Goal: Transaction & Acquisition: Purchase product/service

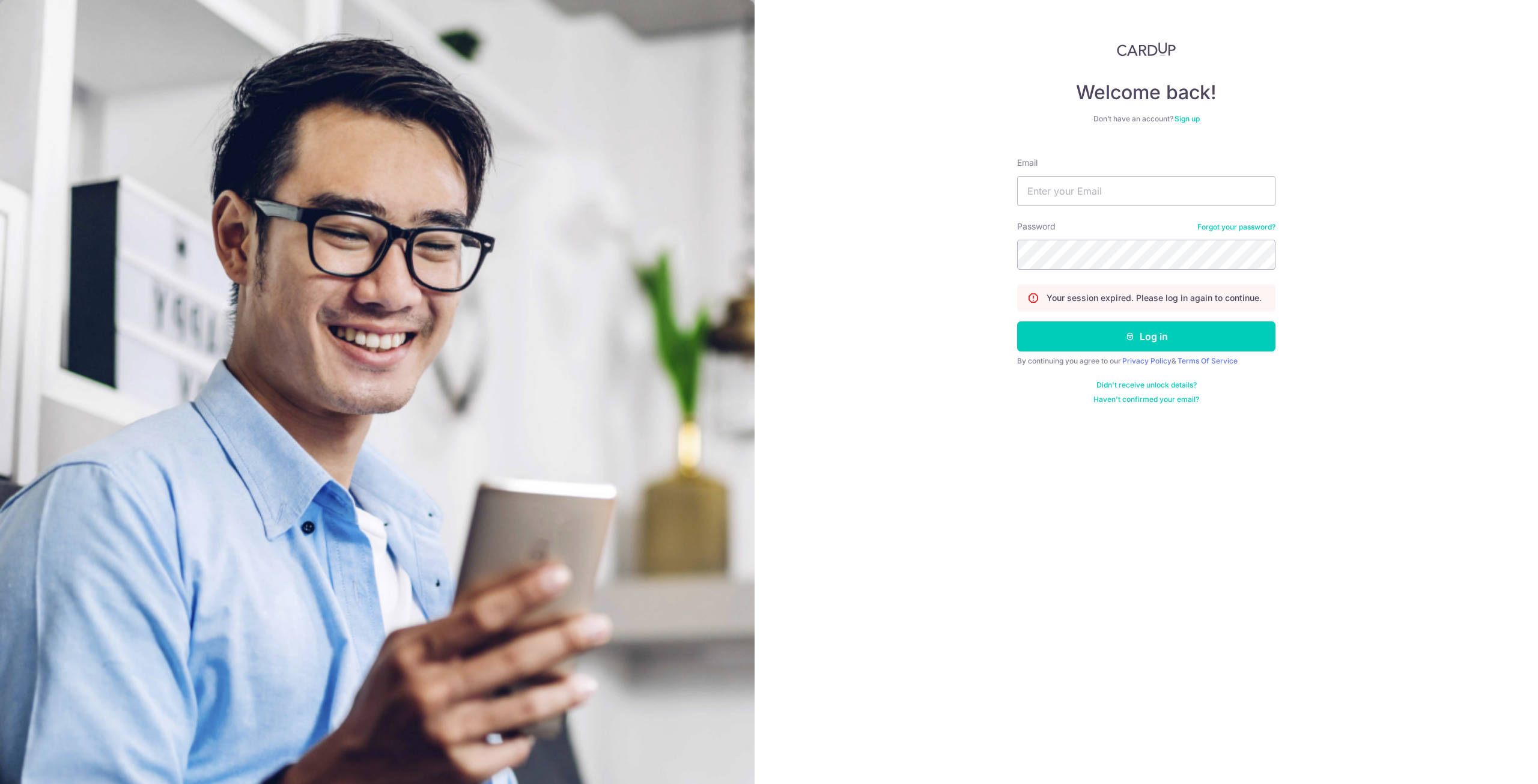
type input "[EMAIL_ADDRESS][DOMAIN_NAME]"
click at [1092, 341] on button "Log in" at bounding box center [1146, 336] width 259 height 30
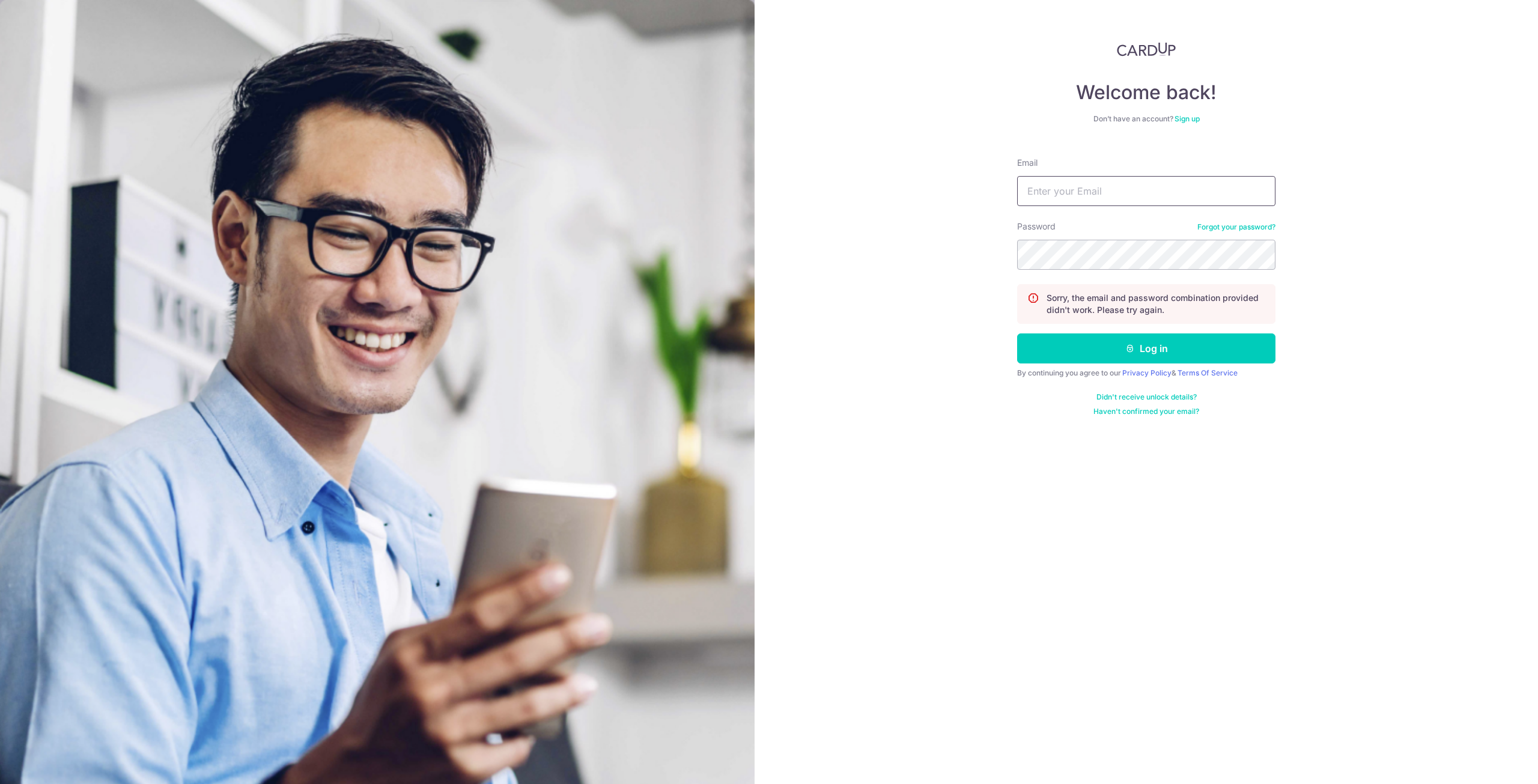
click at [1100, 197] on input "Email" at bounding box center [1146, 191] width 259 height 30
type input "lianjiajing14@gmail.com"
click at [1017, 333] on button "Log in" at bounding box center [1146, 348] width 259 height 30
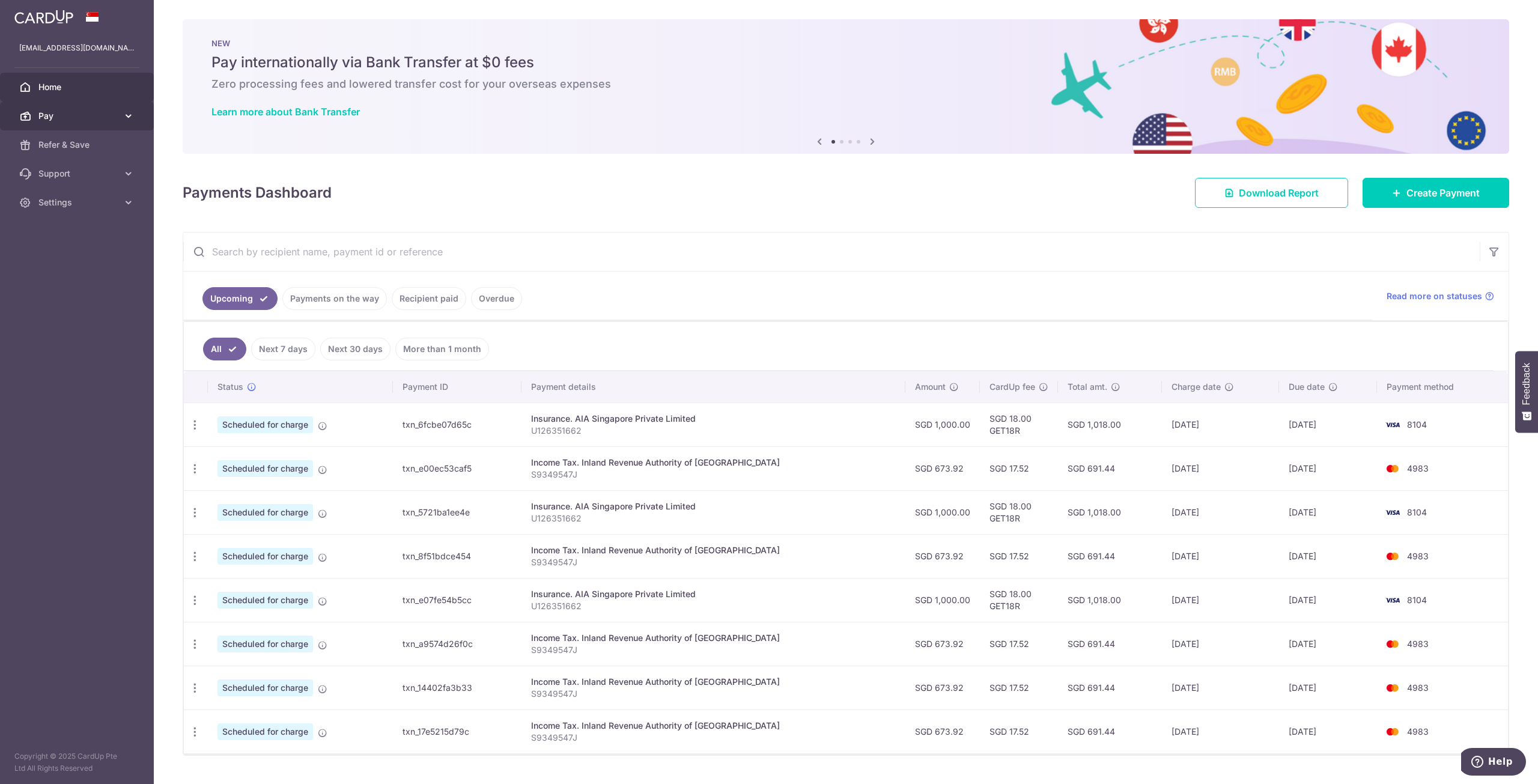
click at [114, 119] on span "Pay" at bounding box center [78, 116] width 80 height 12
click at [93, 150] on span "Payments" at bounding box center [78, 144] width 80 height 12
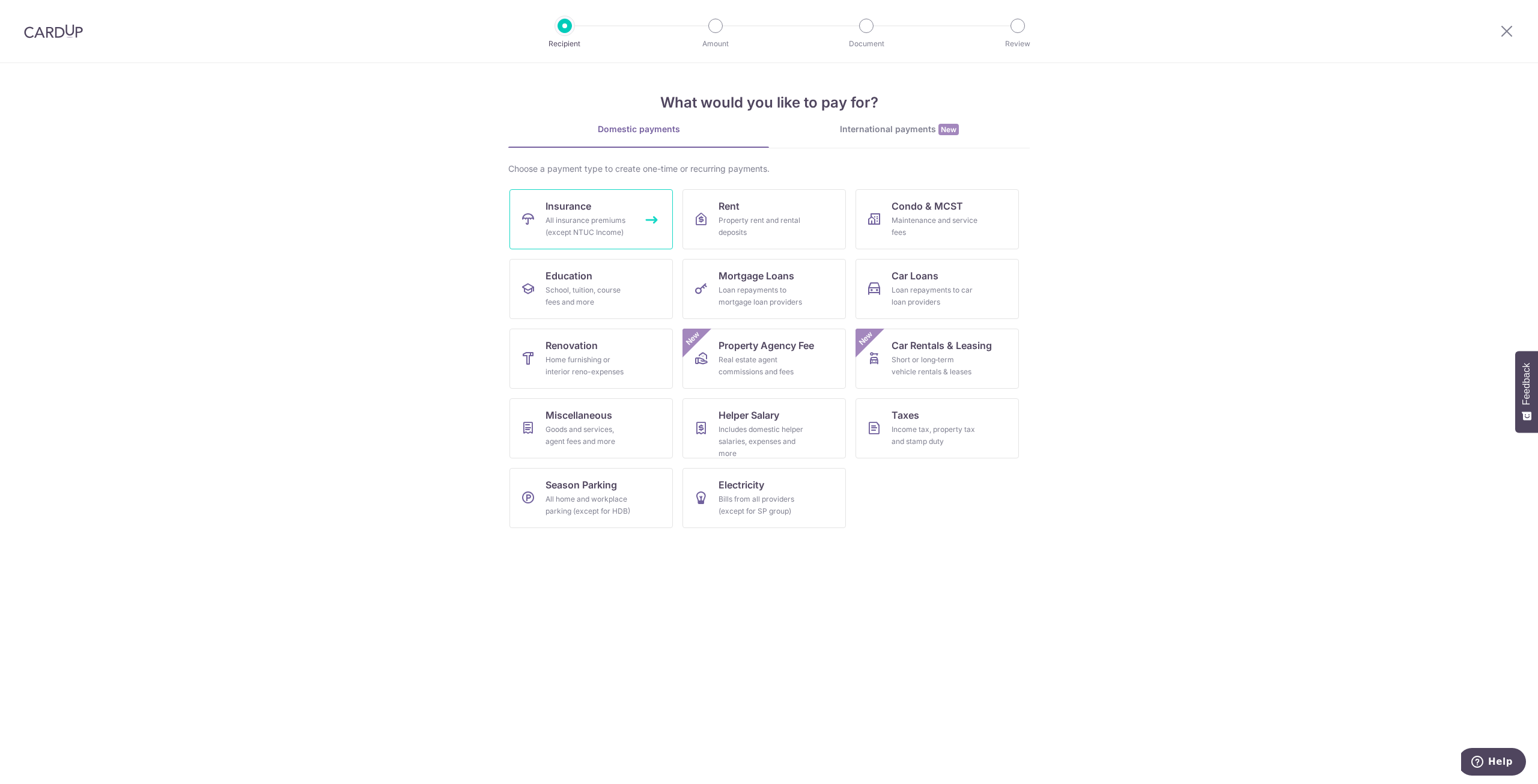
click at [594, 234] on div "All insurance premiums (except NTUC Income)" at bounding box center [589, 227] width 87 height 24
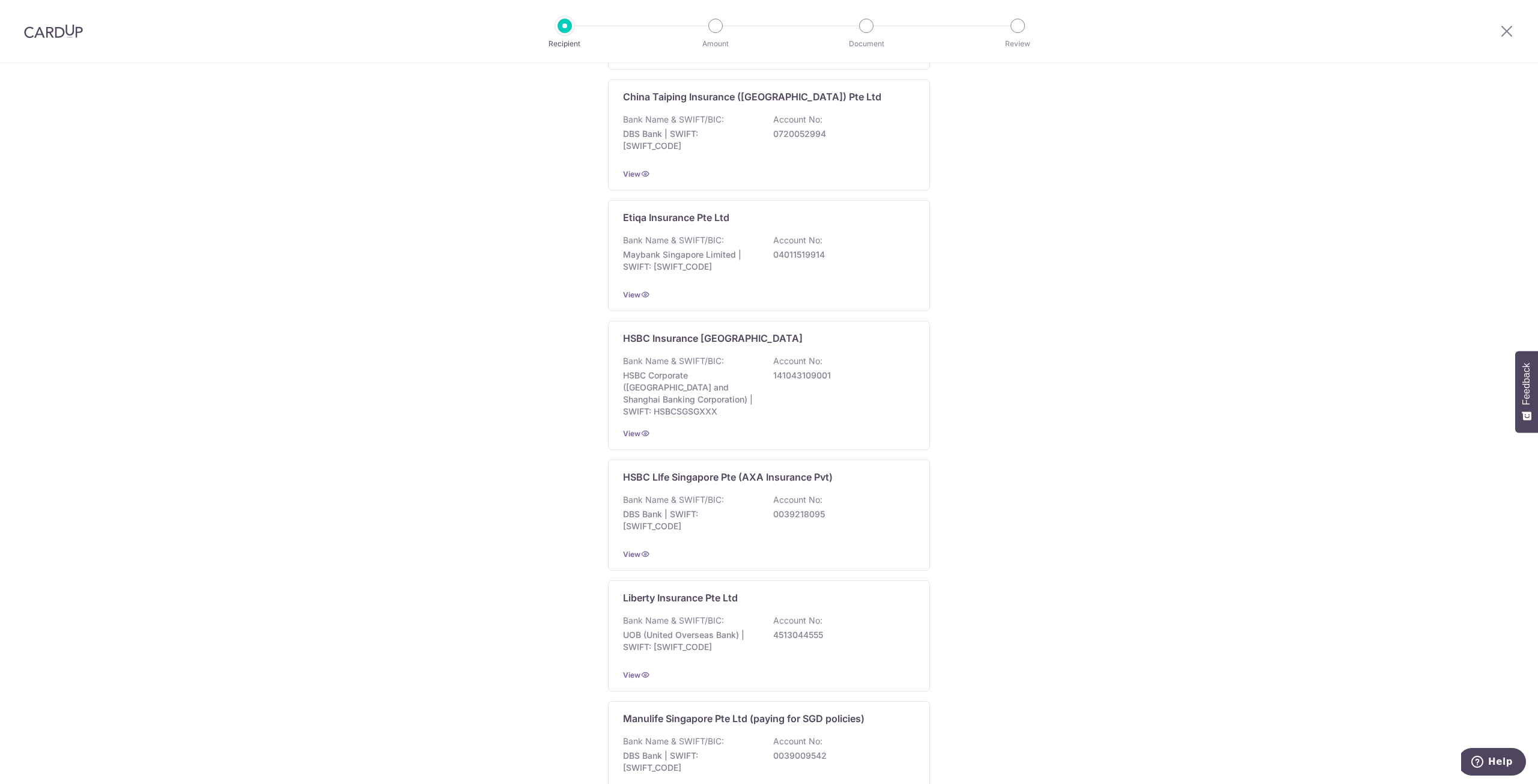
scroll to position [600, 0]
type input "."
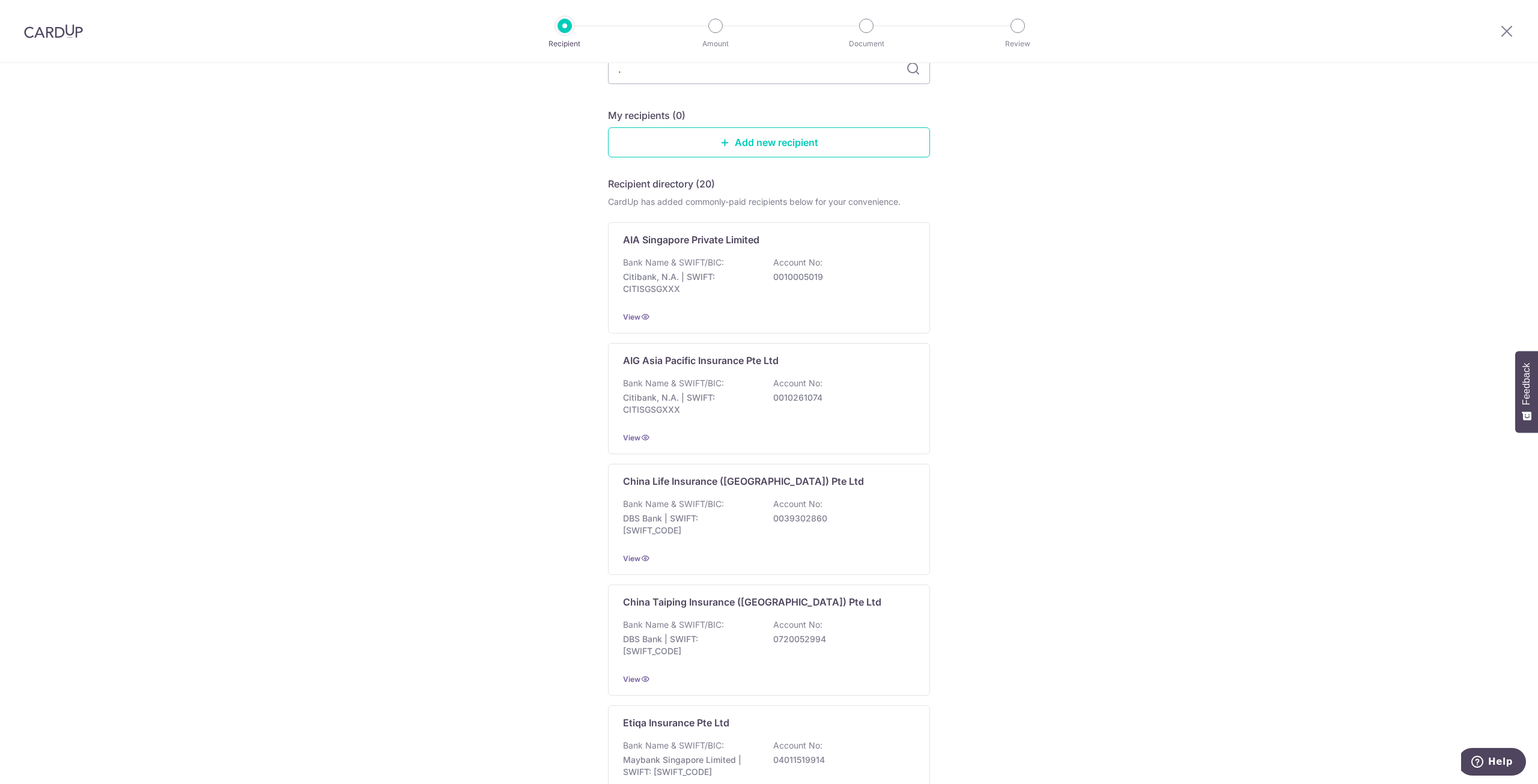
scroll to position [0, 0]
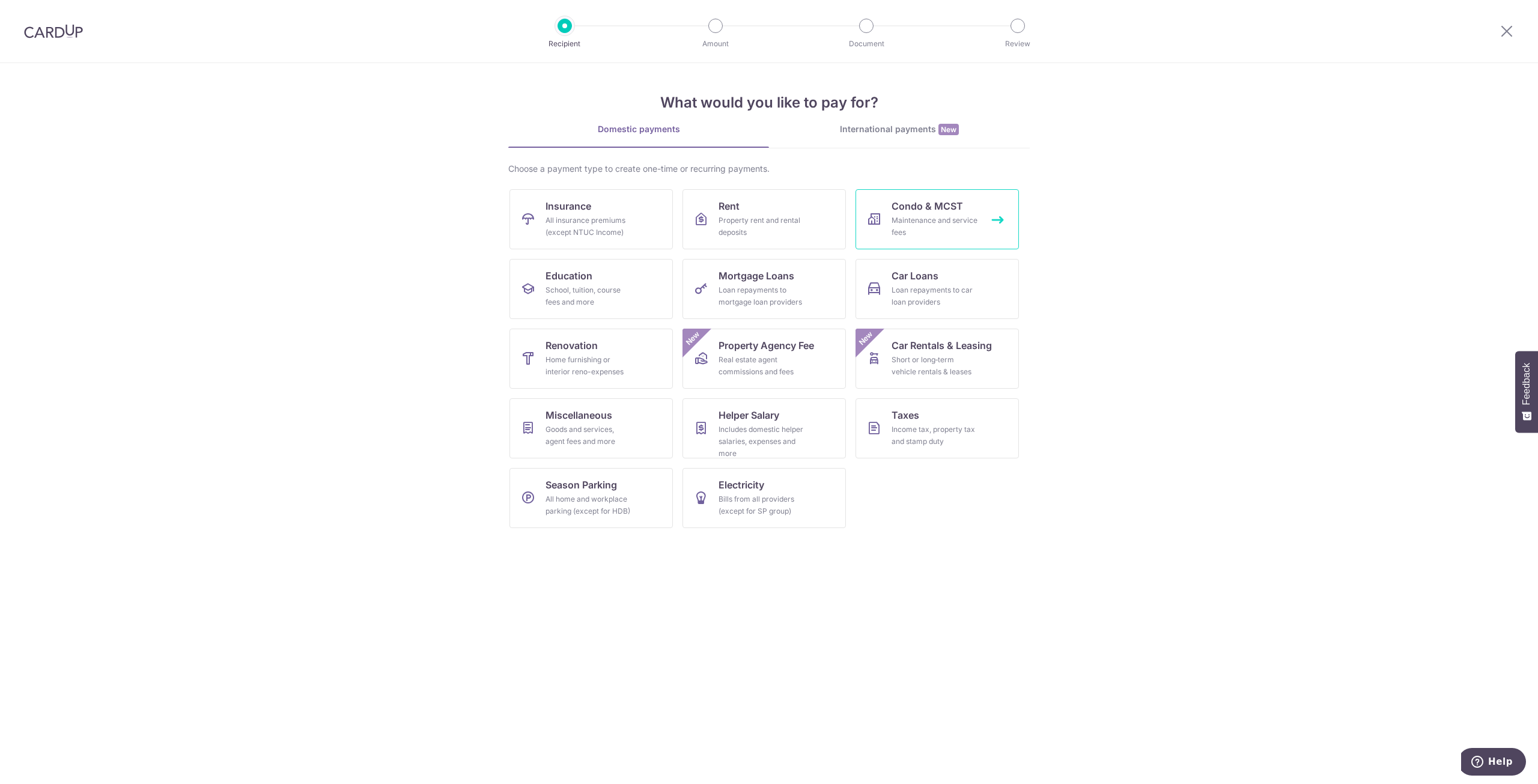
click at [940, 226] on div "Maintenance and service fees" at bounding box center [935, 227] width 87 height 24
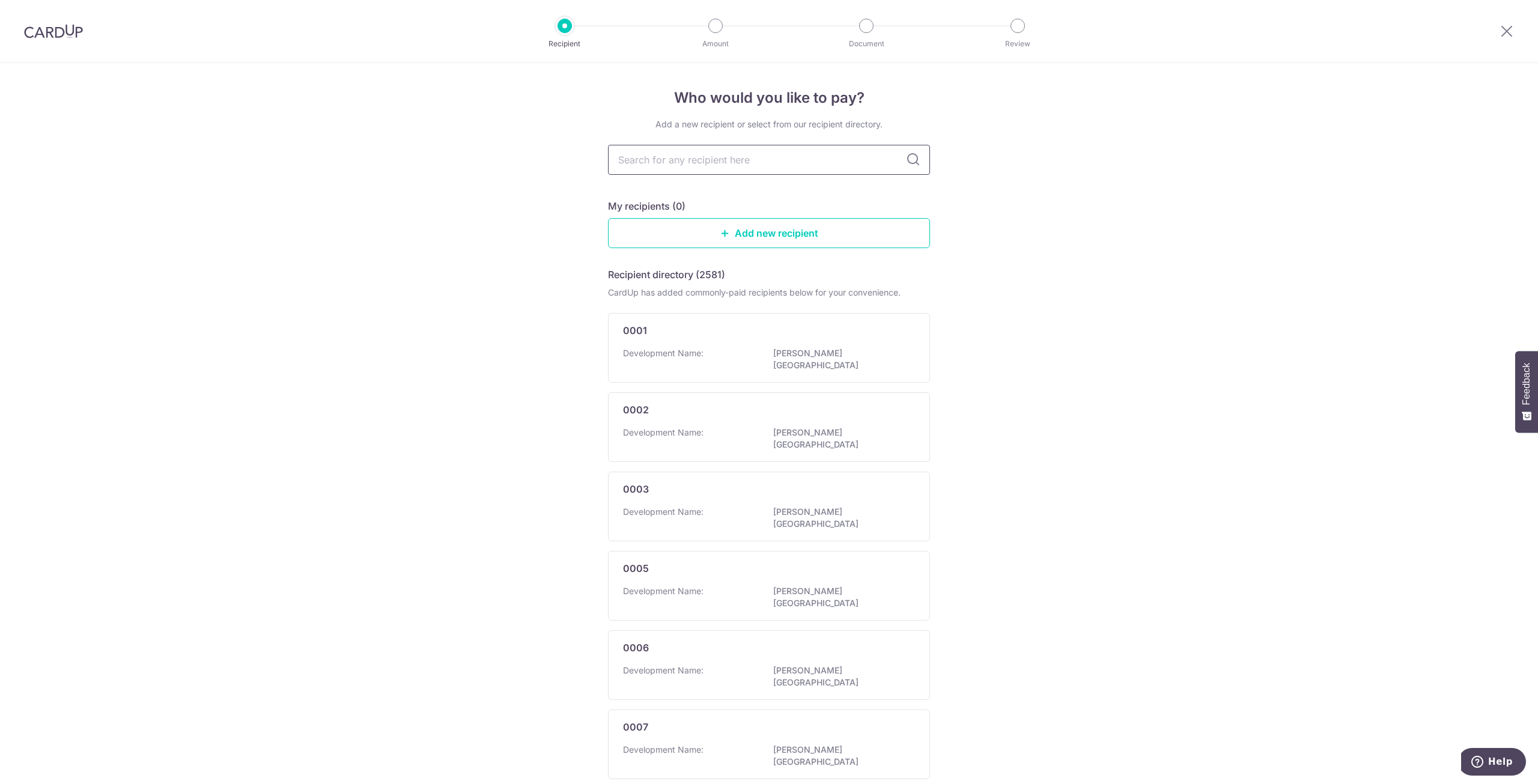
click at [752, 164] on input "text" at bounding box center [769, 159] width 322 height 30
click at [711, 170] on input "text" at bounding box center [769, 159] width 322 height 30
type input "unit"
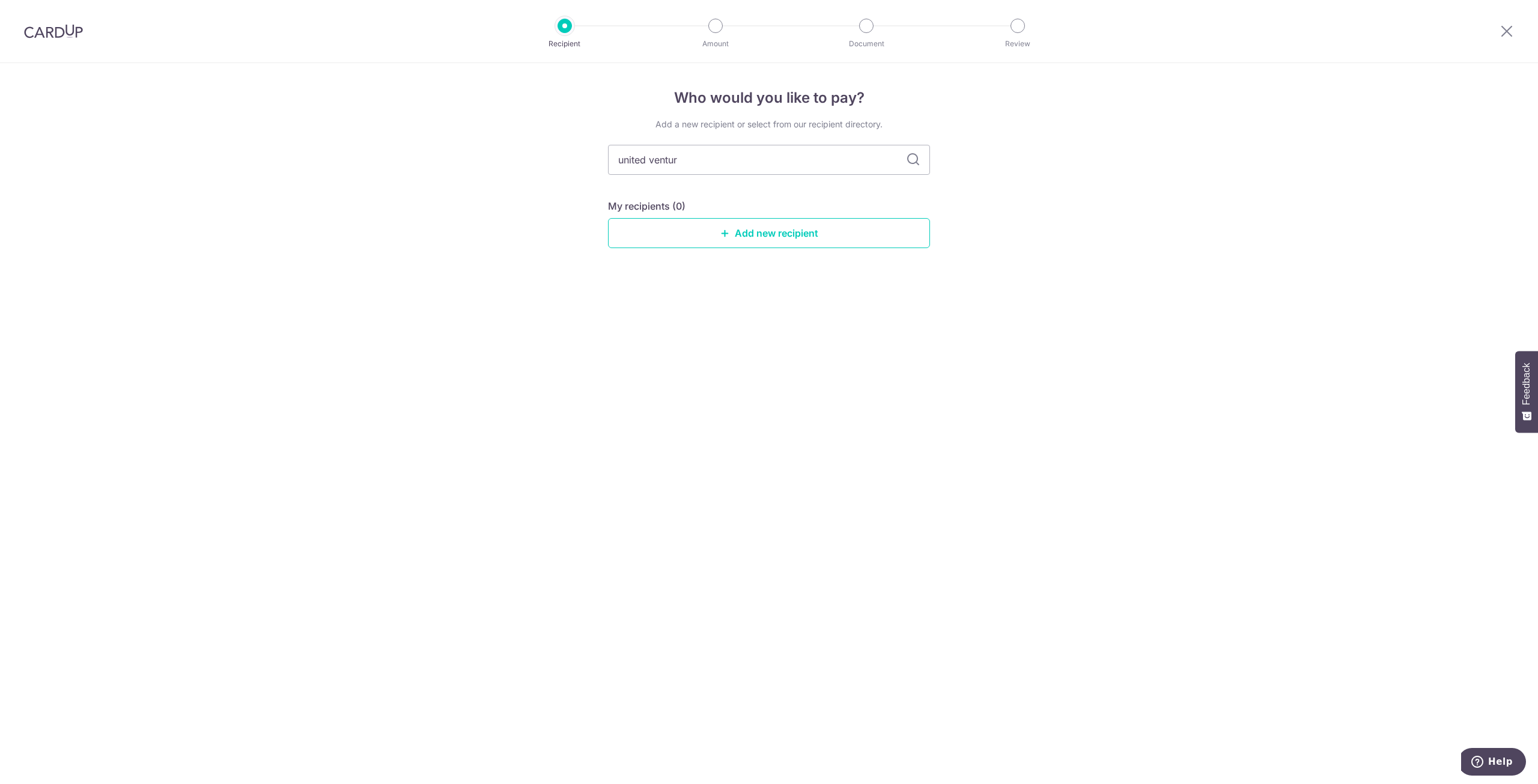
type input "united venture"
click at [908, 157] on icon at bounding box center [914, 160] width 15 height 15
click at [830, 160] on input "united venture" at bounding box center [769, 159] width 322 height 30
drag, startPoint x: 777, startPoint y: 160, endPoint x: 531, endPoint y: 164, distance: 246.0
click at [532, 164] on div "Who would you like to pay? Add a new recipient or select from our recipient dir…" at bounding box center [769, 423] width 1538 height 721
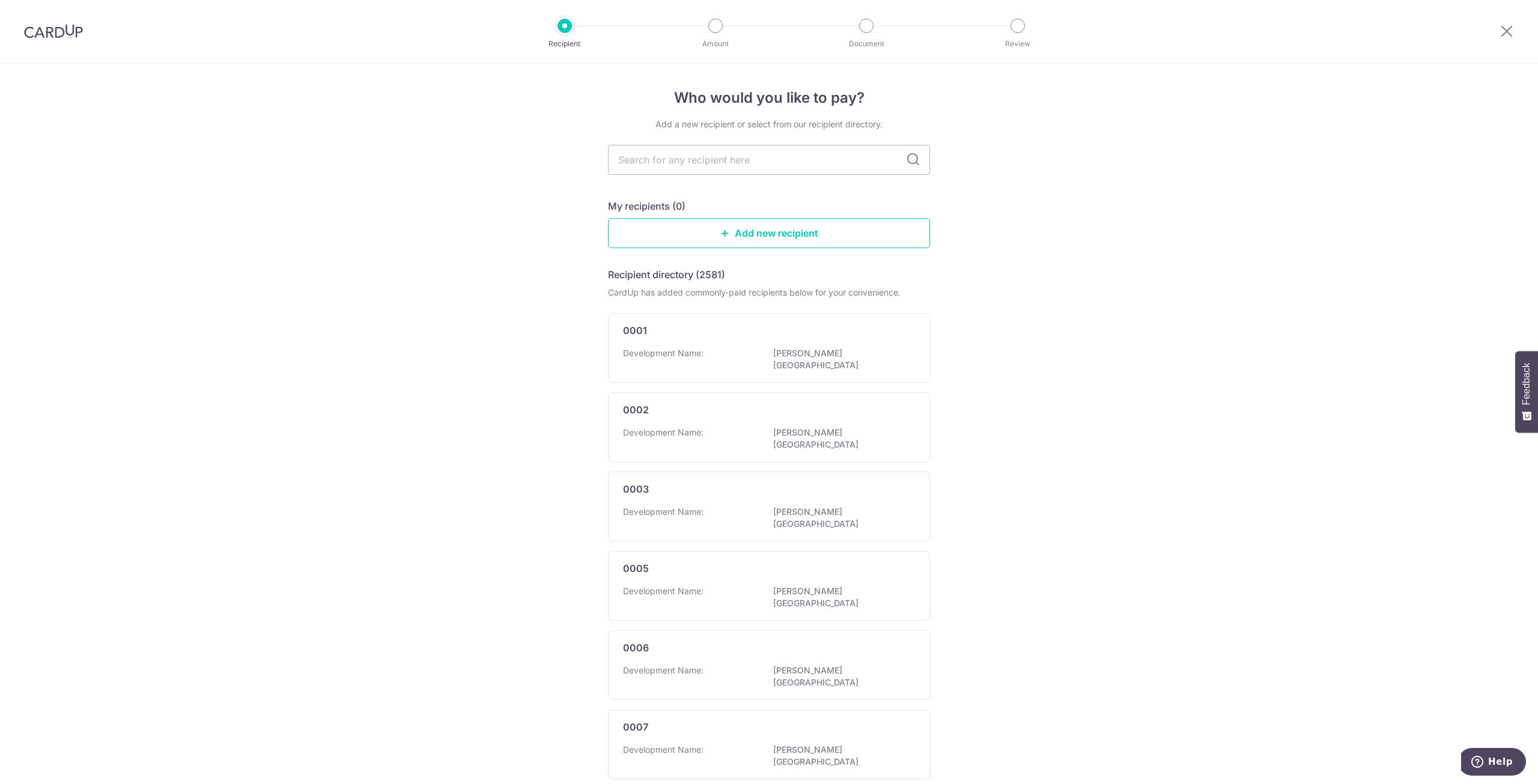
click at [737, 226] on link "Add new recipient" at bounding box center [769, 233] width 322 height 30
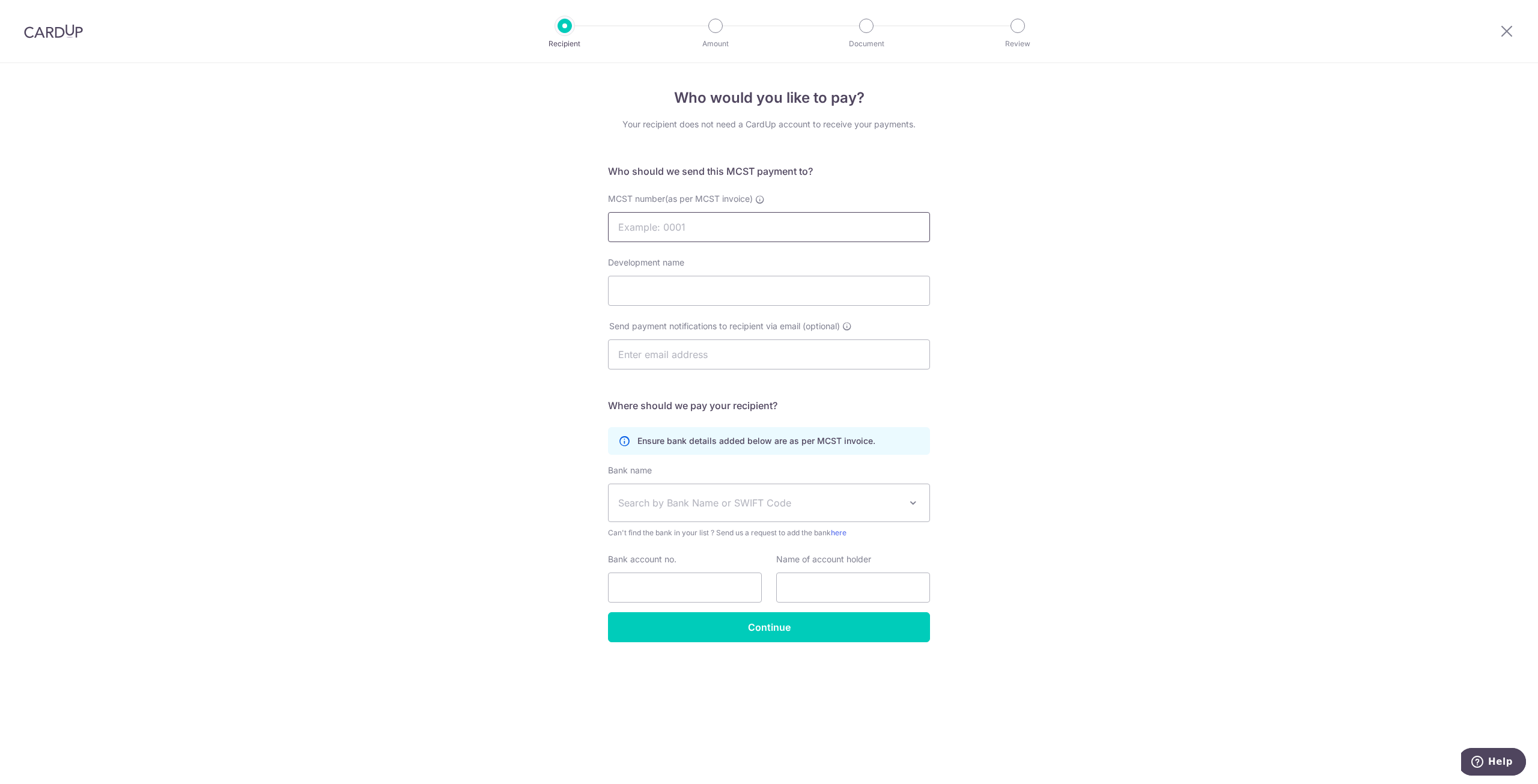
click at [681, 228] on input "MCST number(as per MCST invoice)" at bounding box center [769, 227] width 322 height 30
click at [715, 297] on input "Development name" at bounding box center [769, 290] width 322 height 30
click at [706, 286] on input "Development name" at bounding box center [769, 290] width 322 height 30
type input "United Venture Devt (2020) Pte Ltd - The Watergardens MF A/C"
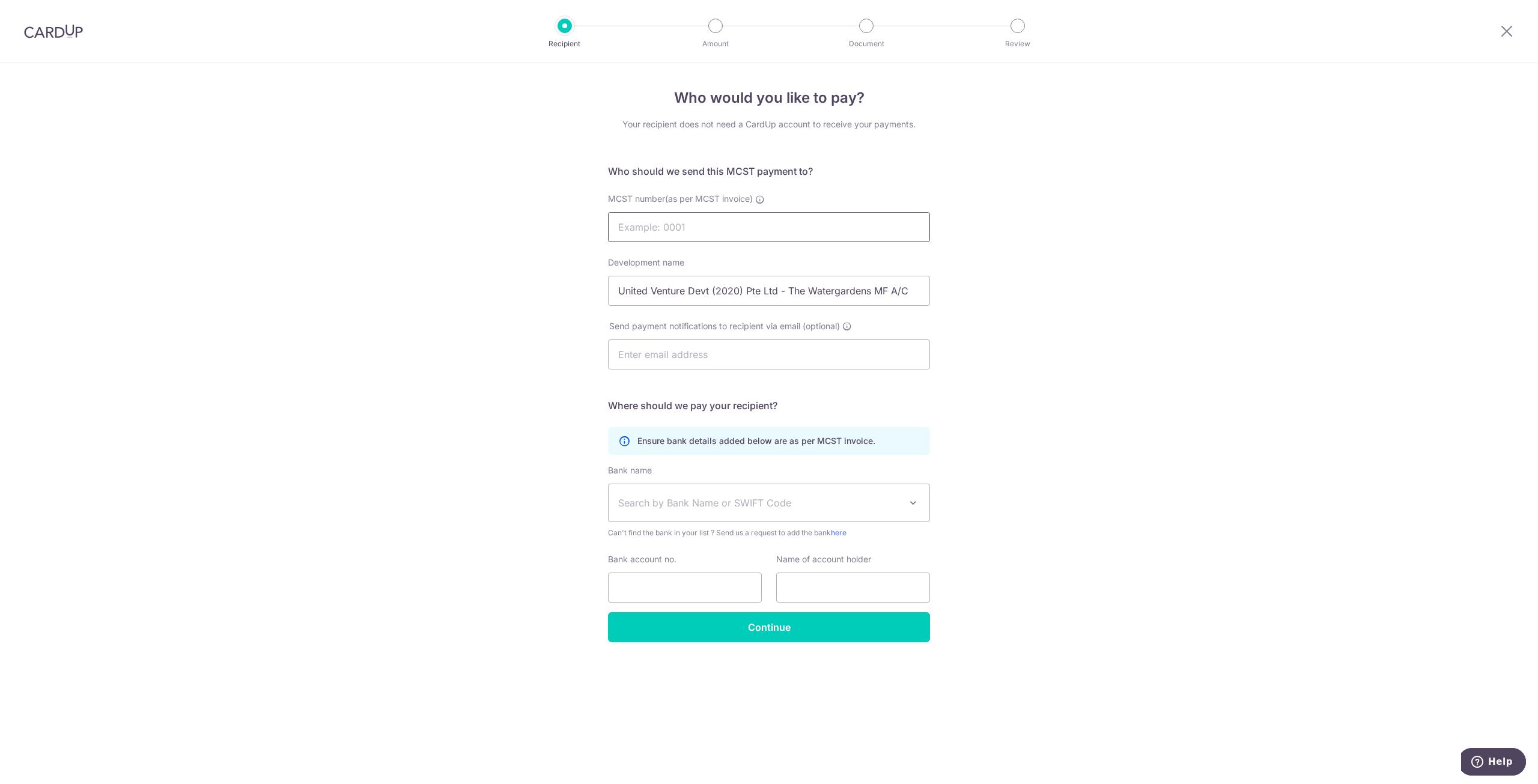
click at [729, 227] on input "MCST number(as per MCST invoice)" at bounding box center [769, 227] width 322 height 30
click at [619, 201] on span "MCST number(as per MCST invoice)" at bounding box center [680, 198] width 145 height 10
click at [619, 212] on input "MCST number(as per MCST invoice)" at bounding box center [769, 227] width 322 height 30
click at [618, 201] on span "MCST number(as per MCST invoice)" at bounding box center [680, 198] width 145 height 10
click at [618, 212] on input "MCST number(as per MCST invoice)" at bounding box center [769, 227] width 322 height 30
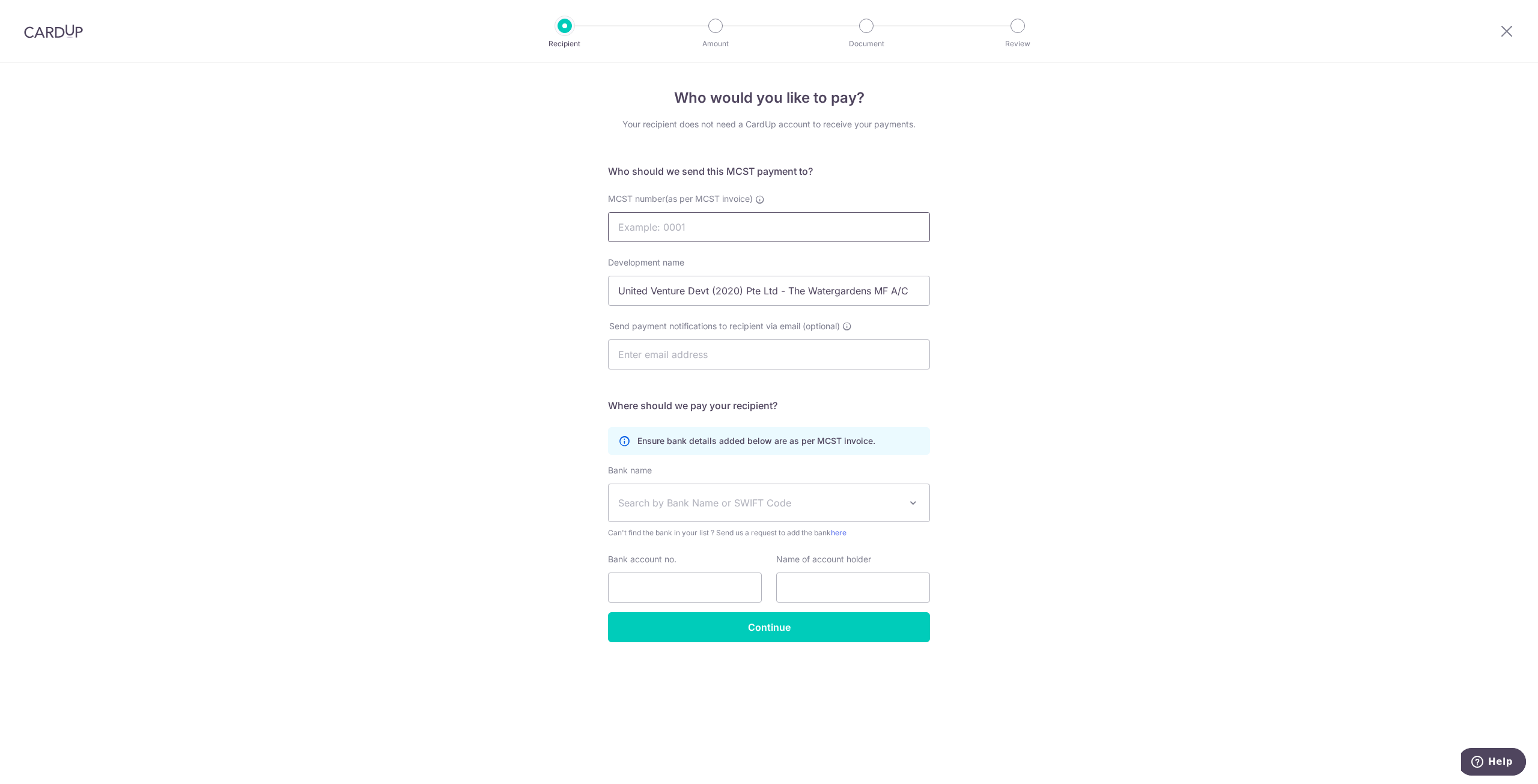
click at [809, 235] on input "MCST number(as per MCST invoice)" at bounding box center [769, 227] width 322 height 30
click at [813, 504] on span "Search by Bank Name or SWIFT Code" at bounding box center [760, 503] width 282 height 15
type input "uob"
select select "18"
click at [680, 583] on input "Bank account no." at bounding box center [685, 587] width 154 height 30
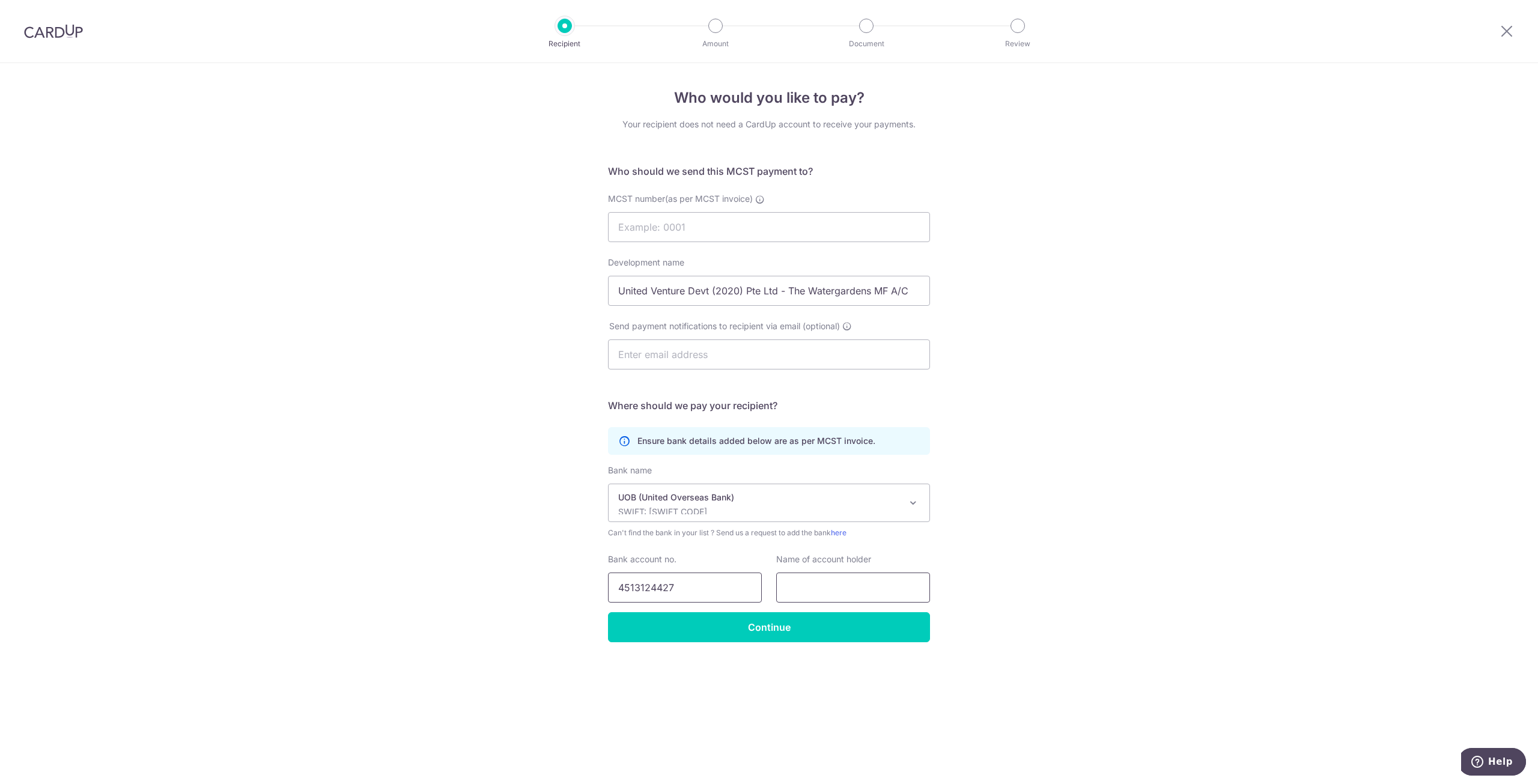
type input "4513124427"
click at [828, 596] on input "text" at bounding box center [853, 587] width 154 height 30
type input "United Venture Devt (2020) Pte Ltd - The WATERGARDENS MF A/C"
click at [775, 223] on input "MCST number(as per MCST invoice)" at bounding box center [769, 227] width 322 height 30
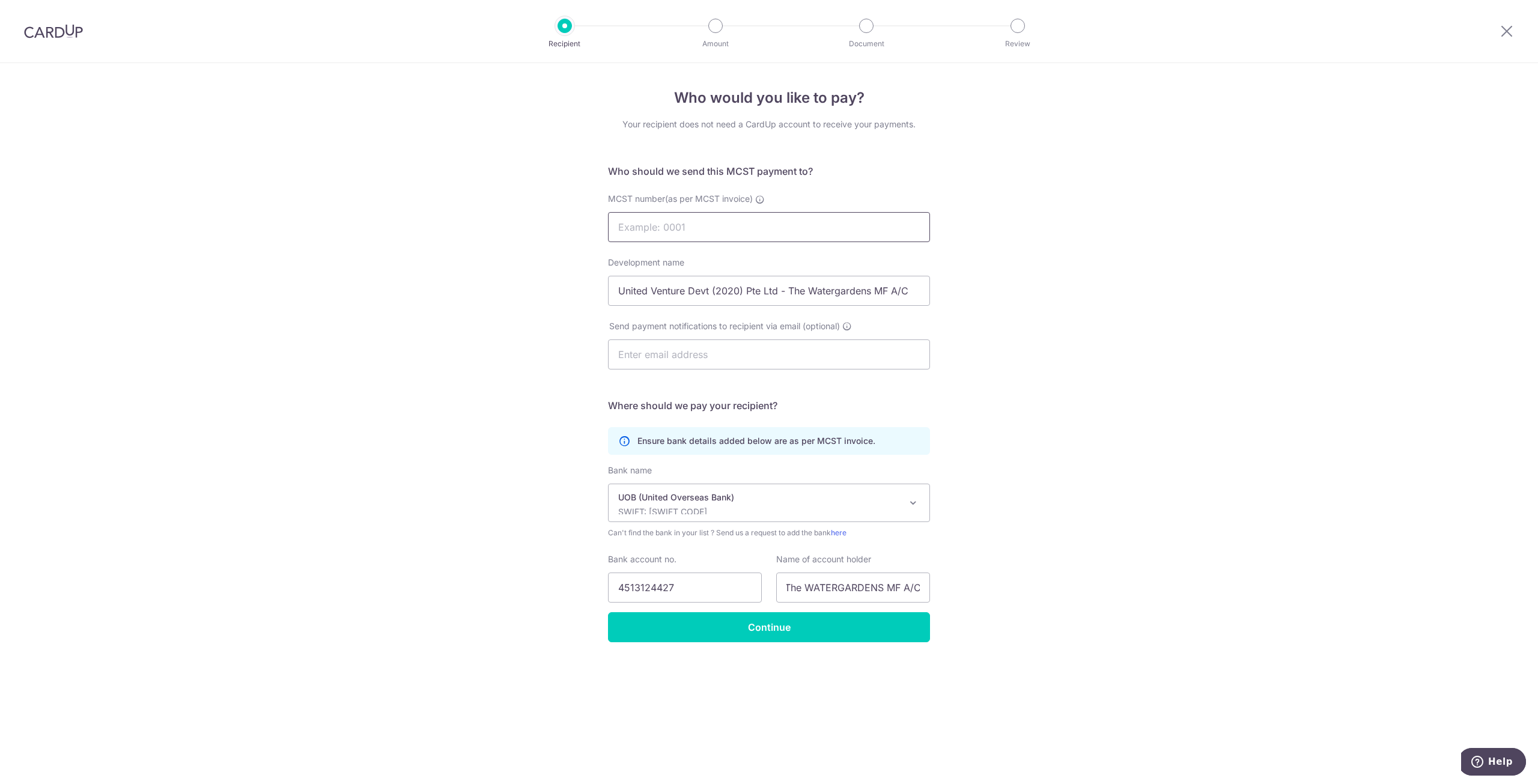
scroll to position [0, 0]
drag, startPoint x: 766, startPoint y: 198, endPoint x: 1006, endPoint y: 166, distance: 242.1
click at [1006, 166] on div "Who would you like to pay? Your recipient does not need a CardUp account to rec…" at bounding box center [769, 423] width 1538 height 721
click at [776, 632] on input "Continue" at bounding box center [769, 627] width 322 height 30
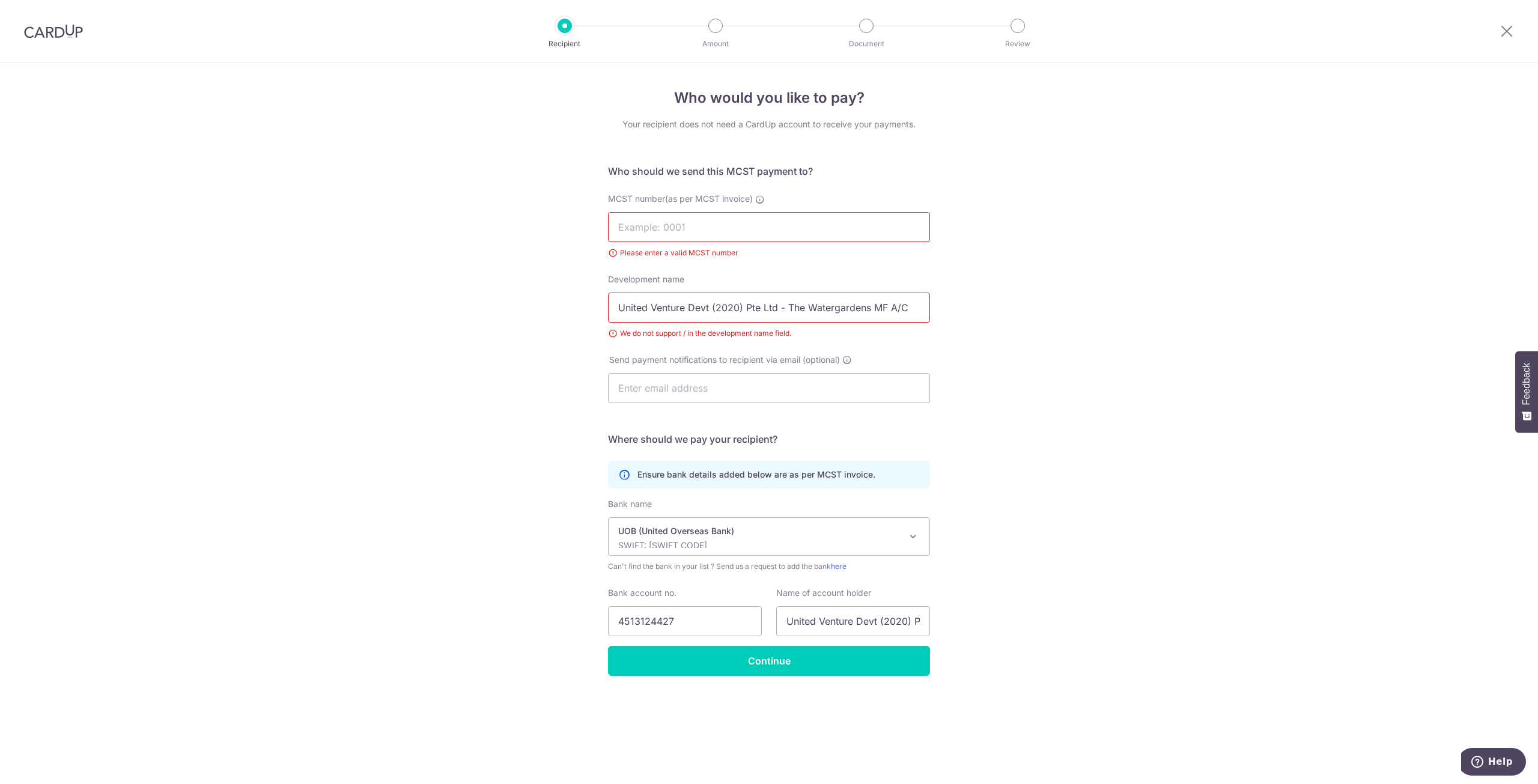
click at [902, 308] on input "United Venture Devt (2020) Pte Ltd - The Watergardens MF A/C" at bounding box center [769, 307] width 322 height 30
type input "United Venture Devt (2020) Pte Ltd - The Watergardens MF AC"
click at [774, 667] on input "Continue" at bounding box center [769, 660] width 322 height 30
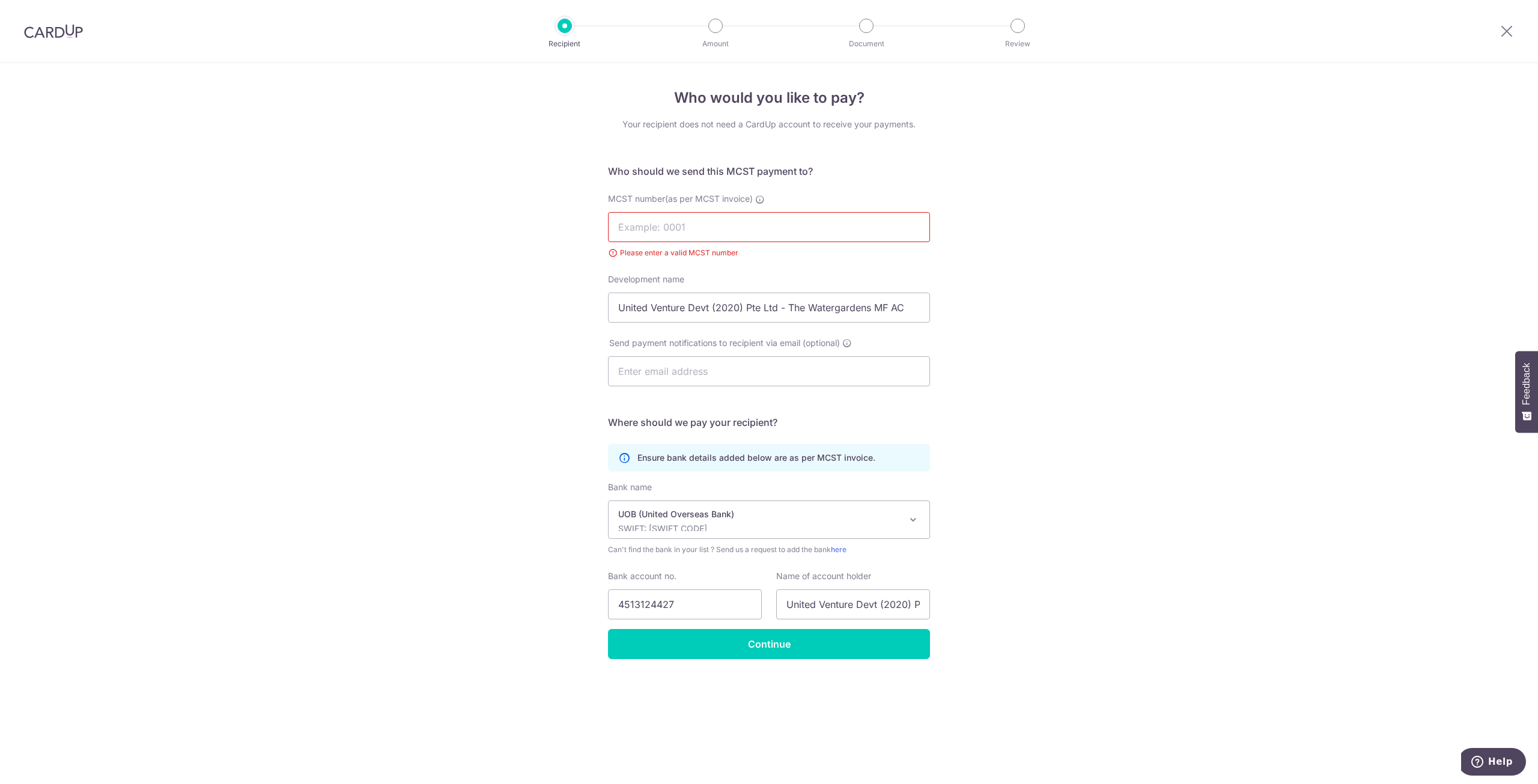
click at [729, 237] on input "MCST number(as per MCST invoice)" at bounding box center [769, 227] width 322 height 30
type input "2020"
click at [819, 641] on input "Continue" at bounding box center [769, 644] width 322 height 30
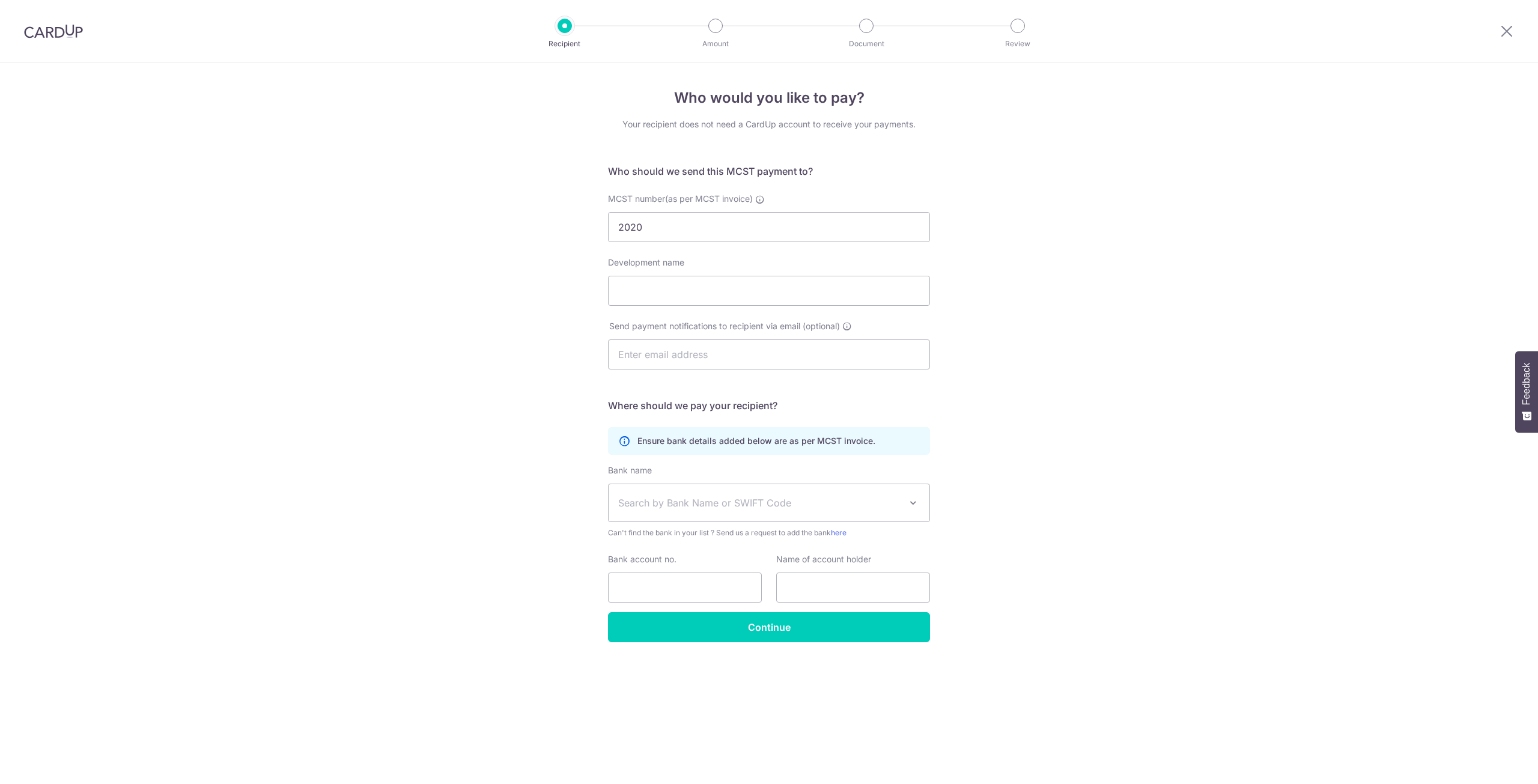
select select "18"
click at [565, 33] on div "Recipient" at bounding box center [565, 26] width 15 height 15
drag, startPoint x: 68, startPoint y: 39, endPoint x: 62, endPoint y: 31, distance: 10.0
click at [68, 38] on div at bounding box center [53, 31] width 107 height 62
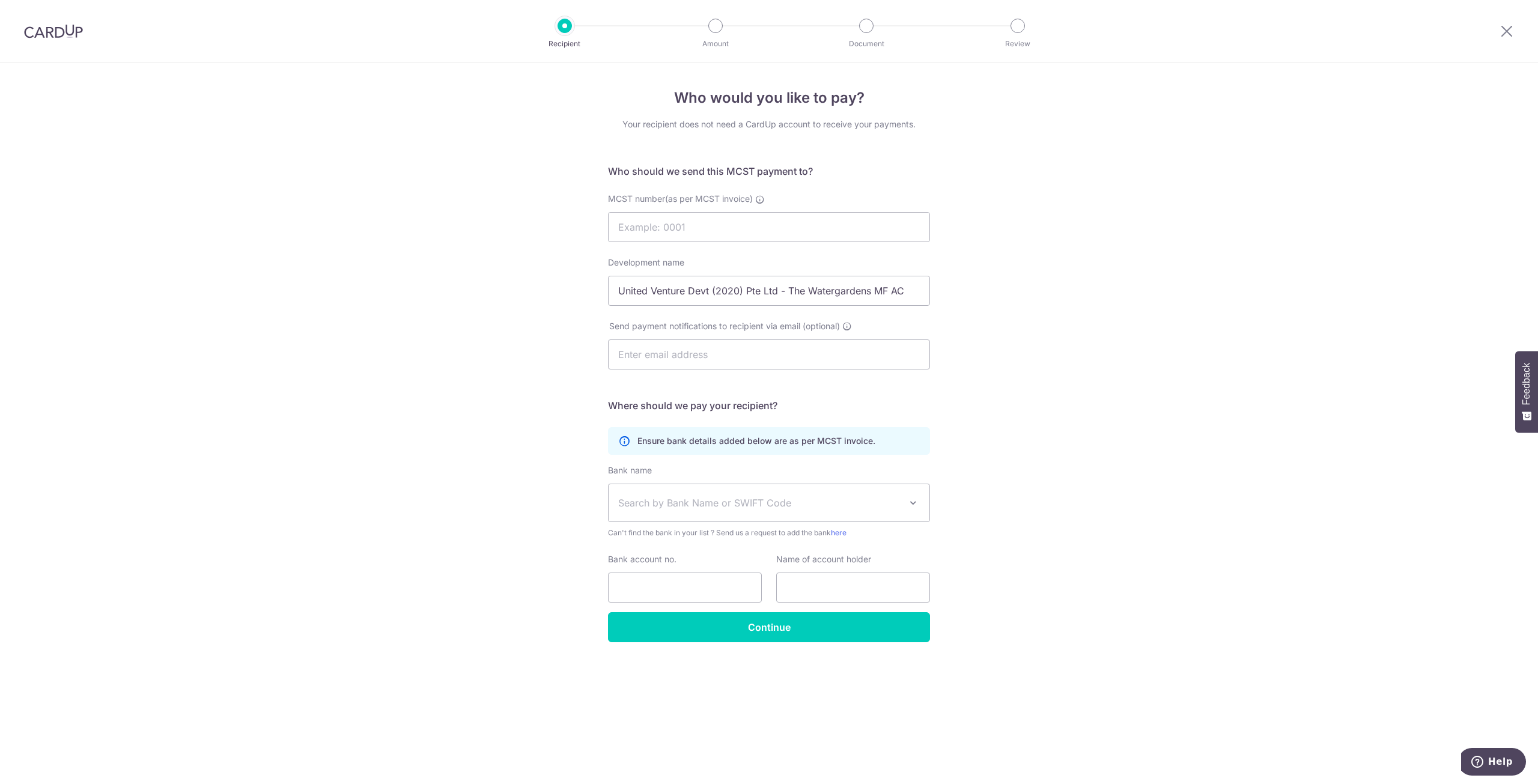
drag, startPoint x: 61, startPoint y: 28, endPoint x: 823, endPoint y: 76, distance: 763.5
click at [61, 28] on img at bounding box center [53, 31] width 59 height 15
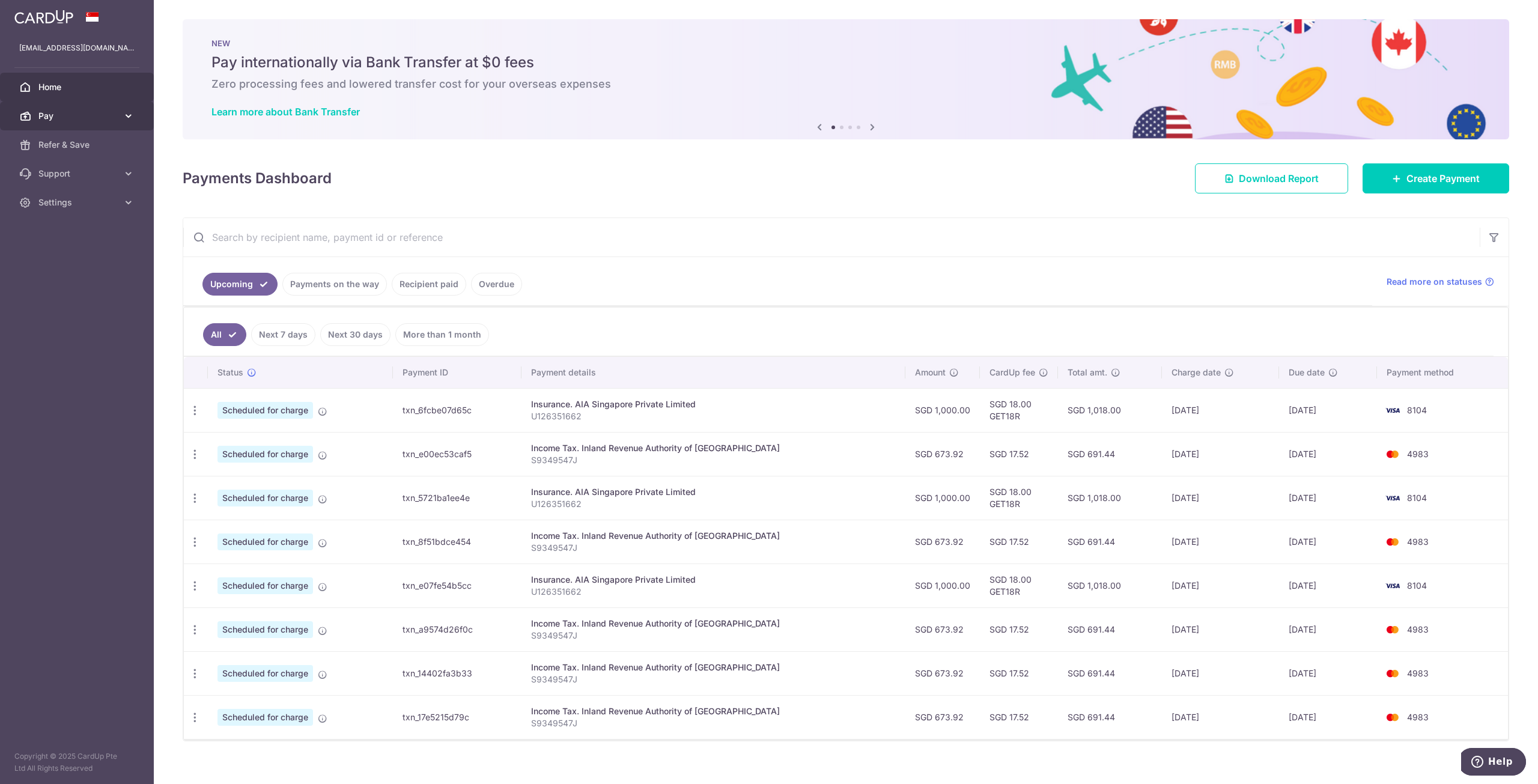
click at [64, 113] on span "Pay" at bounding box center [78, 116] width 80 height 12
click at [86, 144] on span "Payments" at bounding box center [78, 144] width 80 height 12
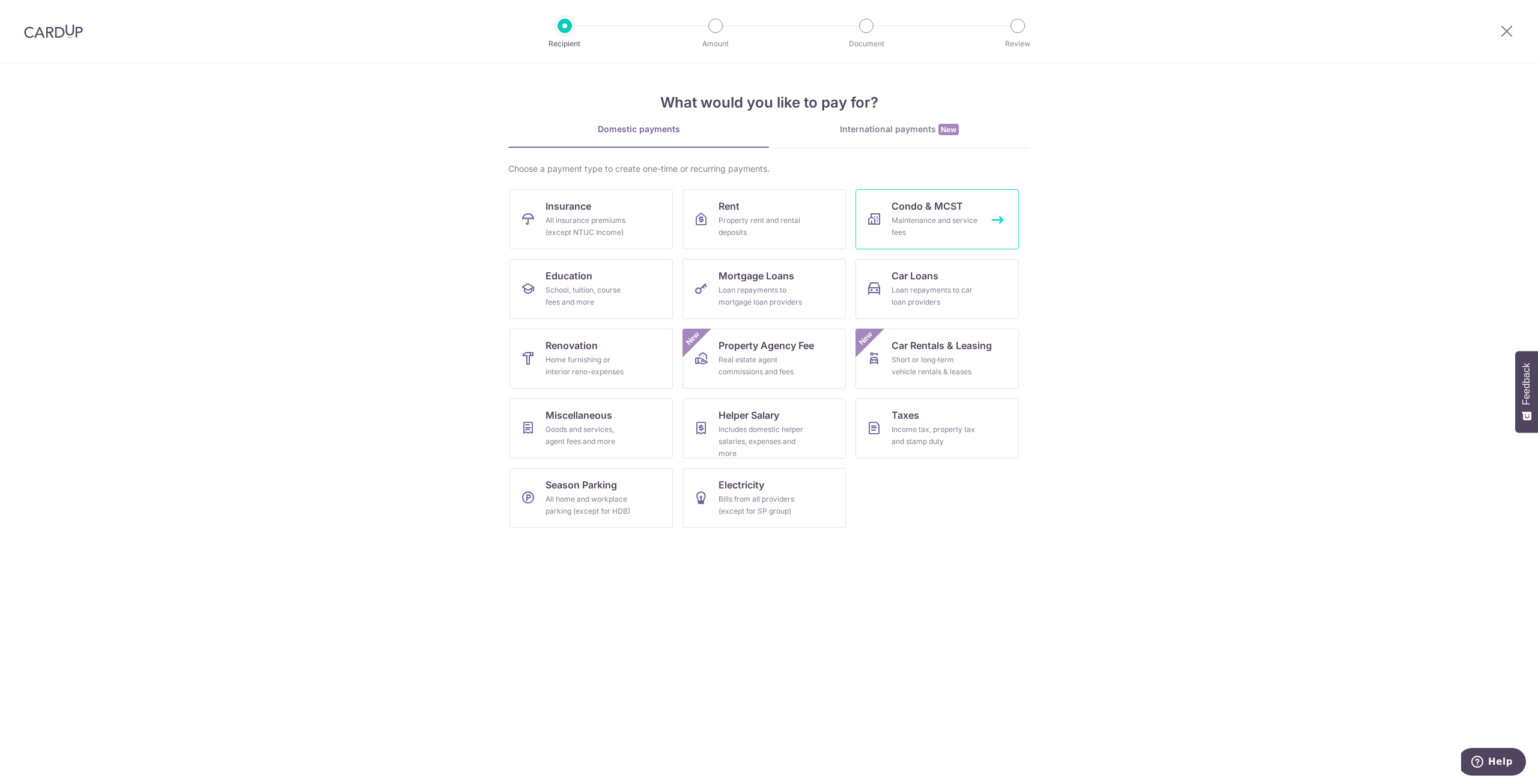
click at [929, 222] on div "Maintenance and service fees" at bounding box center [935, 227] width 87 height 24
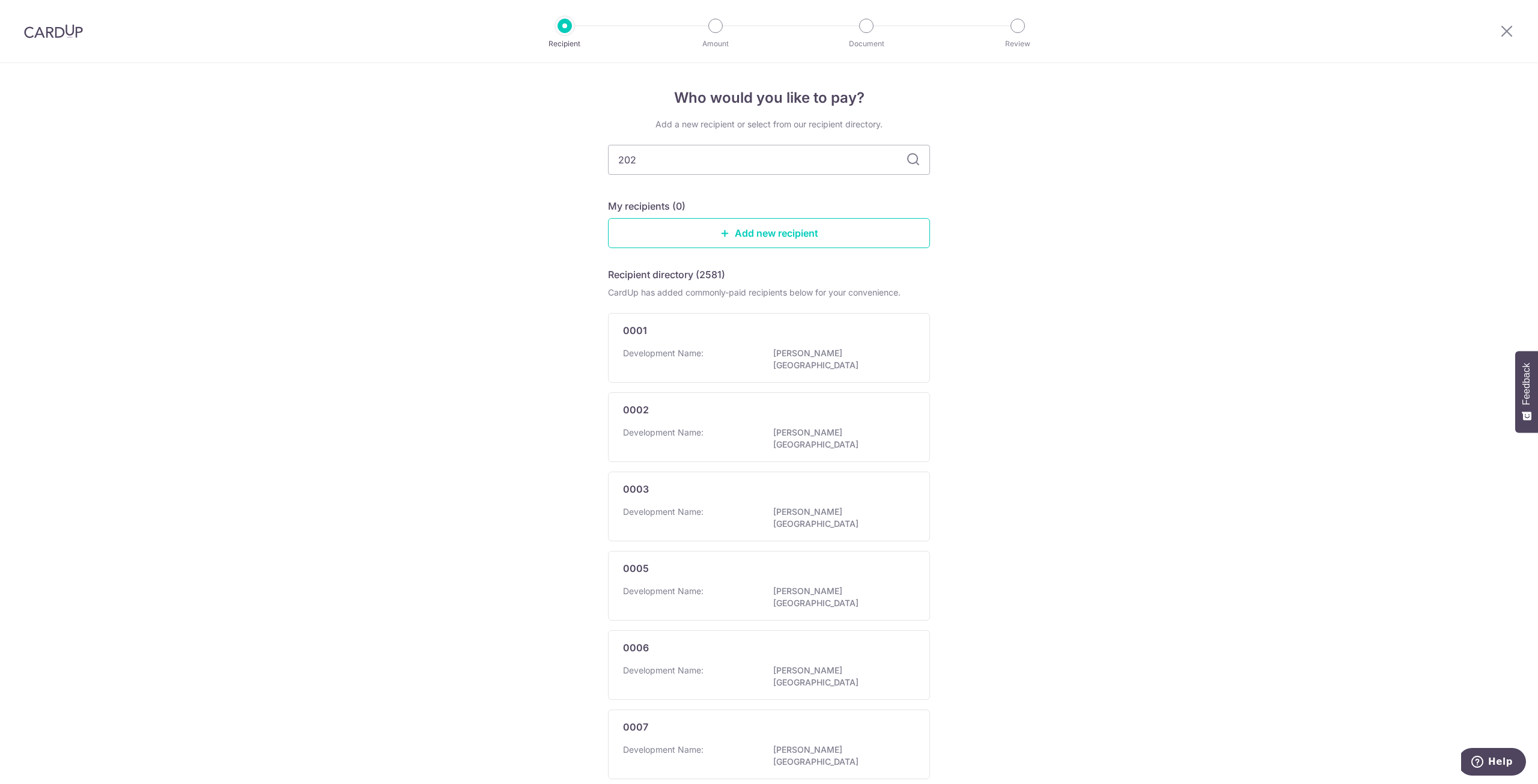
type input "2020"
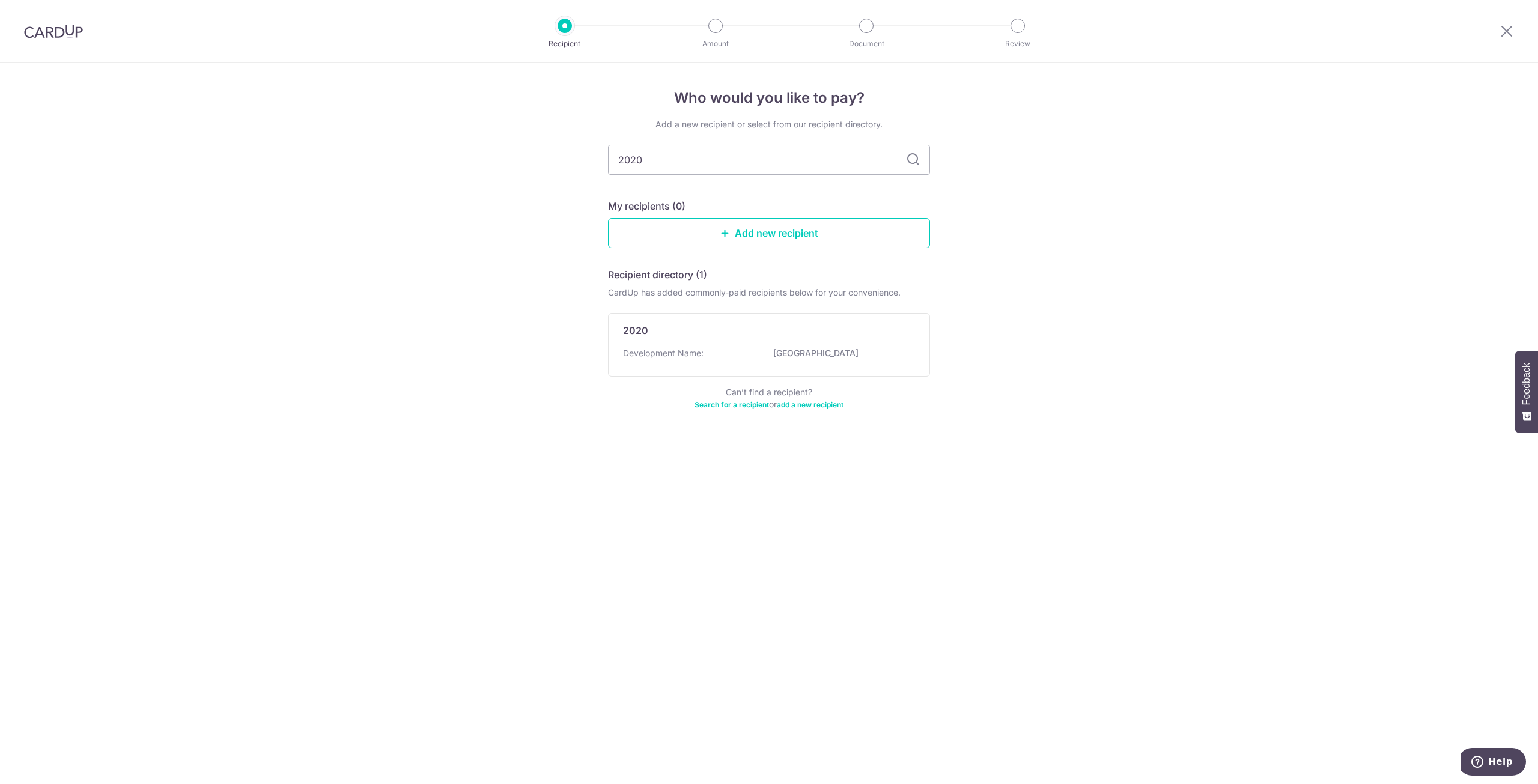
drag, startPoint x: 645, startPoint y: 163, endPoint x: 544, endPoint y: 158, distance: 101.1
click at [524, 163] on div "Who would you like to pay? Add a new recipient or select from our recipient dir…" at bounding box center [769, 423] width 1538 height 721
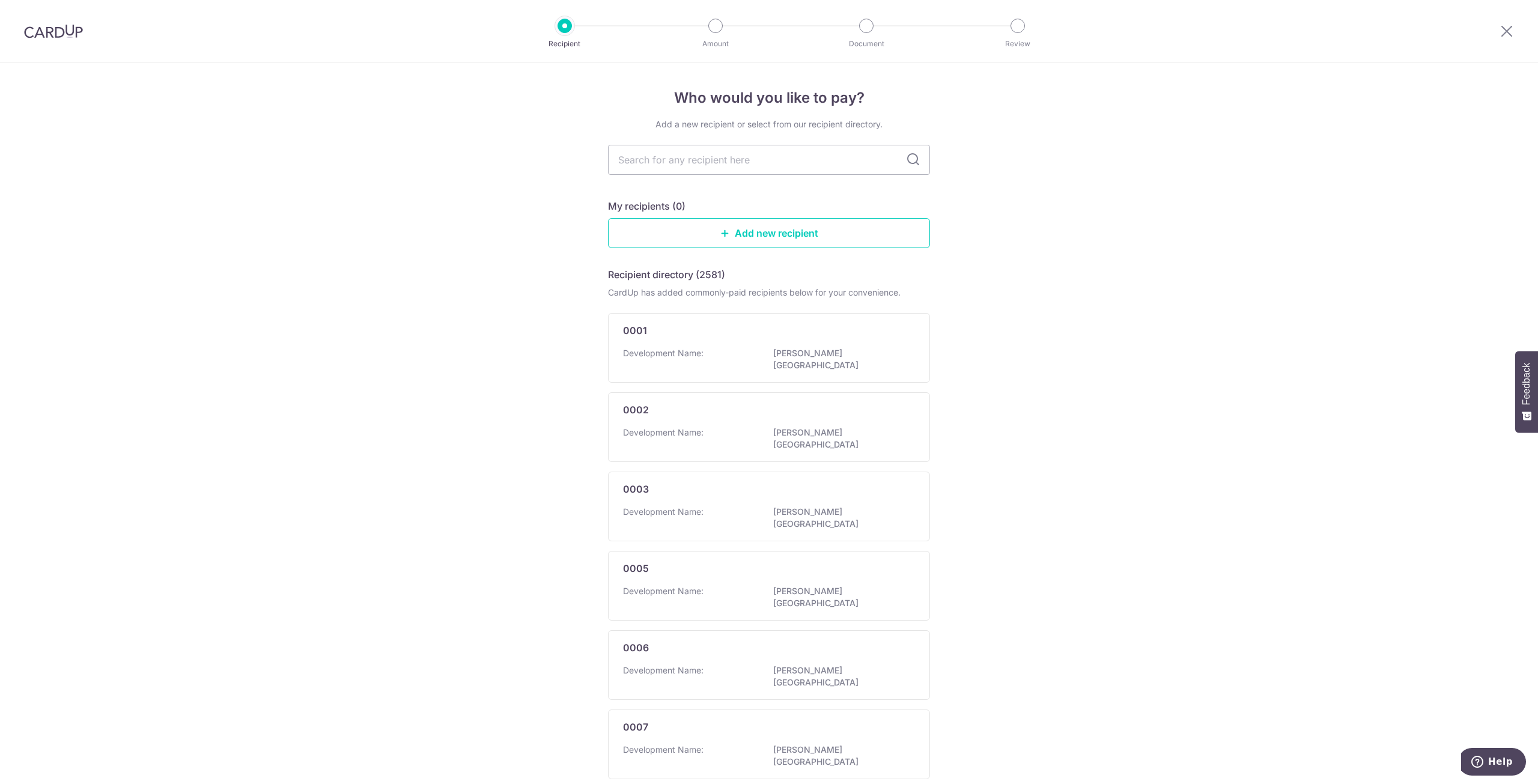
click at [1011, 370] on div "Who would you like to pay? Add a new recipient or select from our recipient dir…" at bounding box center [769, 638] width 1538 height 1151
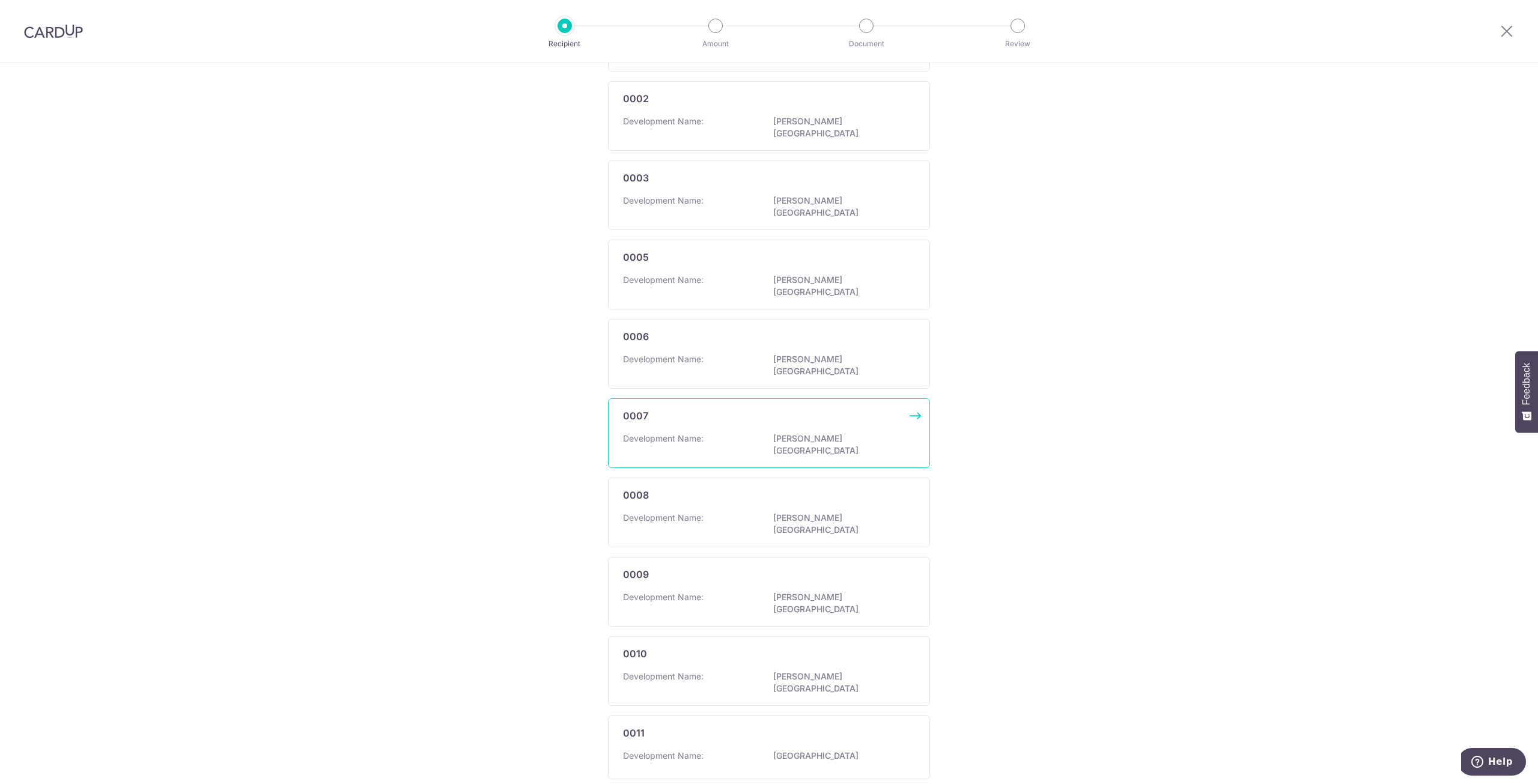
scroll to position [376, 0]
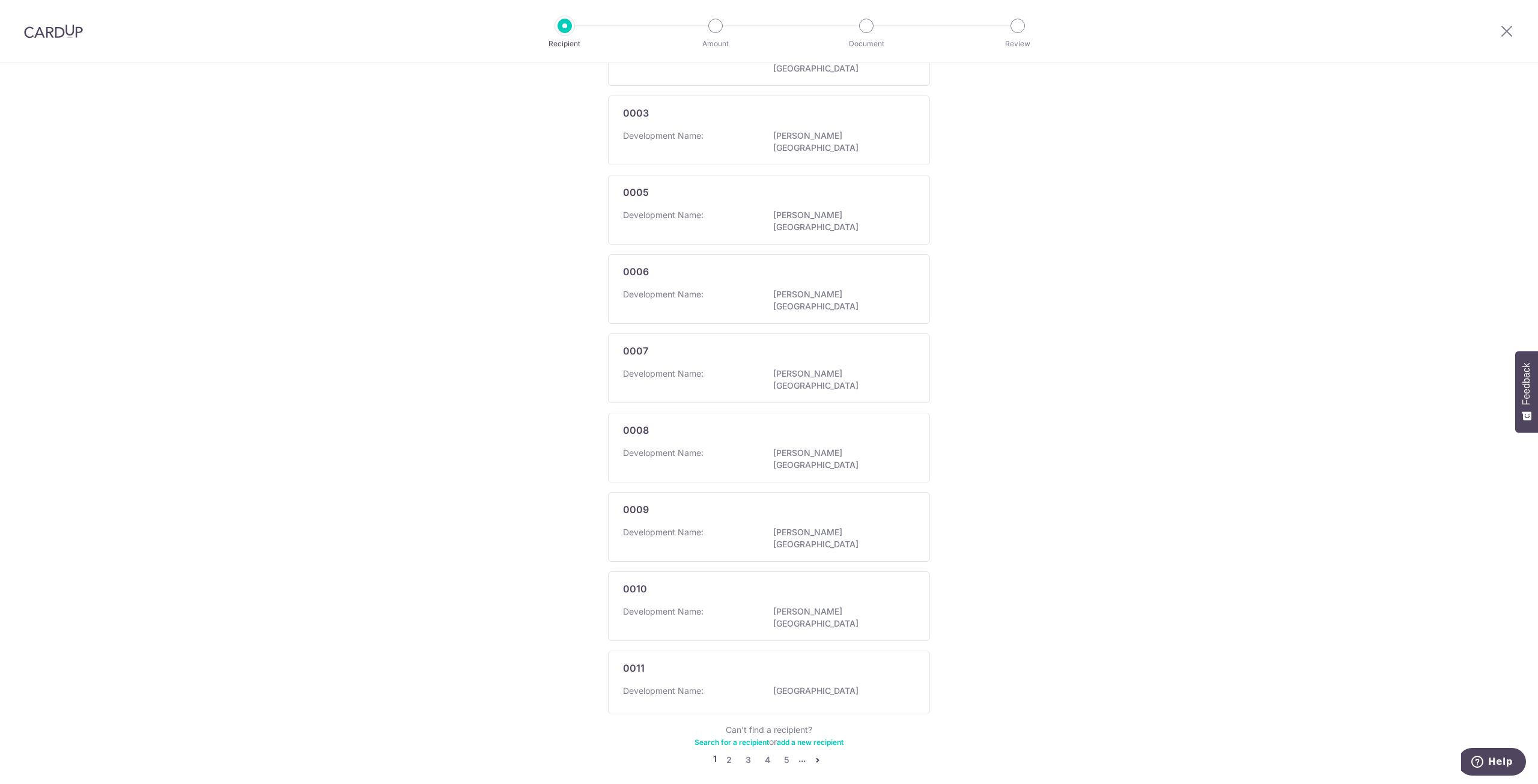
click at [739, 738] on link "Search for a recipient" at bounding box center [732, 742] width 74 height 9
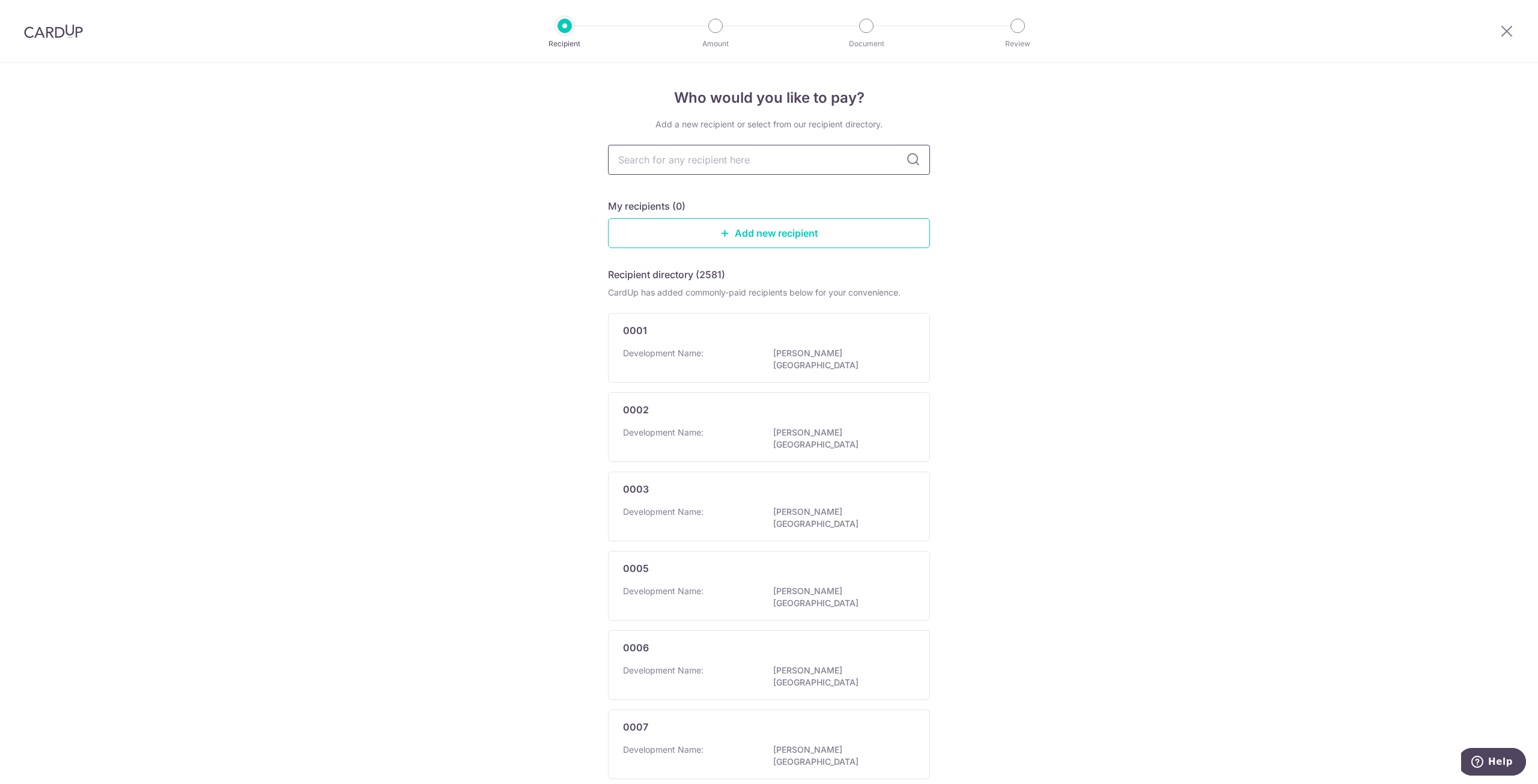
click at [747, 158] on input "text" at bounding box center [769, 159] width 322 height 30
type input "watergarden"
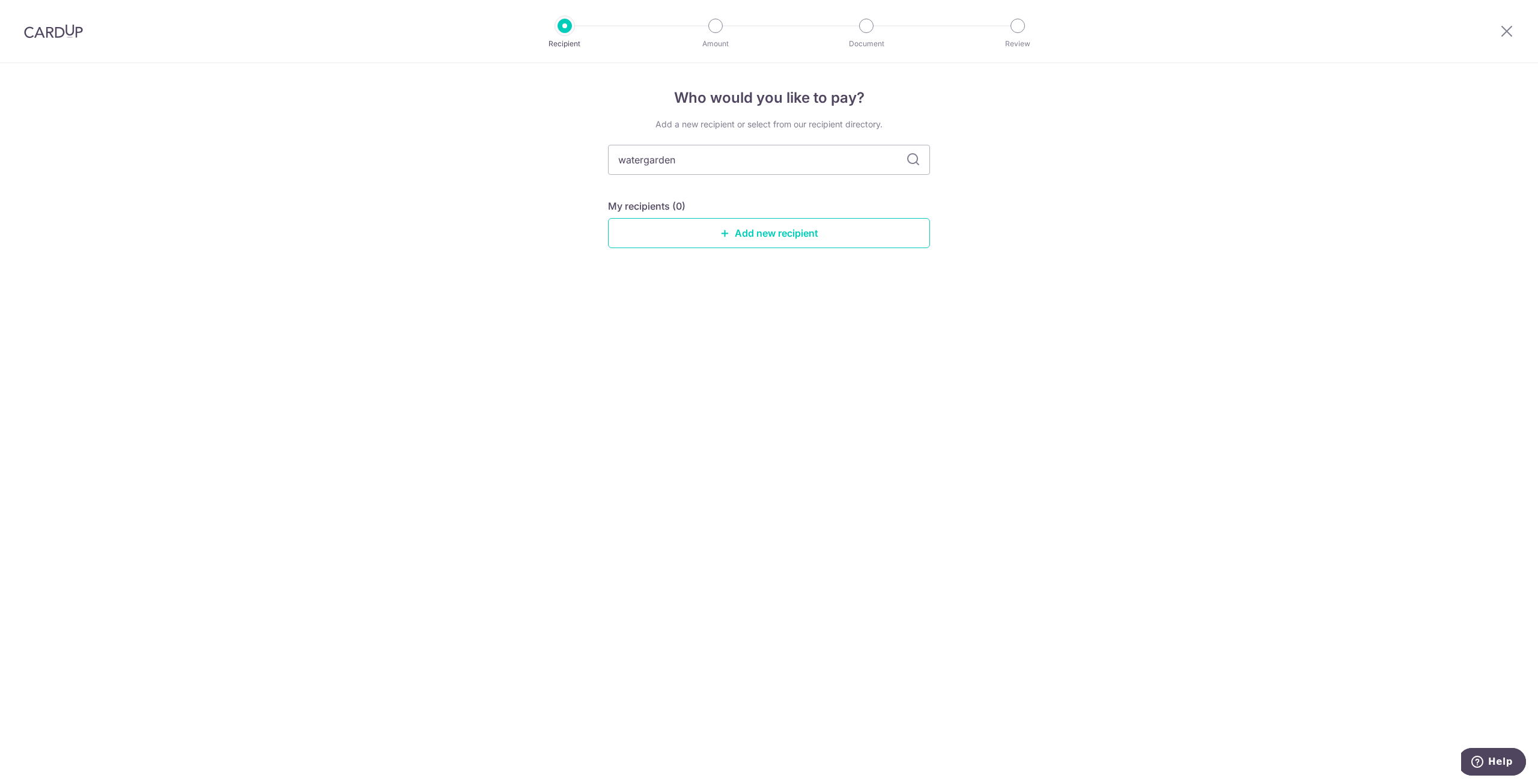
drag, startPoint x: 685, startPoint y: 160, endPoint x: 501, endPoint y: 152, distance: 184.2
click at [501, 152] on div "Who would you like to pay? Add a new recipient or select from our recipient dir…" at bounding box center [769, 423] width 1538 height 721
type input "water"
click at [705, 236] on link "Add new recipient" at bounding box center [769, 233] width 322 height 30
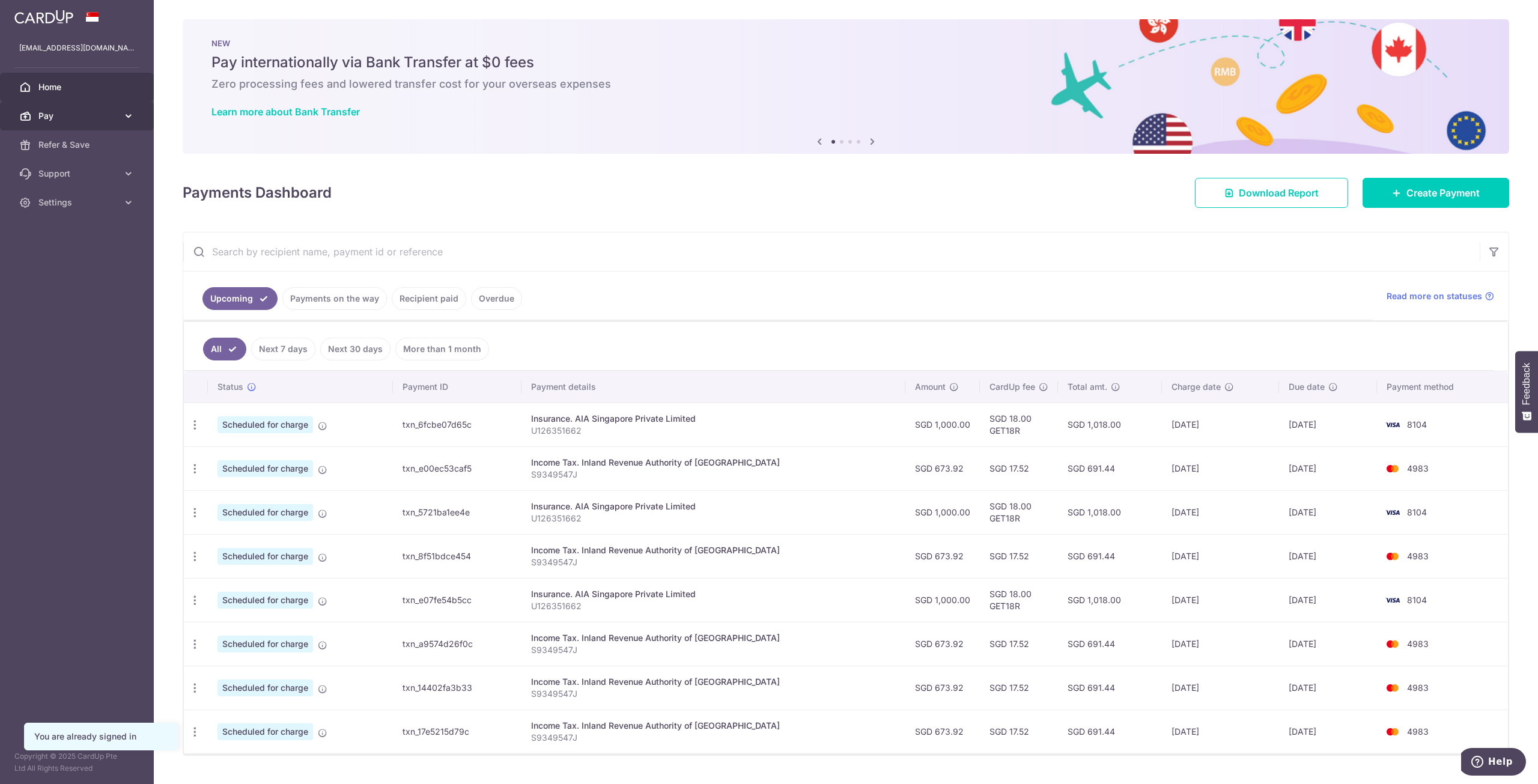
drag, startPoint x: 77, startPoint y: 119, endPoint x: 66, endPoint y: 123, distance: 11.7
click at [74, 119] on span "Pay" at bounding box center [78, 116] width 80 height 12
click at [86, 142] on span "Payments" at bounding box center [78, 144] width 80 height 12
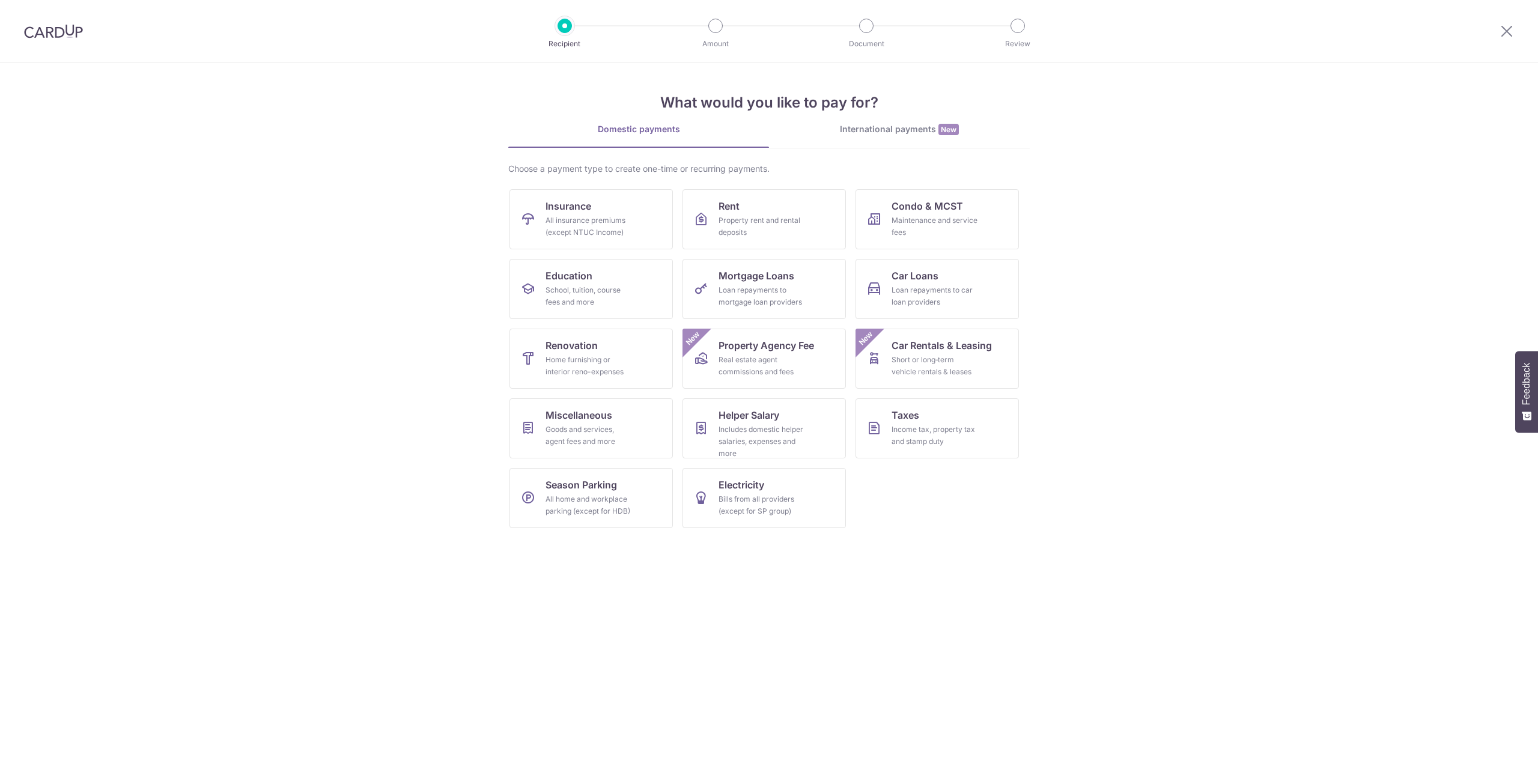
click at [921, 227] on div "Maintenance and service fees" at bounding box center [935, 227] width 87 height 24
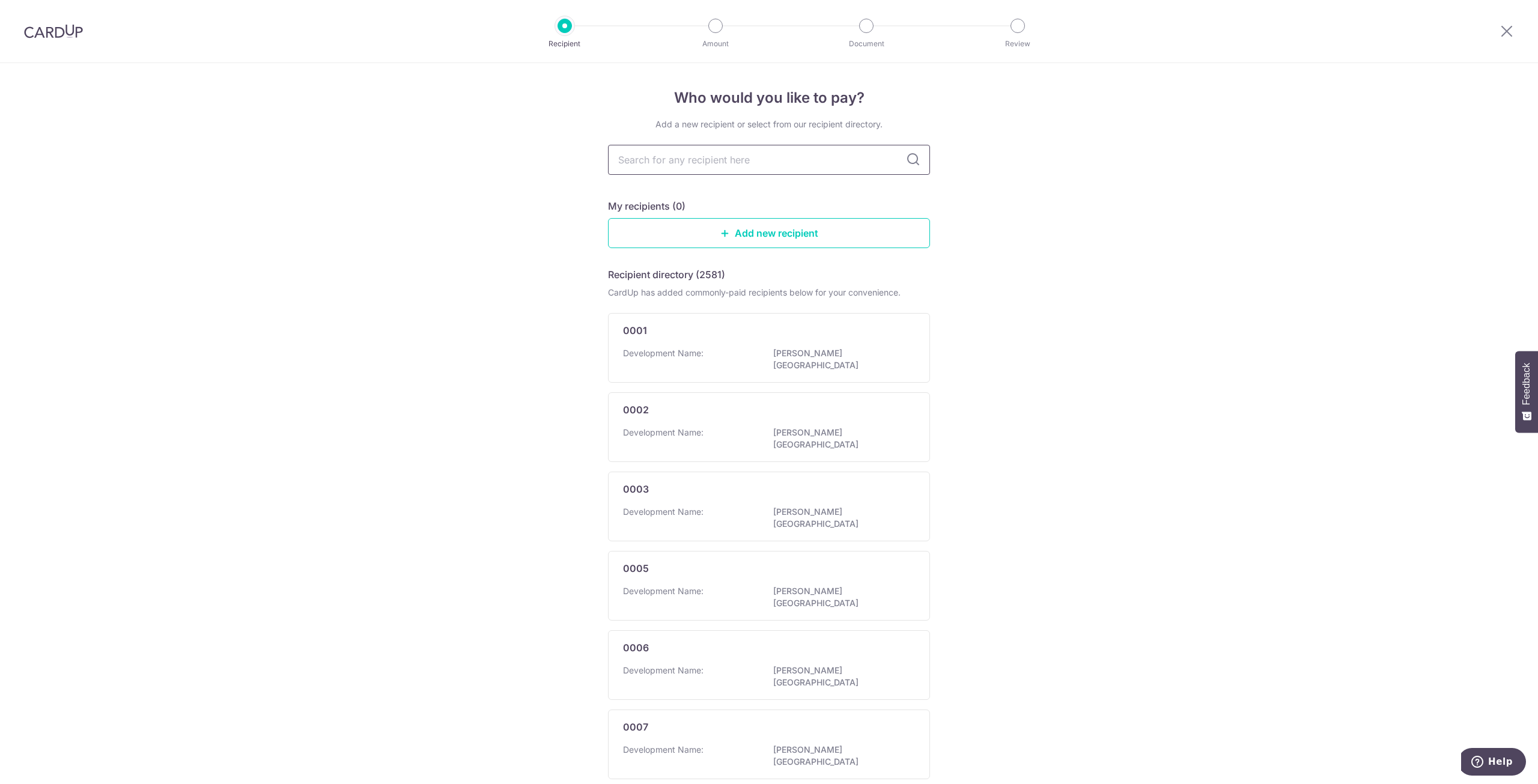
drag, startPoint x: 701, startPoint y: 161, endPoint x: 695, endPoint y: 158, distance: 6.7
click at [701, 161] on input "text" at bounding box center [769, 159] width 322 height 30
type input "2021"
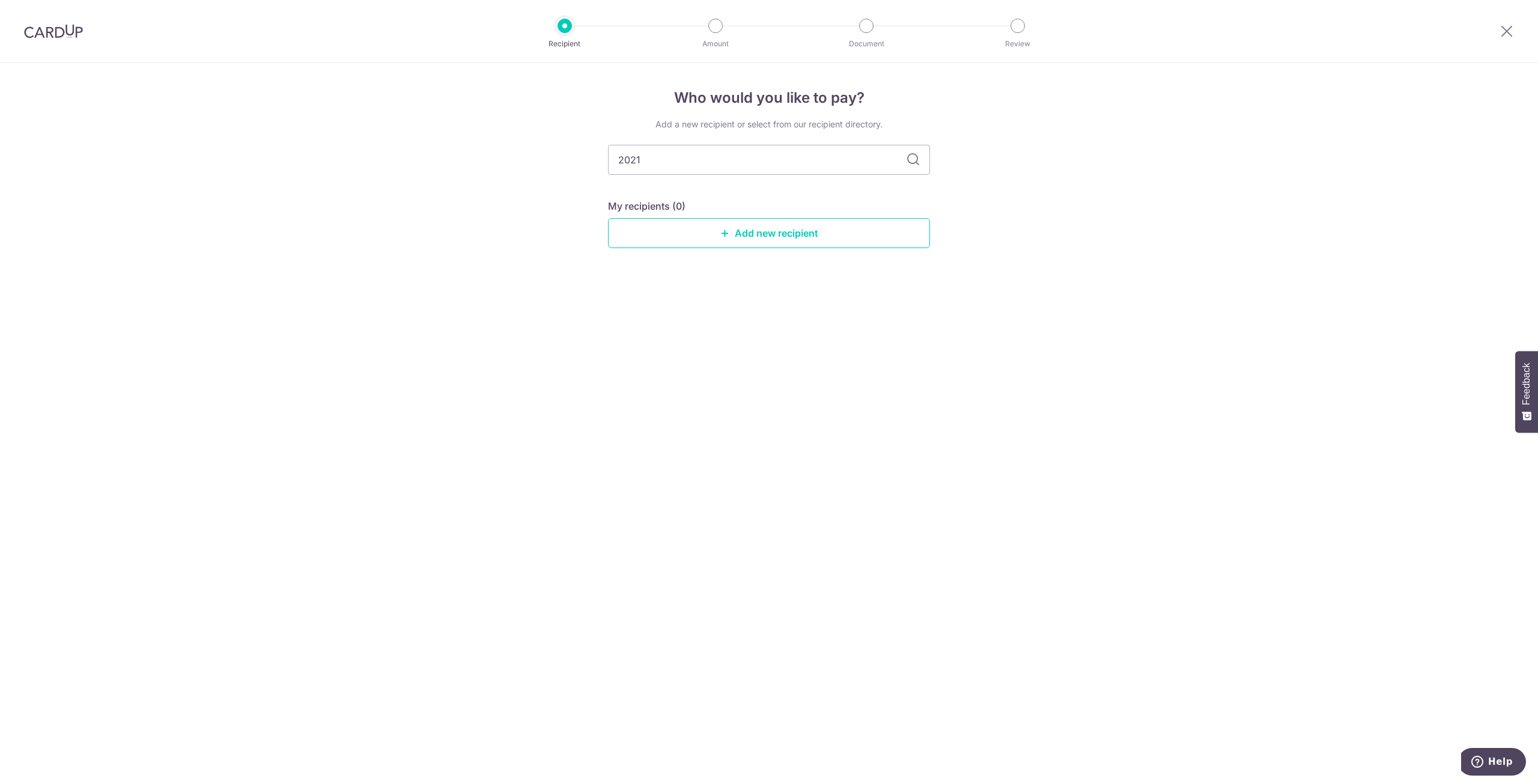
drag, startPoint x: 714, startPoint y: 156, endPoint x: 534, endPoint y: 135, distance: 181.2
click at [535, 135] on div "Who would you like to pay? Add a new recipient or select from our recipient dir…" at bounding box center [769, 423] width 1538 height 721
type input "2020"
click at [662, 166] on input "2020" at bounding box center [769, 159] width 322 height 30
drag, startPoint x: 644, startPoint y: 162, endPoint x: 514, endPoint y: 163, distance: 130.0
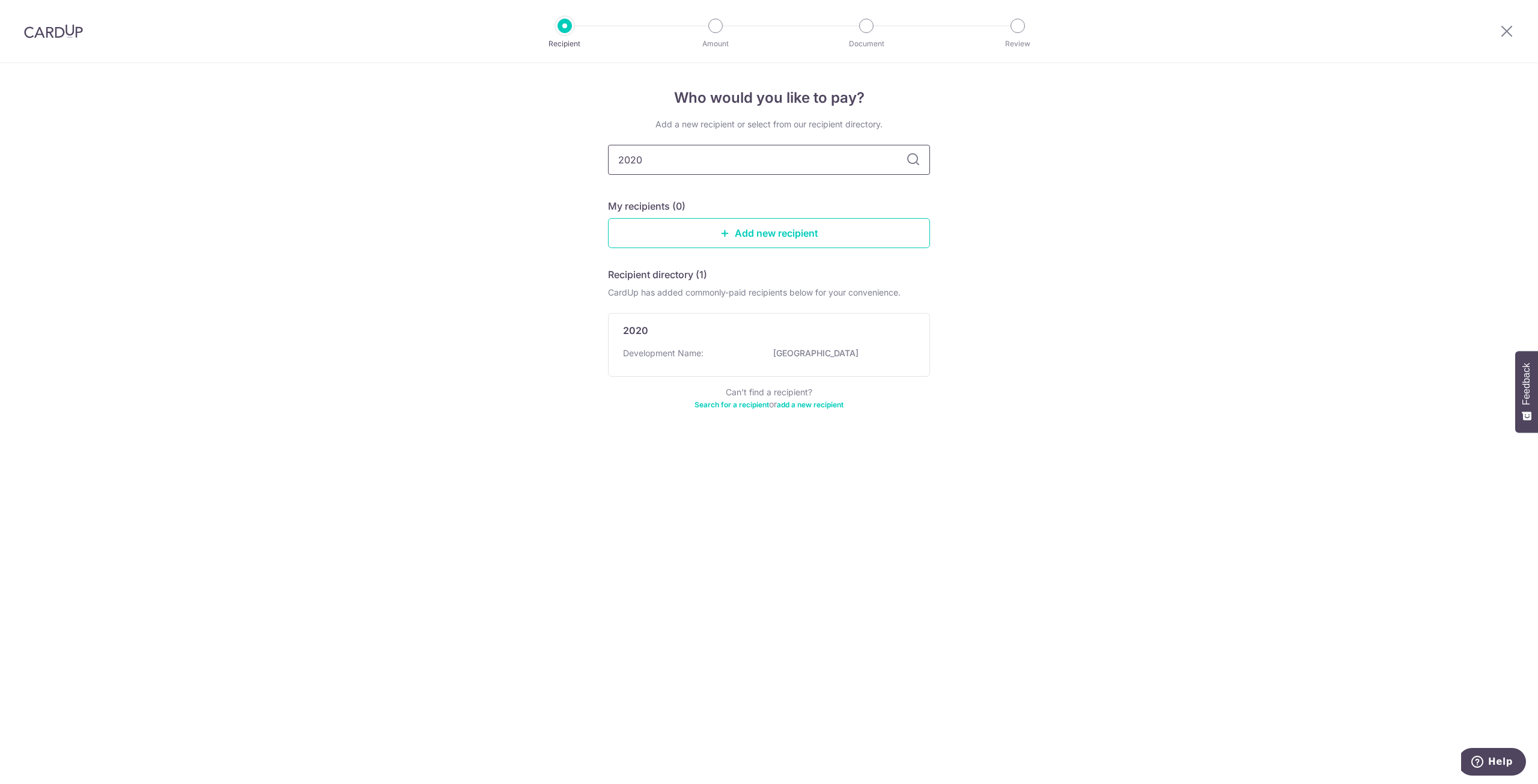
click at [516, 164] on div "Who would you like to pay? Add a new recipient or select from our recipient dir…" at bounding box center [769, 423] width 1538 height 721
type input "00096"
type input "0009"
click at [44, 33] on img at bounding box center [53, 31] width 59 height 15
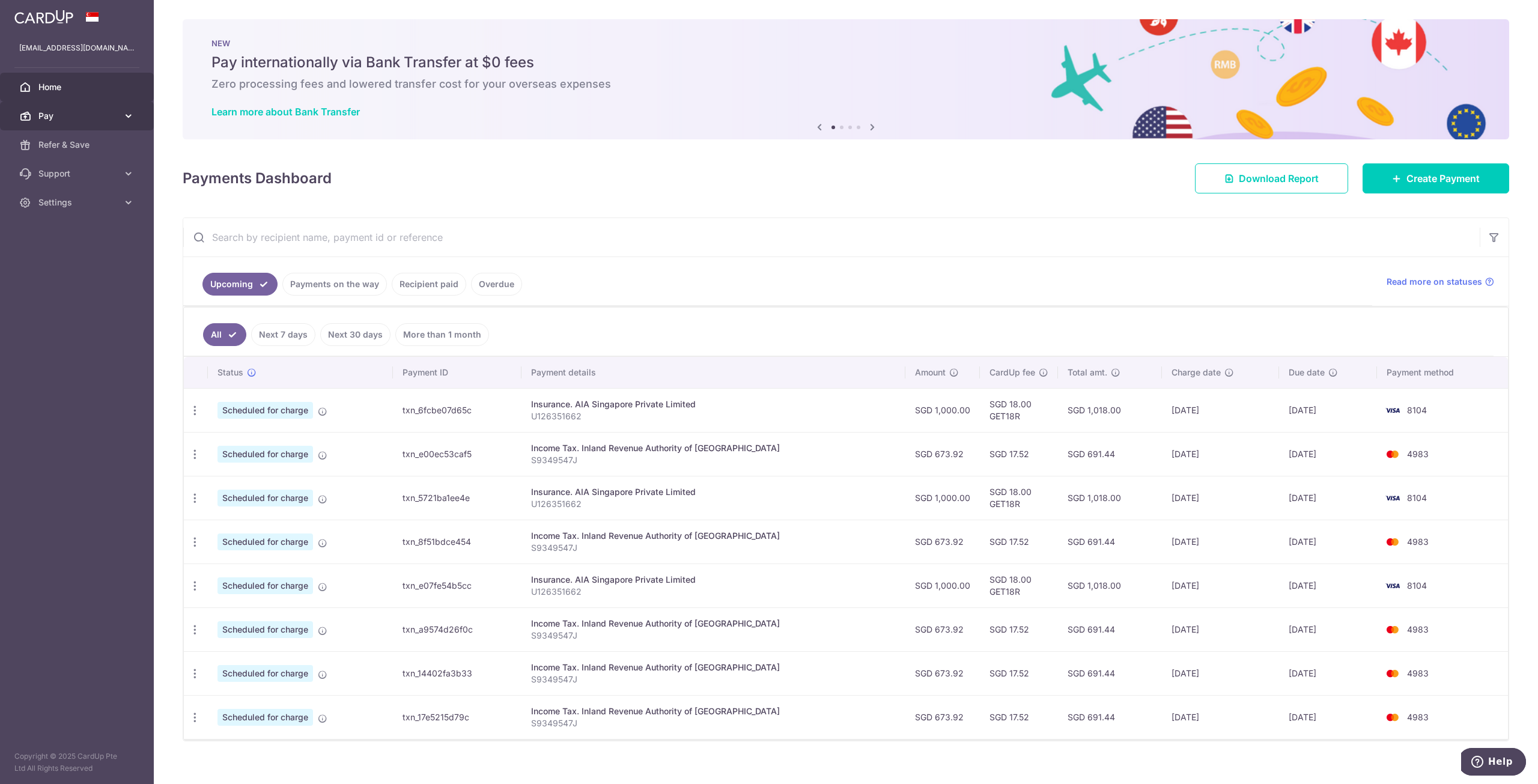
click at [70, 113] on span "Pay" at bounding box center [78, 116] width 80 height 12
click at [86, 153] on link "Payments" at bounding box center [77, 145] width 154 height 29
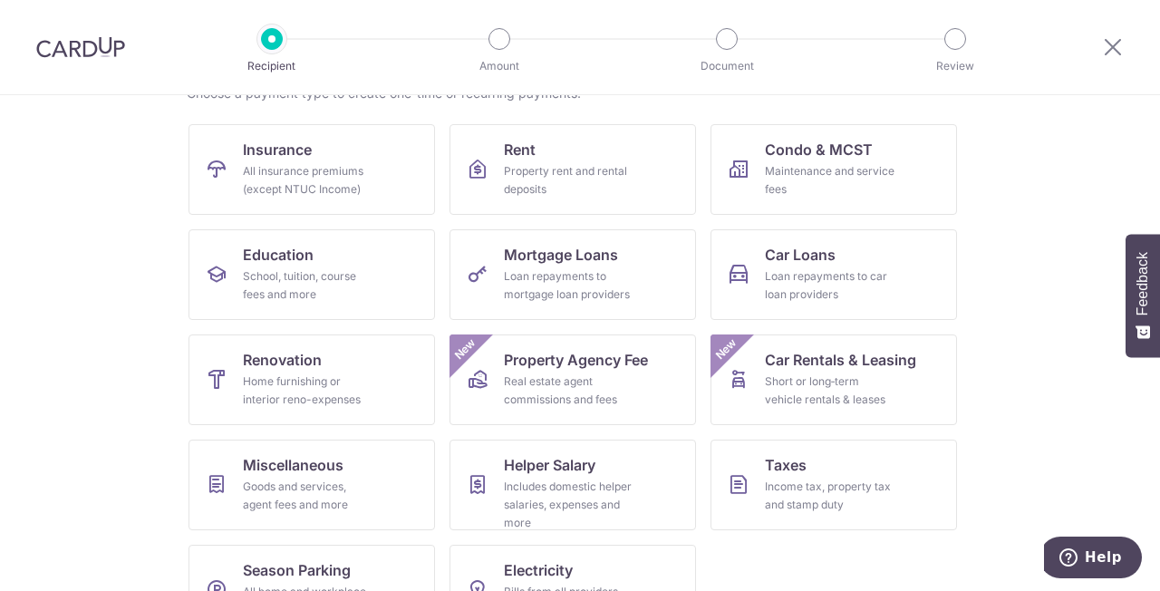
scroll to position [181, 0]
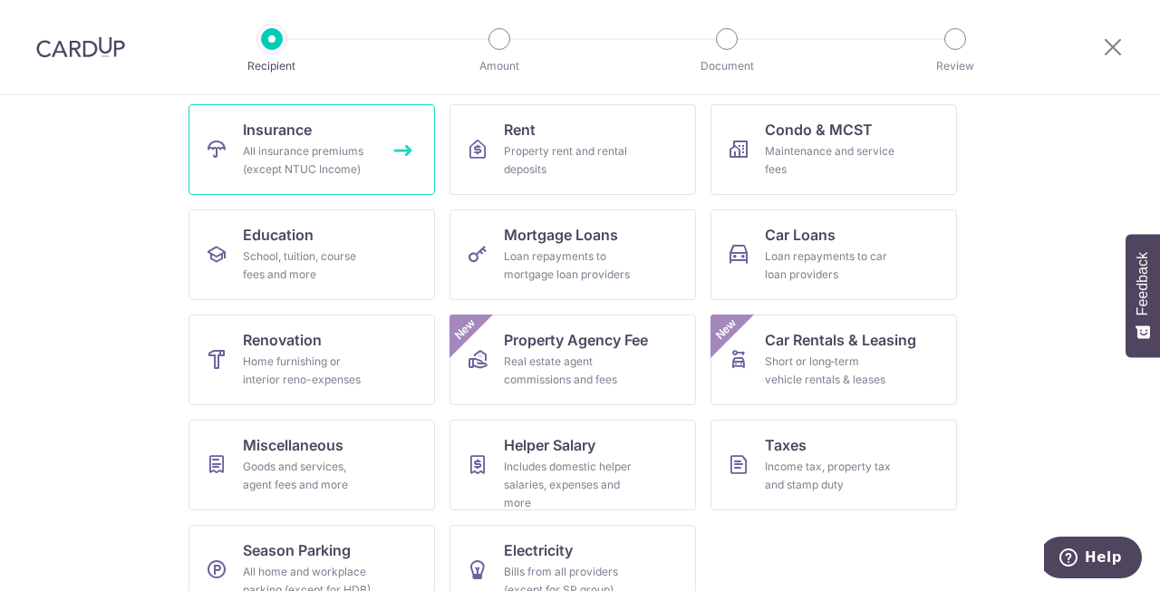
click at [353, 148] on div "All insurance premiums (except NTUC Income)" at bounding box center [308, 160] width 131 height 36
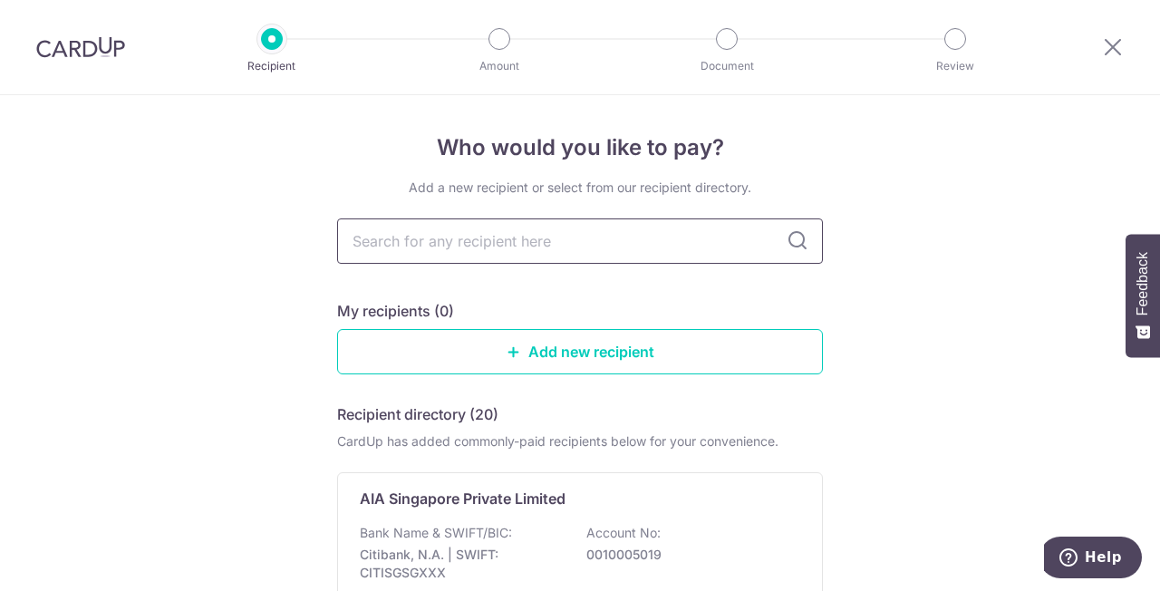
click at [596, 254] on input "text" at bounding box center [580, 240] width 486 height 45
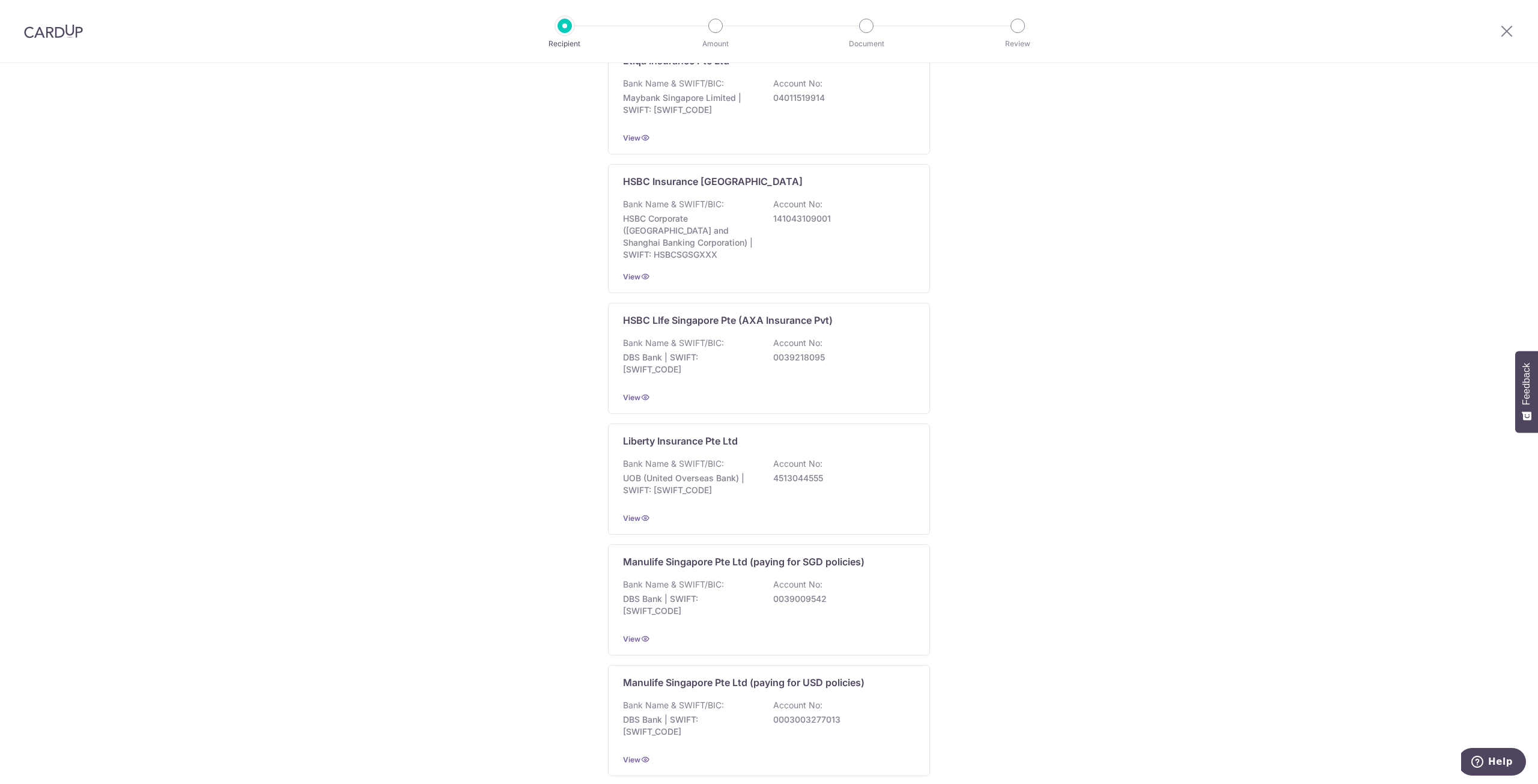
scroll to position [856, 0]
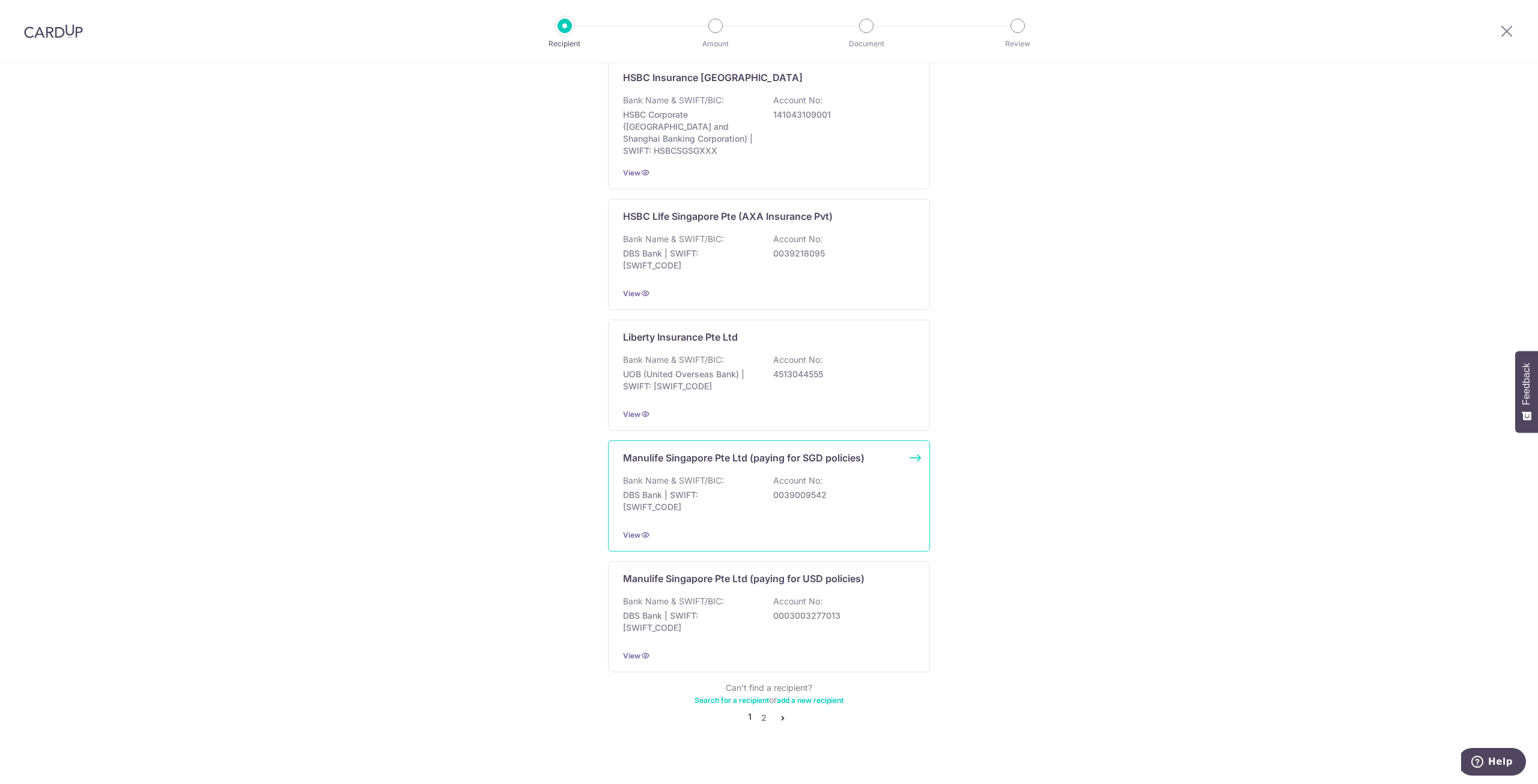
click at [768, 391] on p "0039009542" at bounding box center [841, 495] width 135 height 12
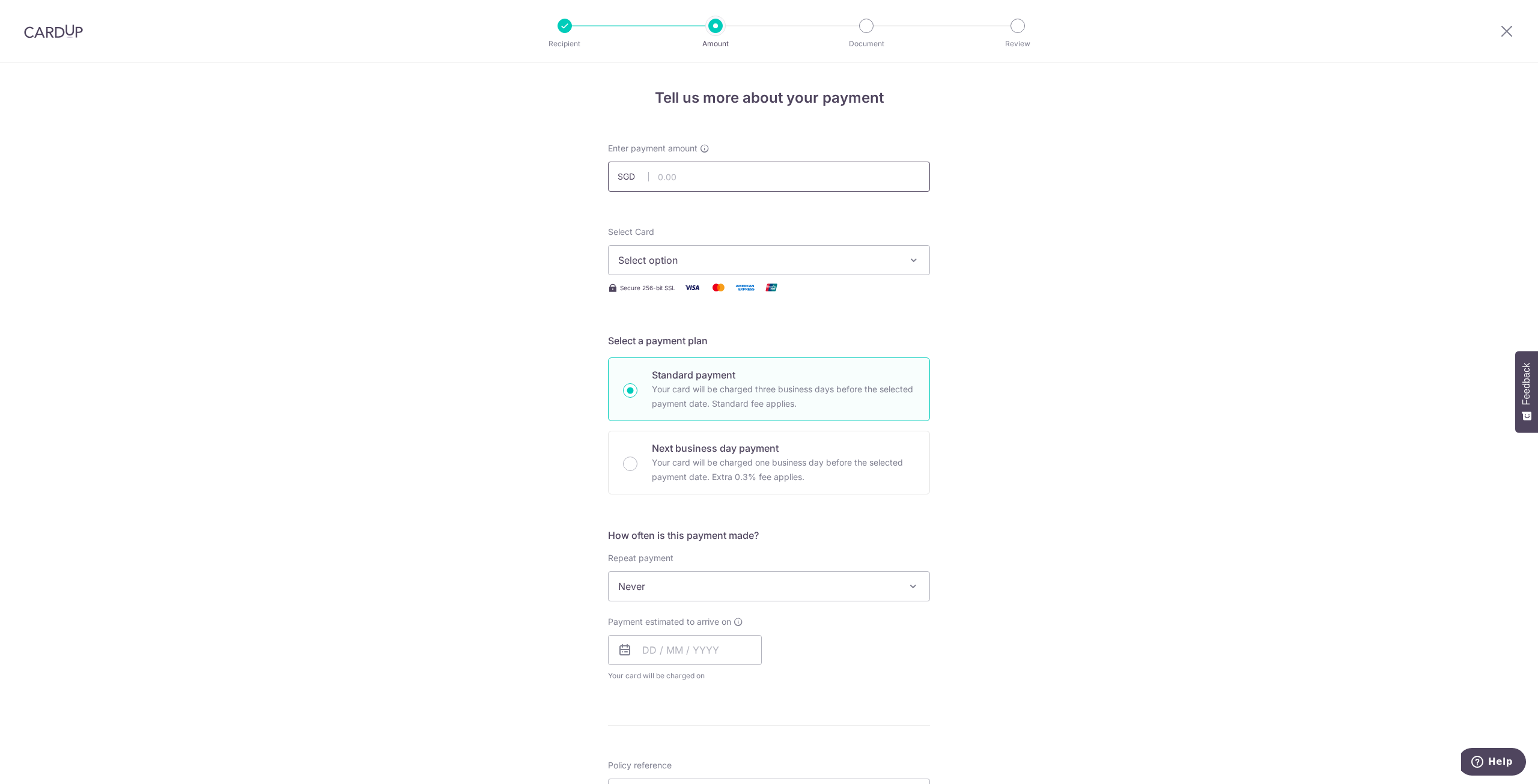
click at [707, 171] on input "text" at bounding box center [769, 176] width 322 height 30
type input "1,250.00"
click at [1034, 283] on div "Tell us more about your payment Enter payment amount SGD 1,250.00 1250.00 Selec…" at bounding box center [769, 606] width 1538 height 1087
click at [750, 258] on span "Select option" at bounding box center [758, 260] width 280 height 15
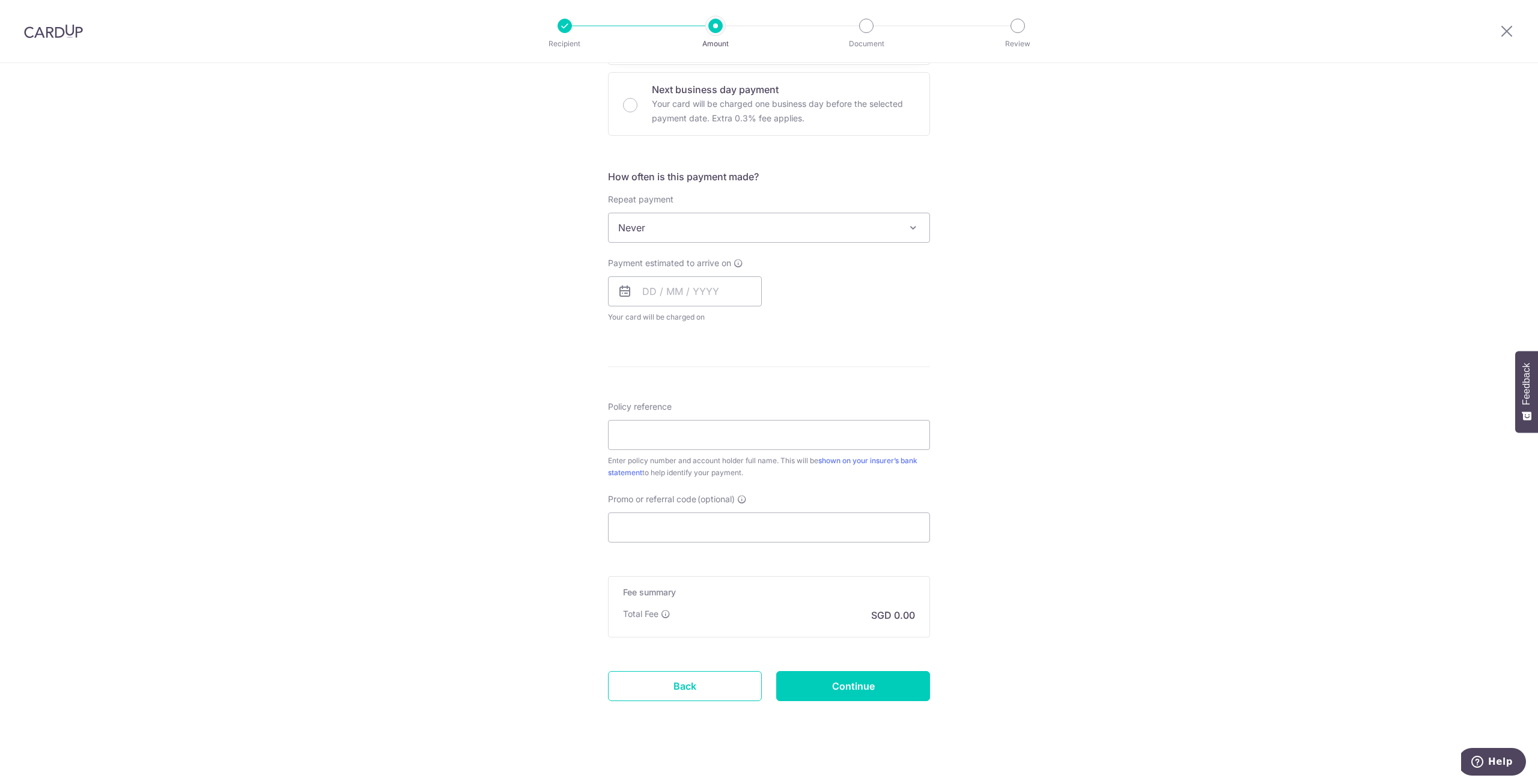
scroll to position [361, 0]
click at [708, 521] on input "Promo or referral code (optional)" at bounding box center [769, 525] width 322 height 30
paste input "3NEWR4"
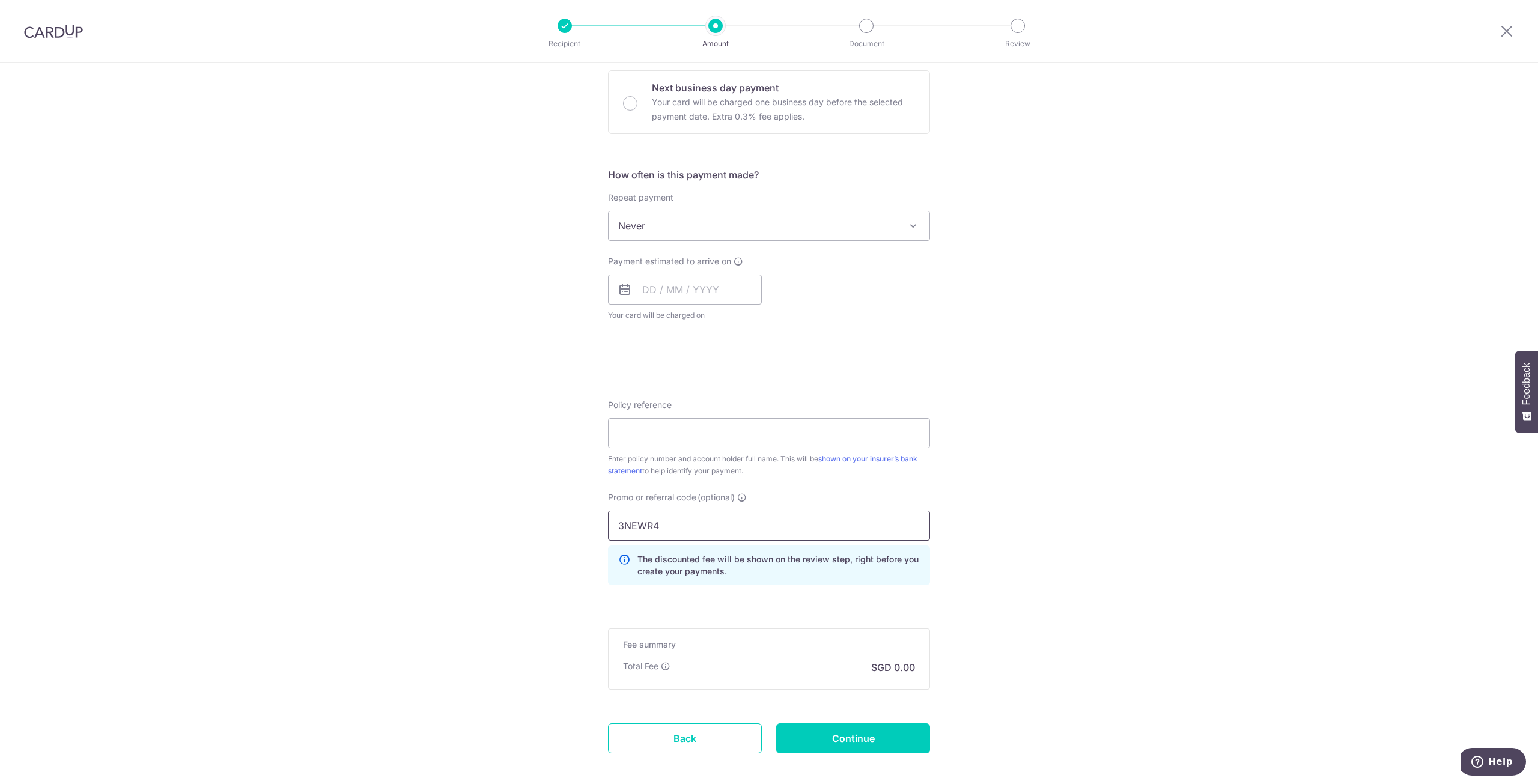
type input "3NEWR4"
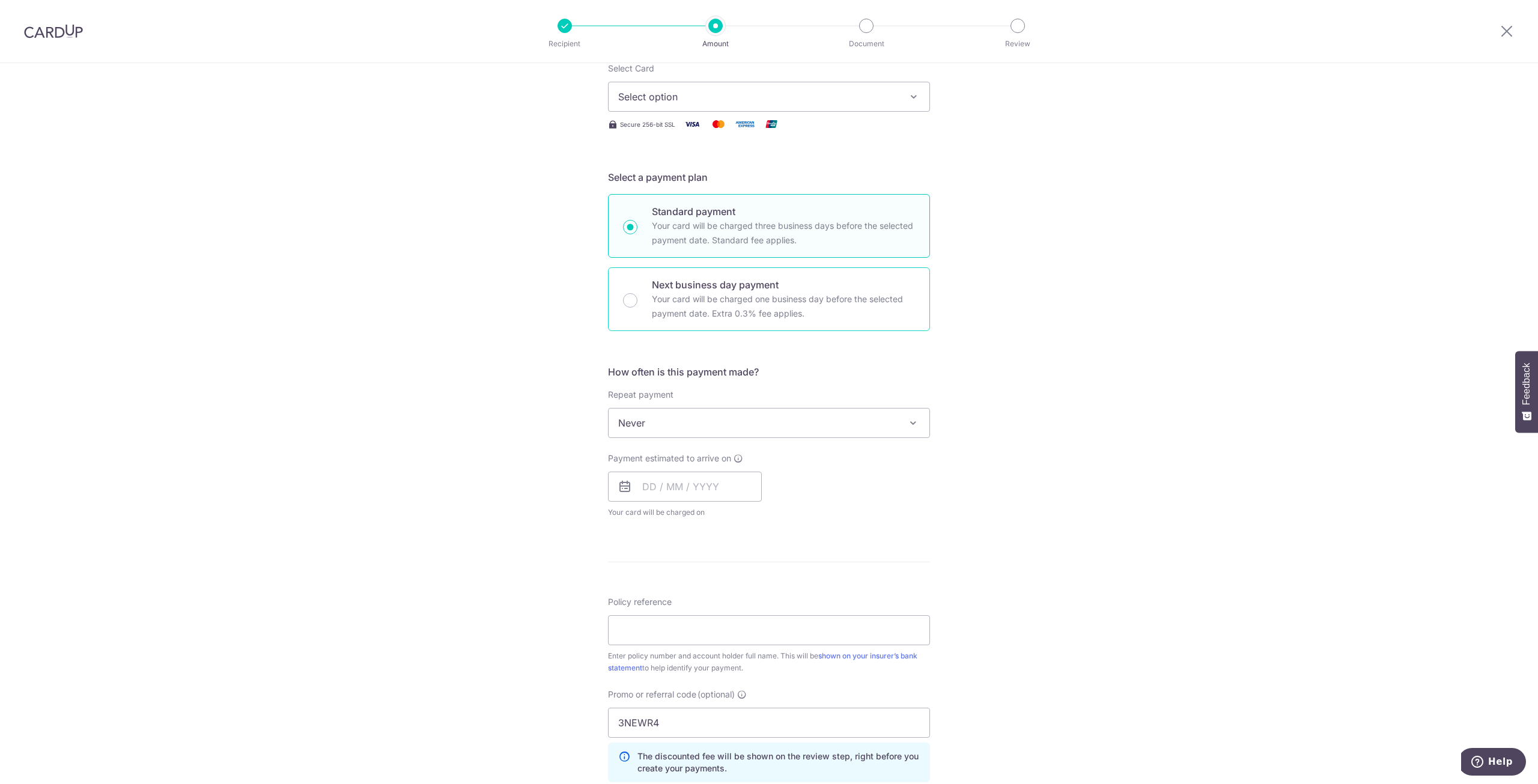
scroll to position [0, 0]
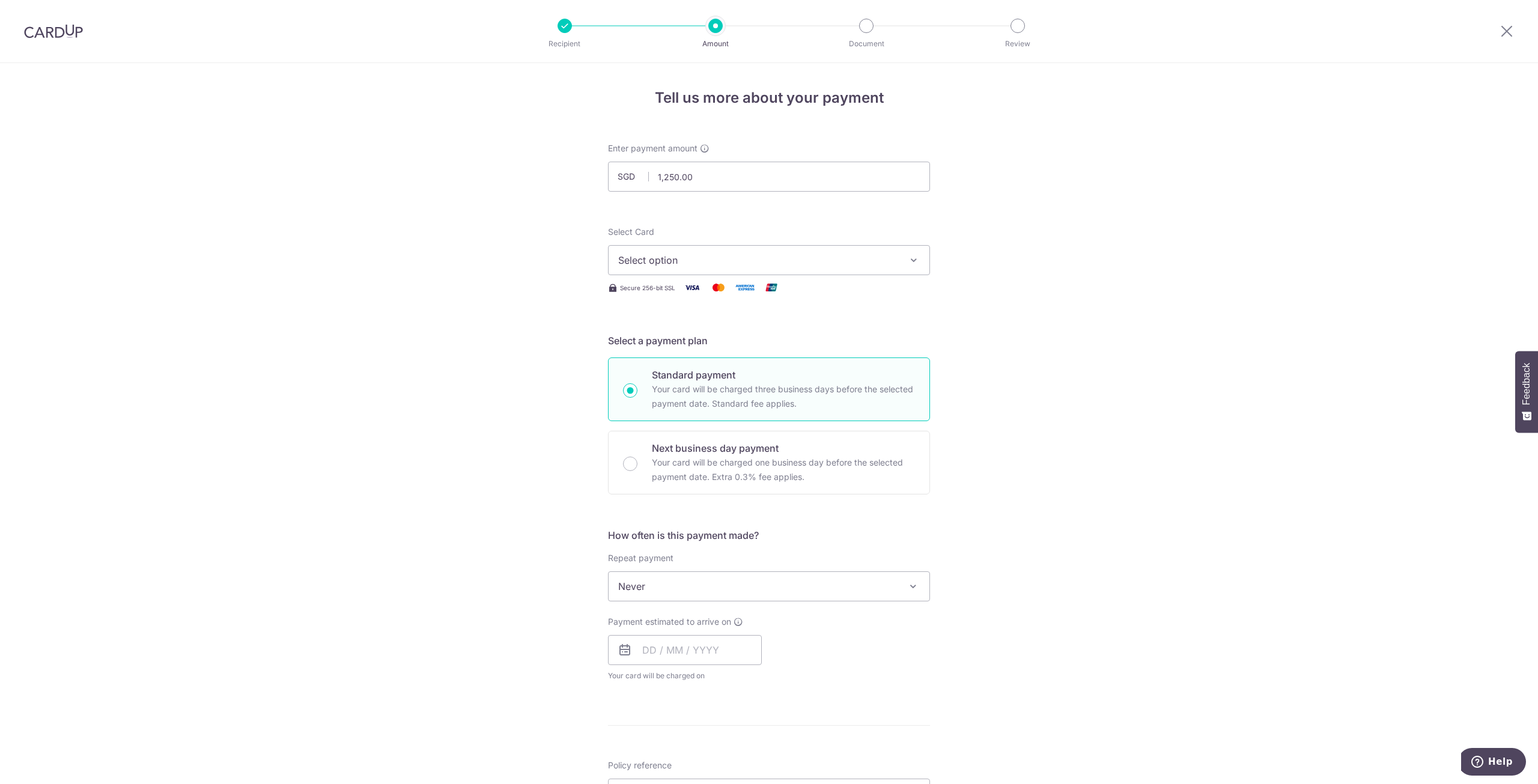
click at [731, 266] on span "Select option" at bounding box center [758, 260] width 280 height 15
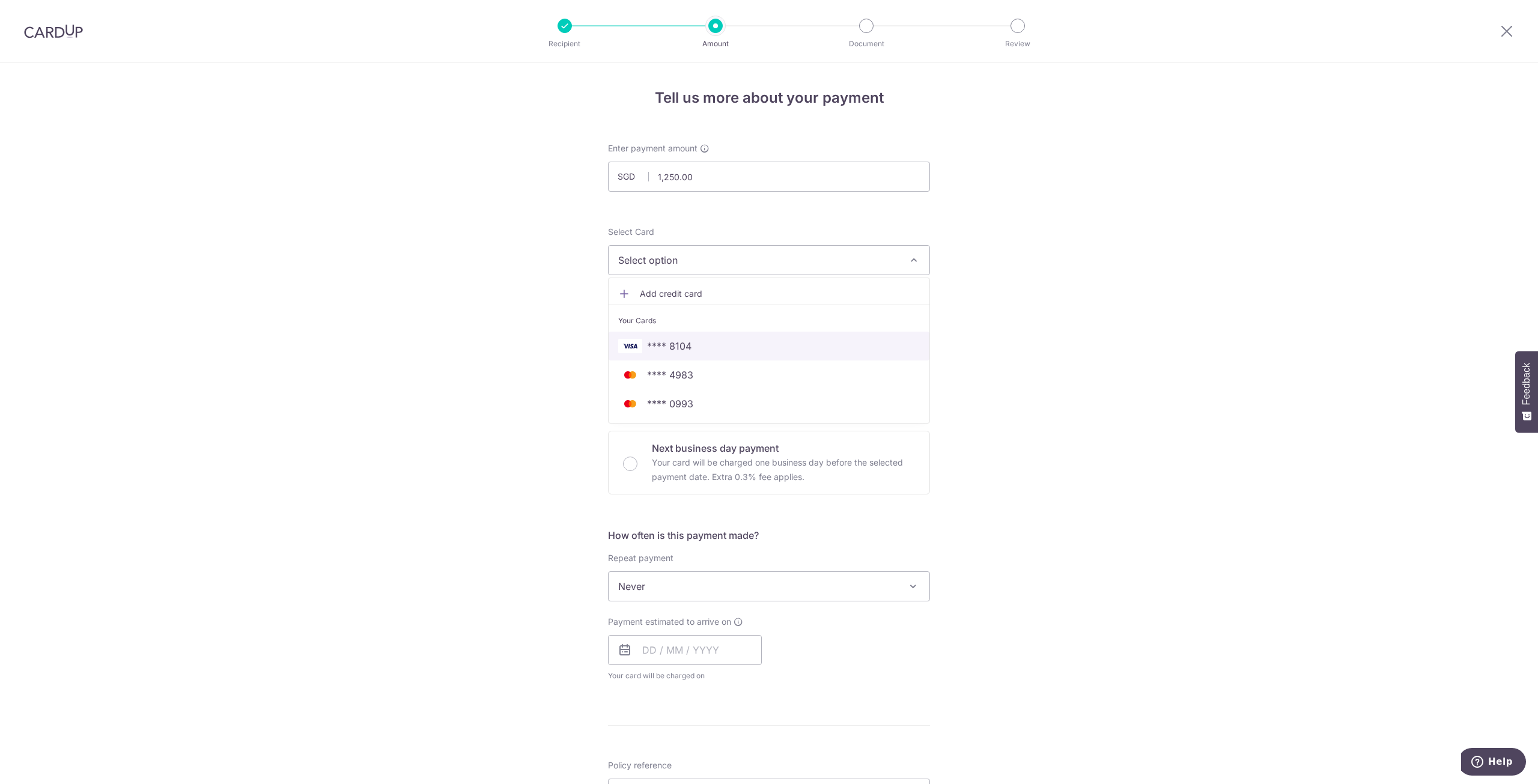
click at [707, 351] on span "**** 8104" at bounding box center [769, 346] width 302 height 15
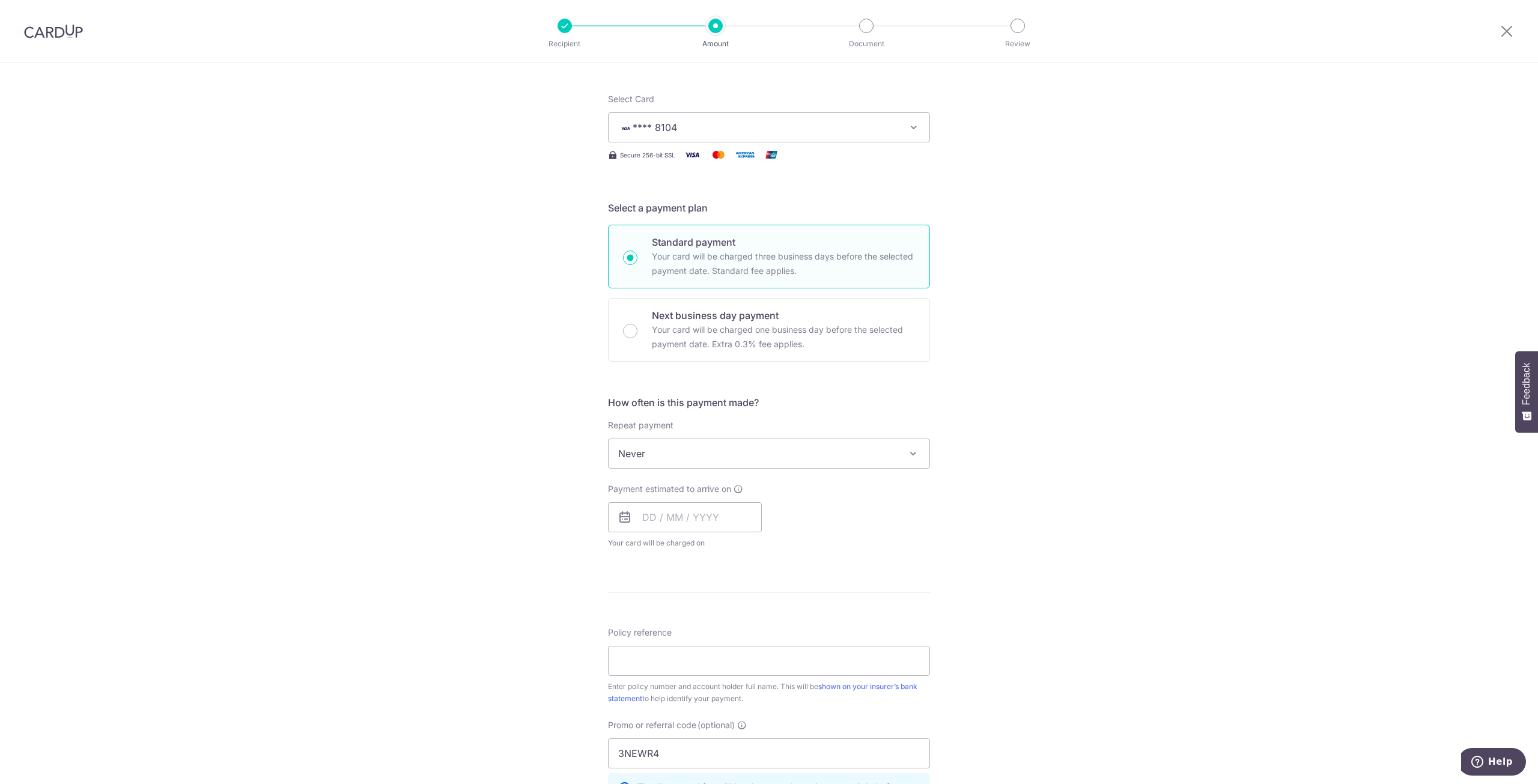
scroll to position [180, 0]
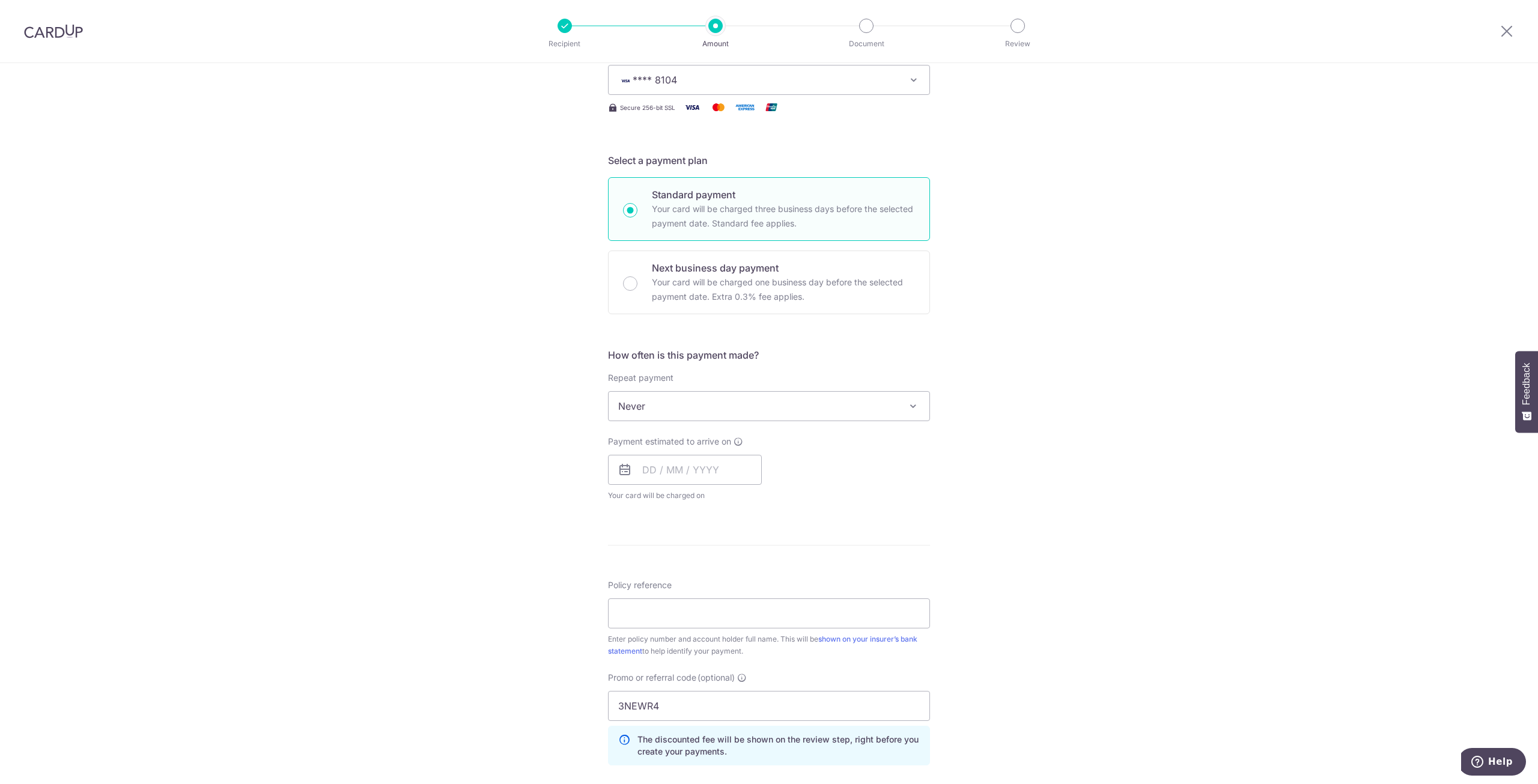
click at [708, 410] on span "Never" at bounding box center [769, 406] width 321 height 29
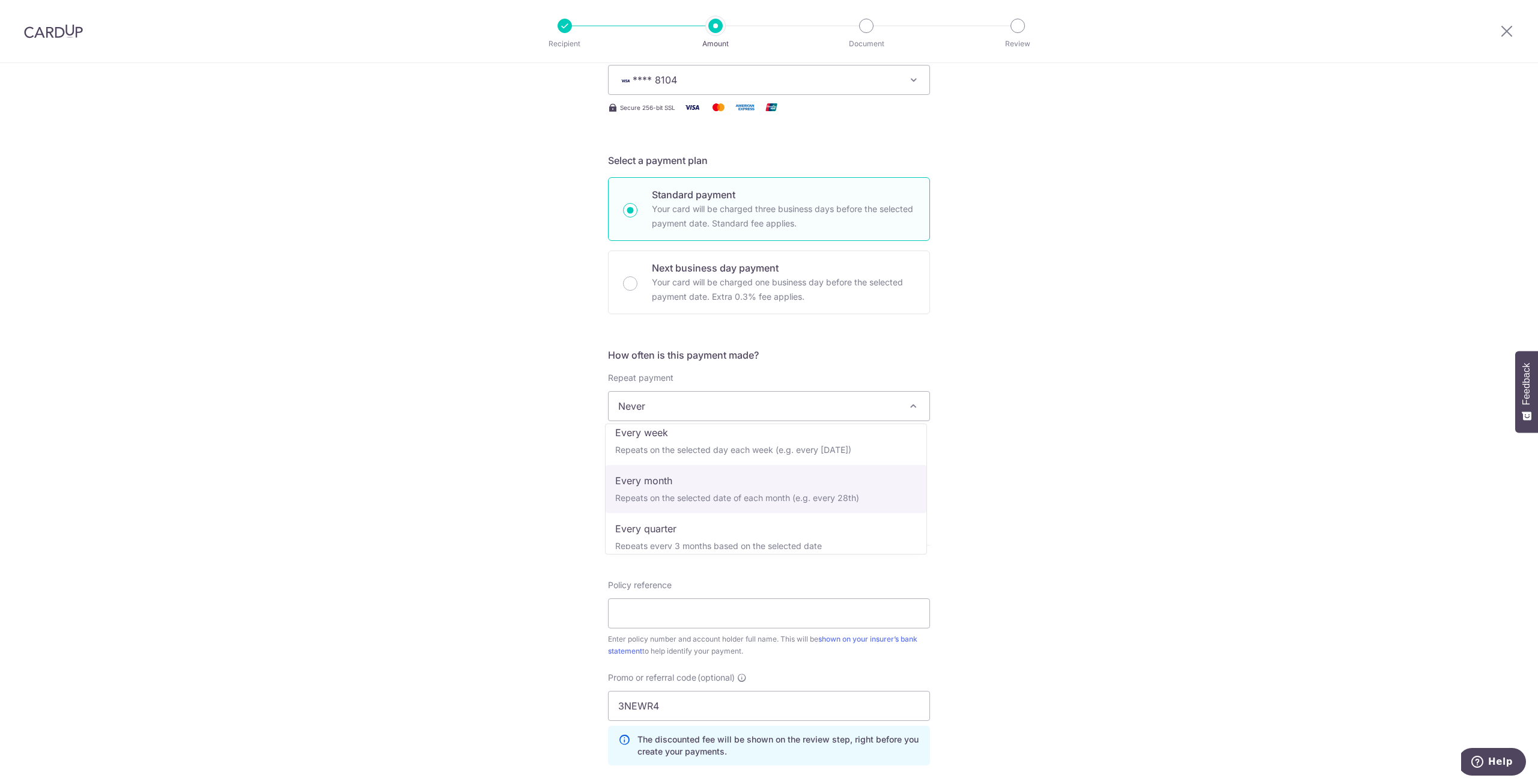
select select "3"
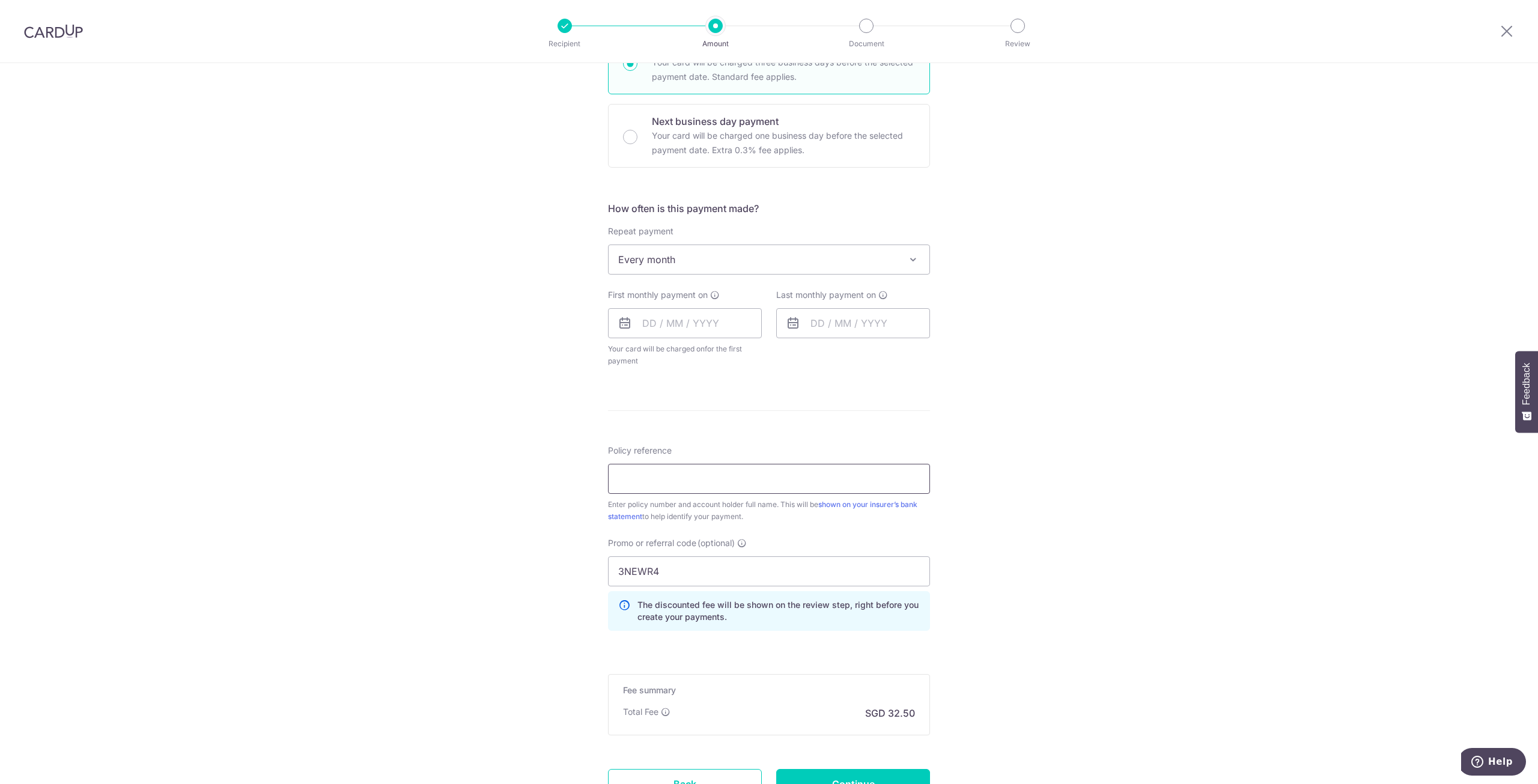
scroll to position [361, 0]
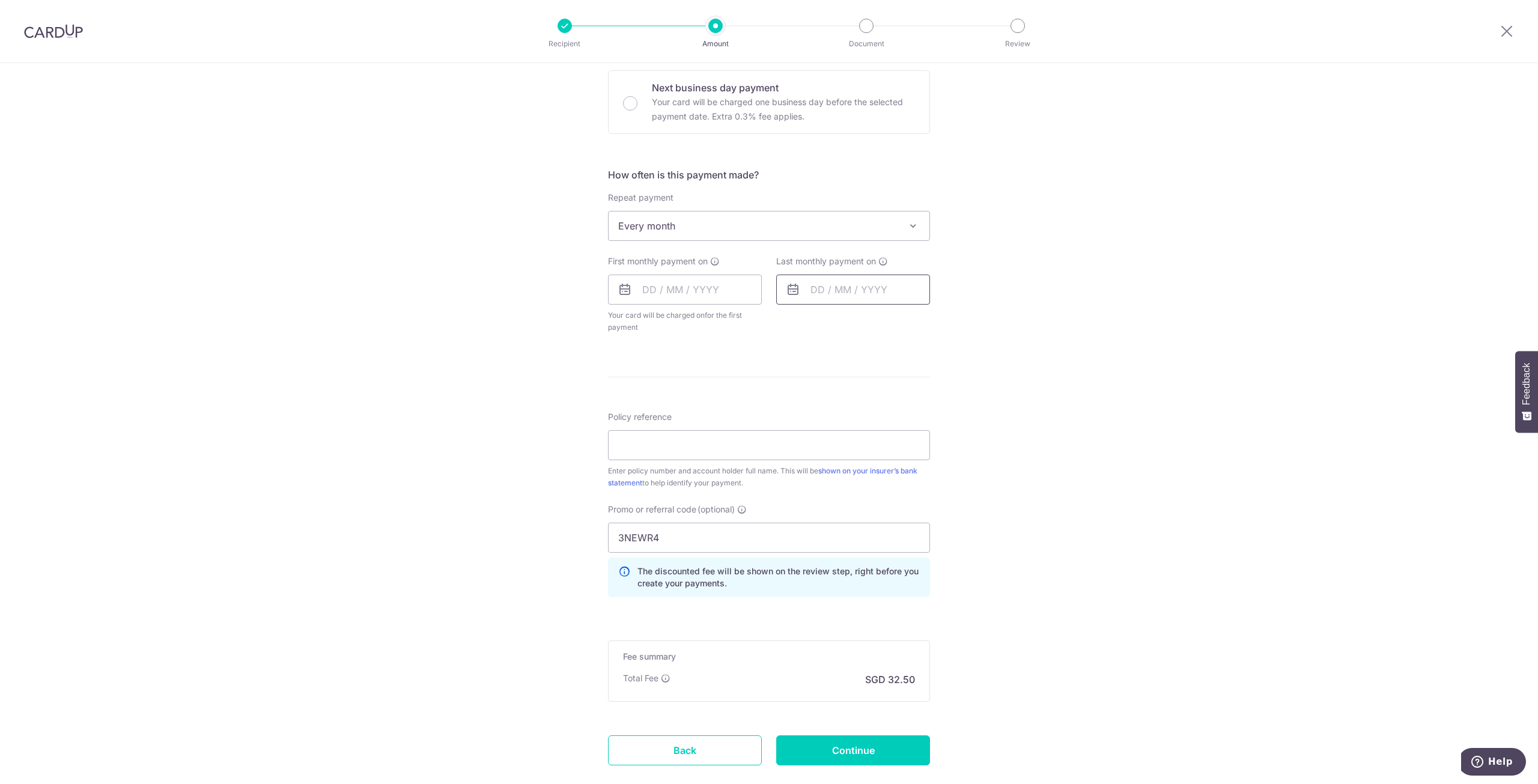
click at [814, 290] on input "text" at bounding box center [853, 289] width 154 height 30
click at [726, 292] on input "text" at bounding box center [685, 289] width 154 height 30
click at [677, 324] on select "Oct Nov Dec" at bounding box center [676, 322] width 32 height 10
click at [656, 401] on link "3" at bounding box center [656, 398] width 19 height 19
type input "[DATE]"
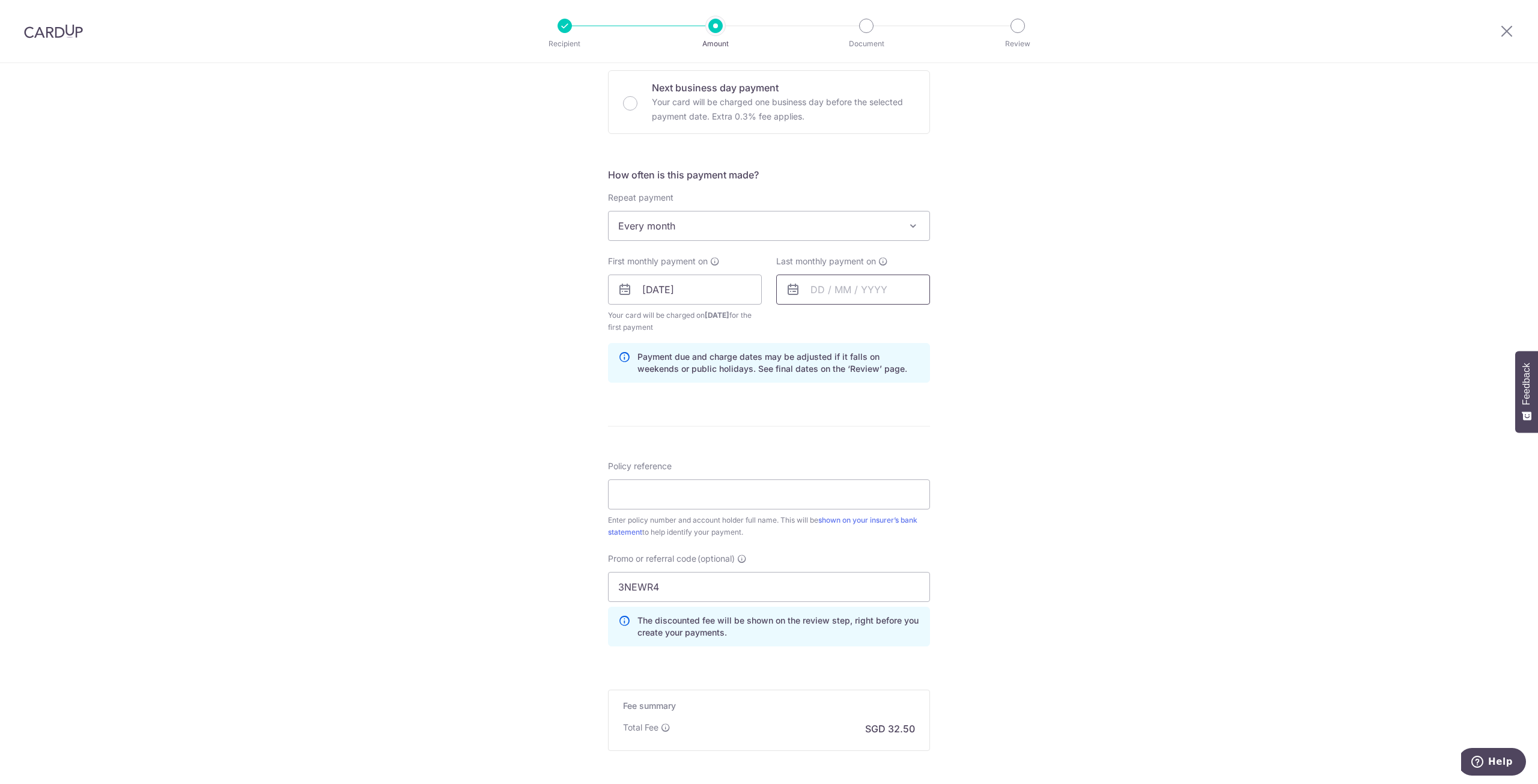
click at [843, 301] on input "text" at bounding box center [853, 289] width 154 height 30
click at [896, 325] on select "2025 2026 2027 2028 2029 2030 2031 2032 2033 2034 2035" at bounding box center [900, 322] width 32 height 10
click at [850, 327] on div "Prev Next Jan Feb Mar Apr May Jun Jul Aug Sep Oct Nov Dec 2025 2026 2027 2028 2…" at bounding box center [872, 322] width 191 height 29
click at [847, 325] on select "Jan Feb Mar Apr May Jun Jul Aug Sep Oct Nov Dec" at bounding box center [845, 322] width 32 height 10
click at [894, 378] on link "3" at bounding box center [897, 374] width 19 height 19
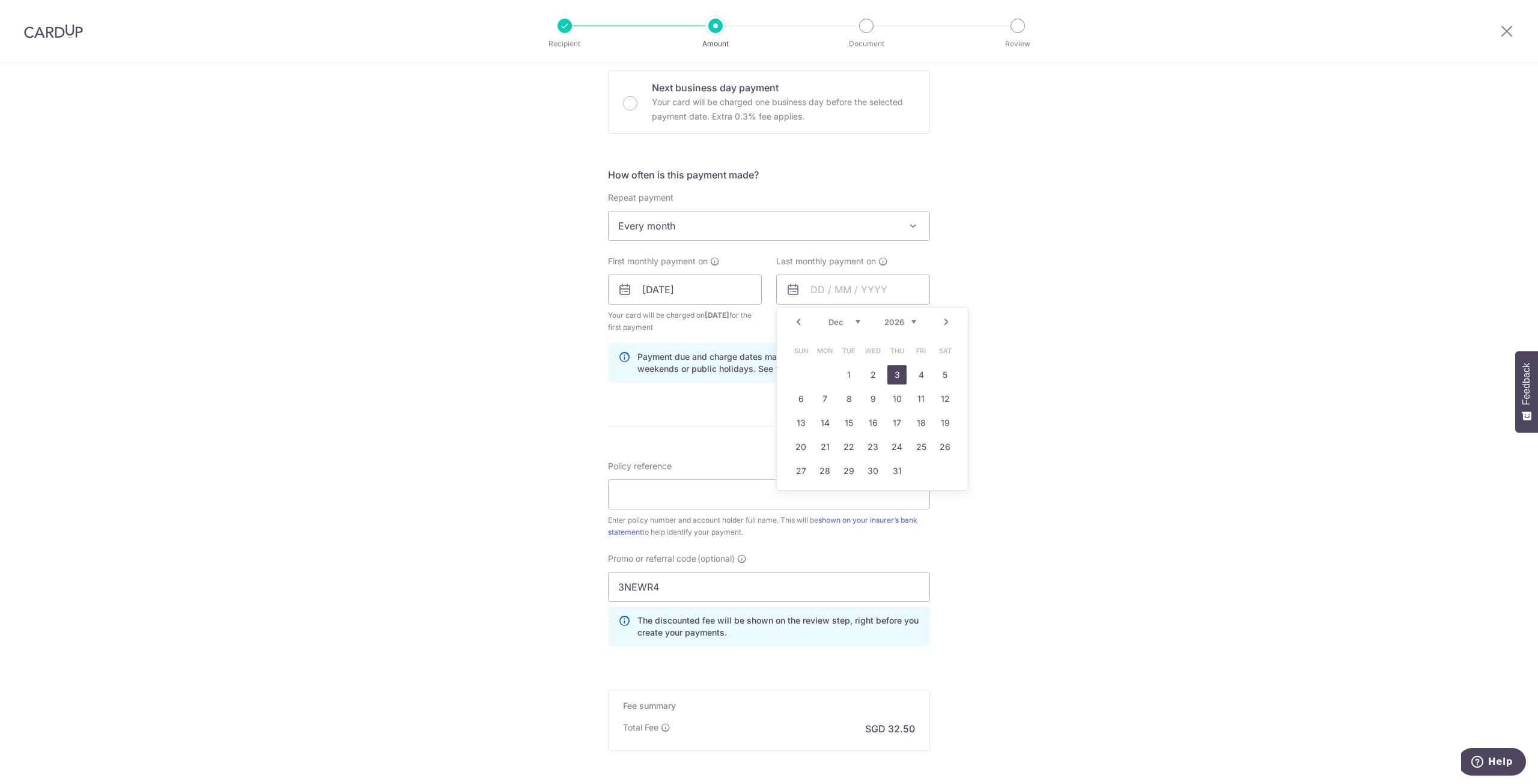
type input "03/12/2026"
click at [1034, 358] on div "Tell us more about your payment Enter payment amount SGD 1,250.00 1250.00 Selec…" at bounding box center [769, 304] width 1538 height 1202
click at [944, 368] on div "Tell us more about your payment Enter payment amount SGD 1,250.00 1250.00 Selec…" at bounding box center [769, 304] width 1538 height 1202
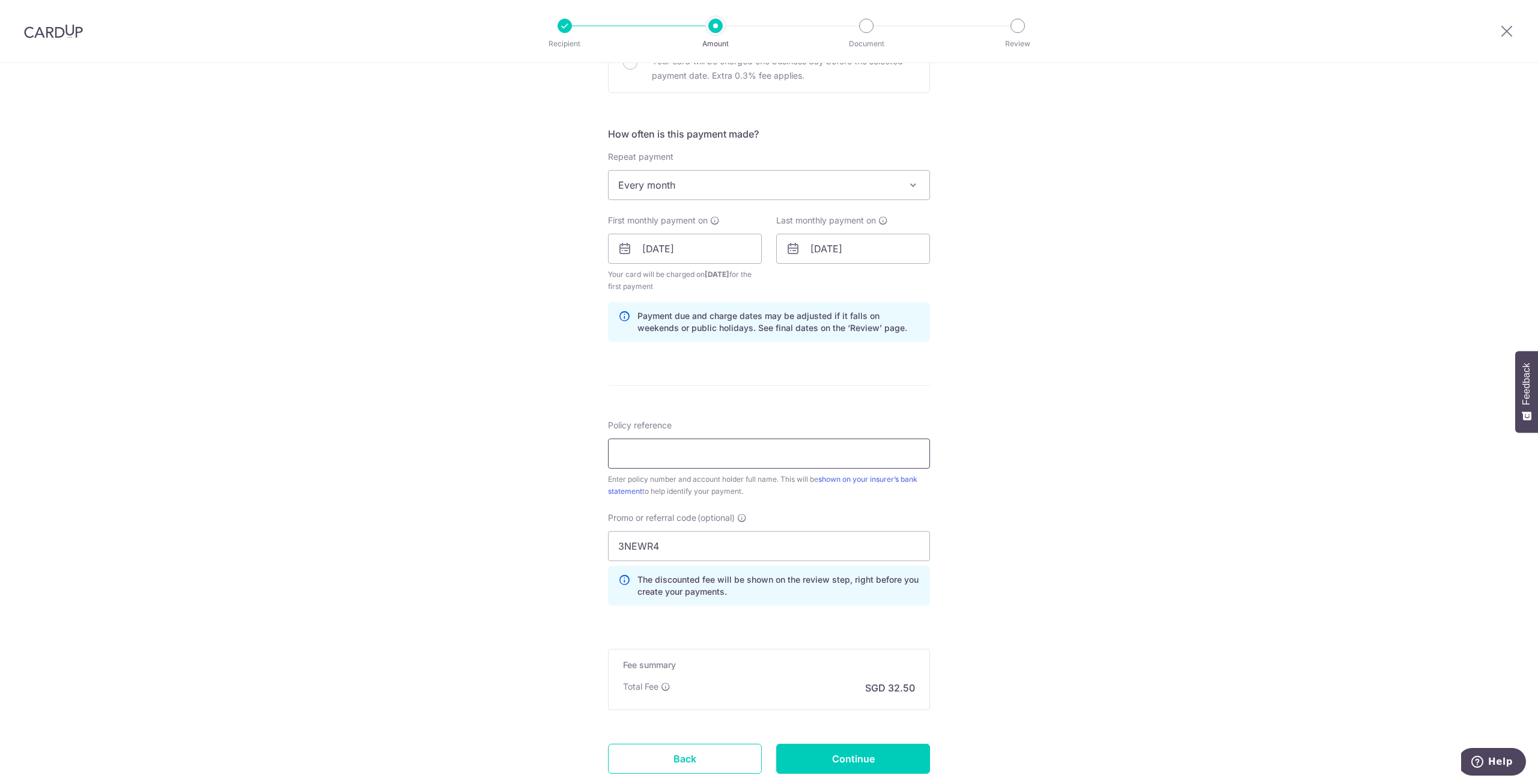
scroll to position [420, 0]
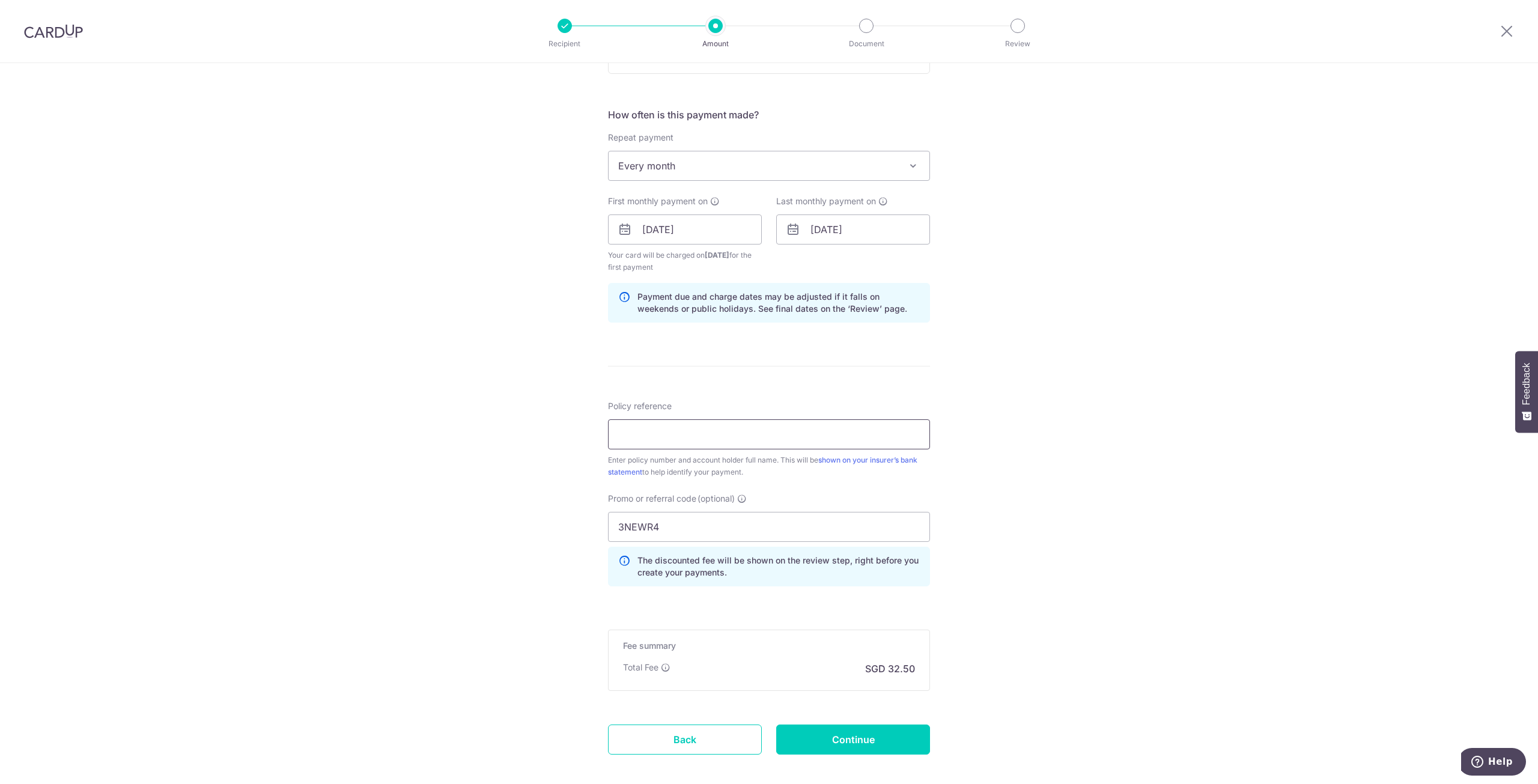
click at [803, 437] on input "Policy reference" at bounding box center [769, 434] width 322 height 30
click at [699, 427] on input "Policy reference" at bounding box center [769, 434] width 322 height 30
click at [1038, 423] on div "Tell us more about your payment Enter payment amount SGD 1,250.00 1250.00 Selec…" at bounding box center [769, 244] width 1538 height 1202
click at [866, 433] on input "Policy reference" at bounding box center [769, 434] width 322 height 30
paste input "2451829240"
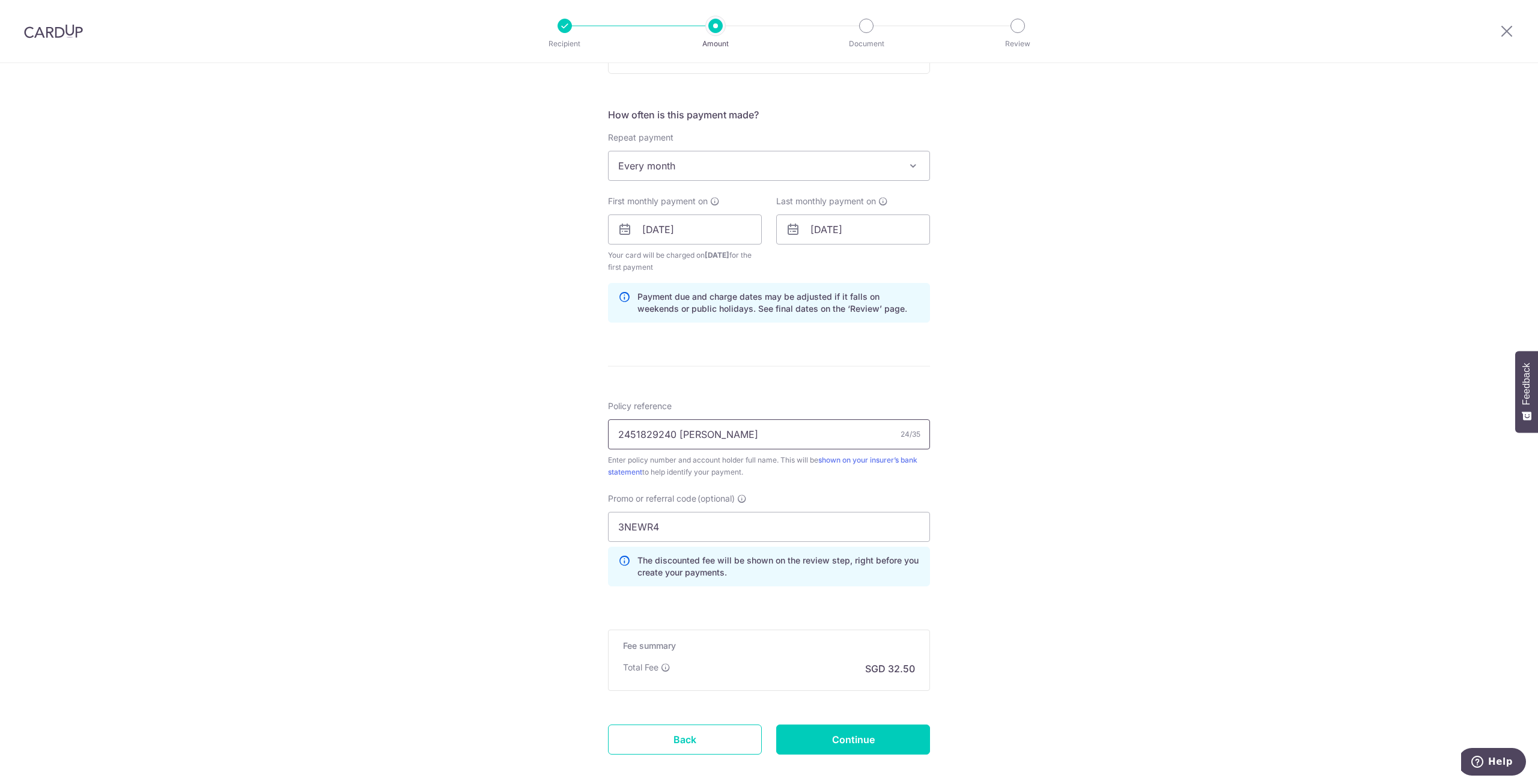
type input "2451829240 [PERSON_NAME]"
click at [1116, 427] on div "Tell us more about your payment Enter payment amount SGD 1,250.00 1250.00 Selec…" at bounding box center [769, 244] width 1538 height 1202
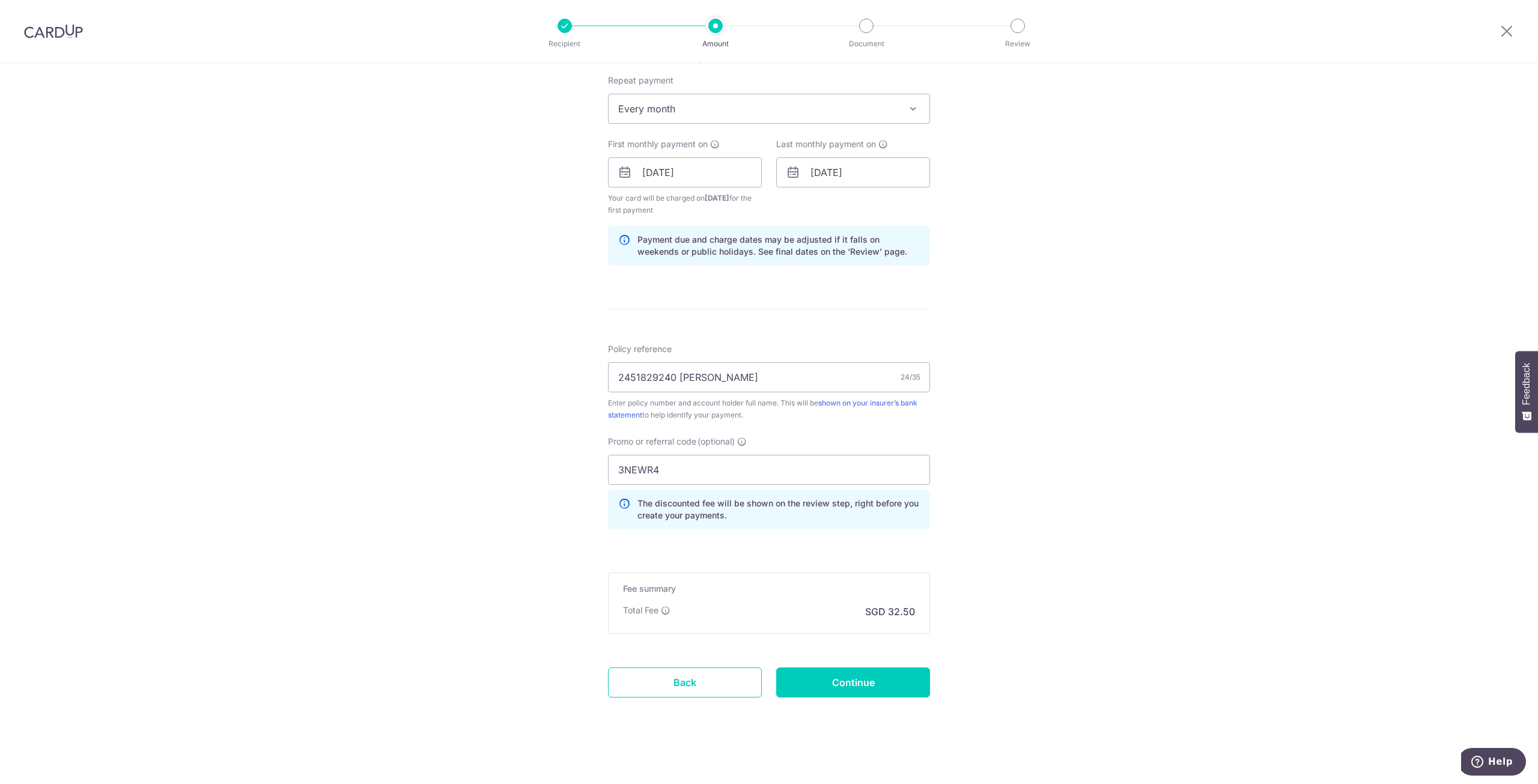
scroll to position [481, 0]
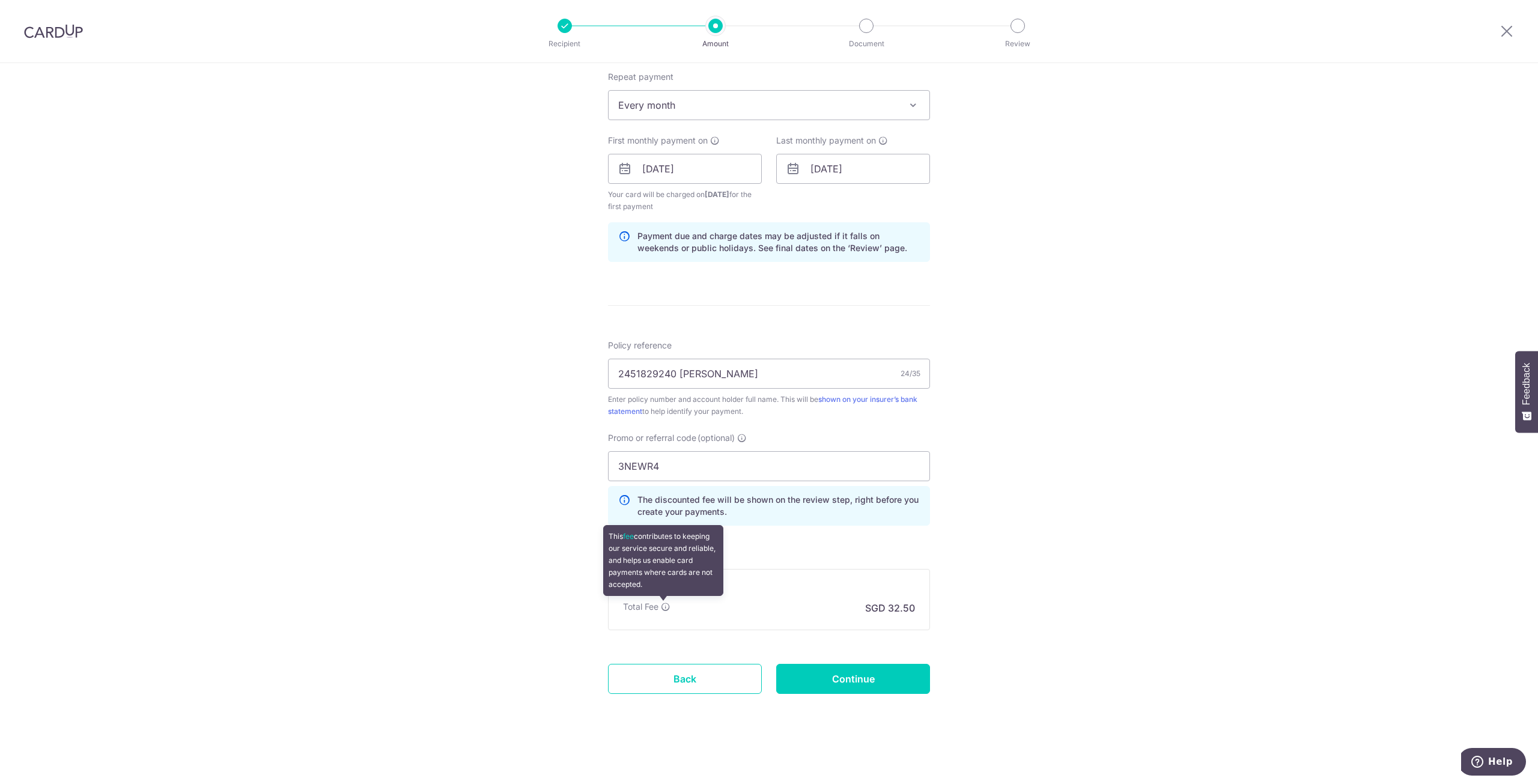
click at [662, 611] on icon at bounding box center [666, 606] width 10 height 10
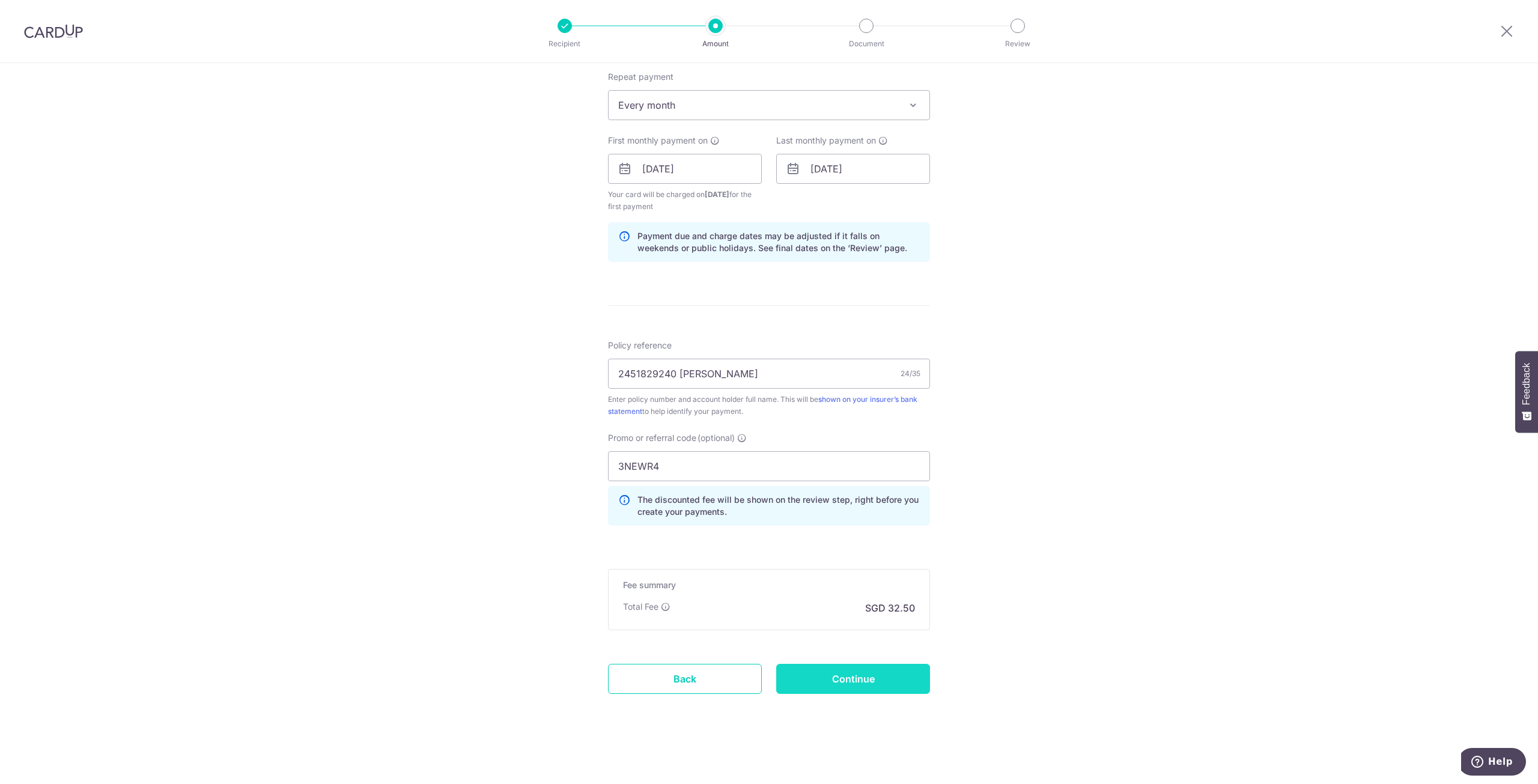
click at [857, 680] on input "Continue" at bounding box center [853, 679] width 154 height 30
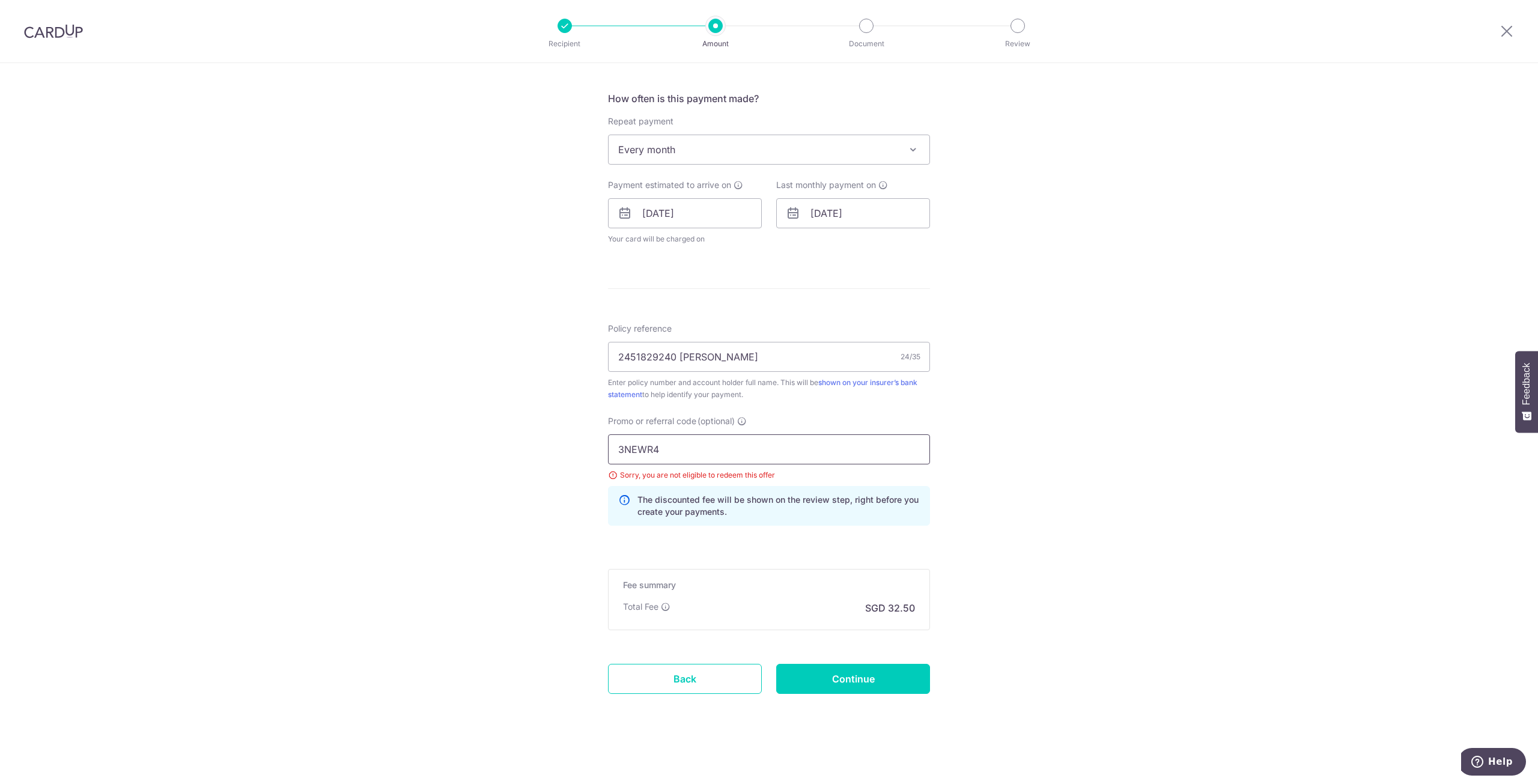
drag, startPoint x: 604, startPoint y: 446, endPoint x: 514, endPoint y: 446, distance: 90.0
click at [514, 446] on div "Tell us more about your payment Enter payment amount SGD 1,250.00 1250.00 Selec…" at bounding box center [769, 205] width 1538 height 1158
paste input "REC185"
type input "REC185"
click at [835, 684] on input "Continue" at bounding box center [853, 679] width 154 height 30
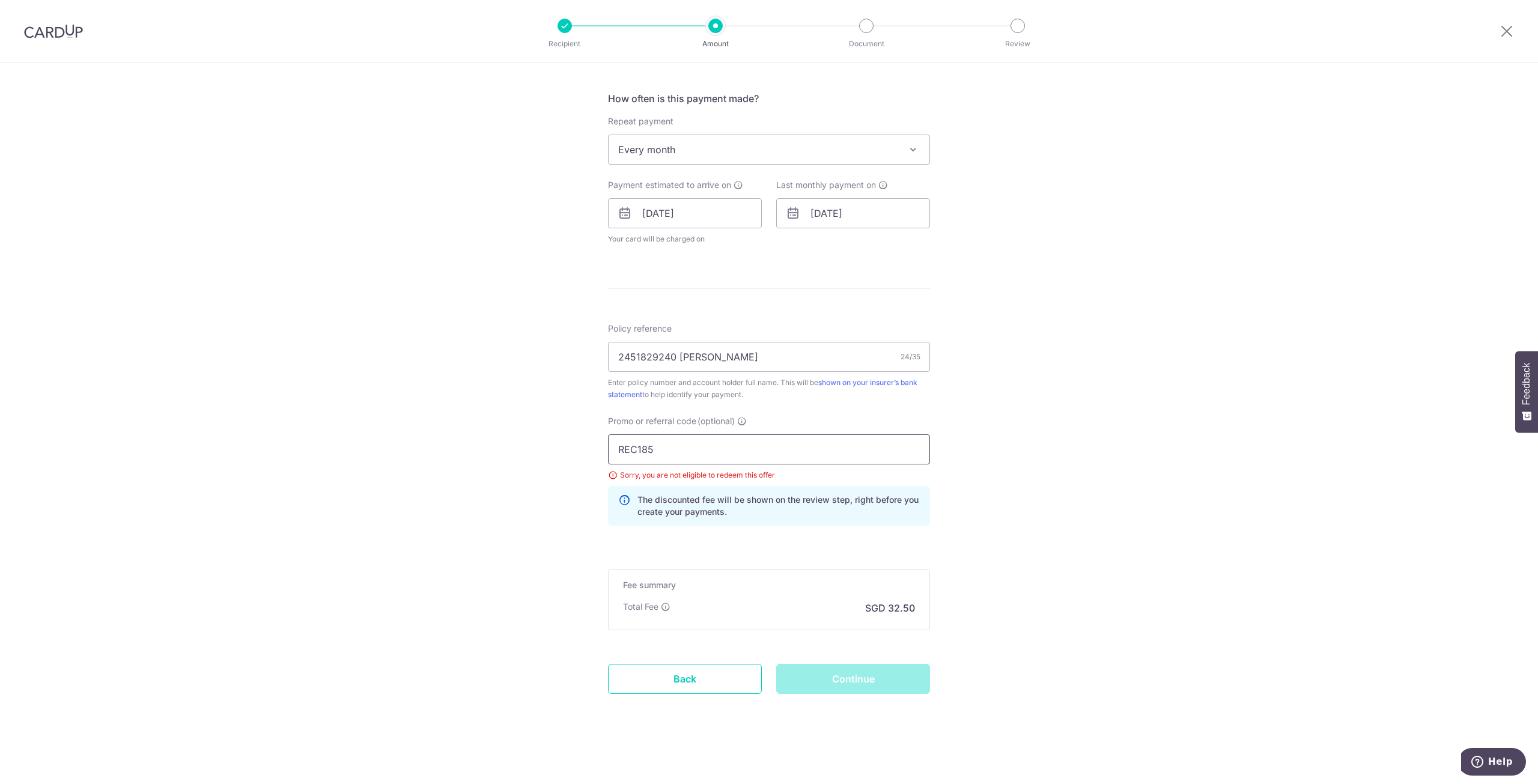
click at [660, 458] on input "REC185" at bounding box center [769, 449] width 322 height 30
click at [829, 674] on div "Continue" at bounding box center [853, 679] width 168 height 30
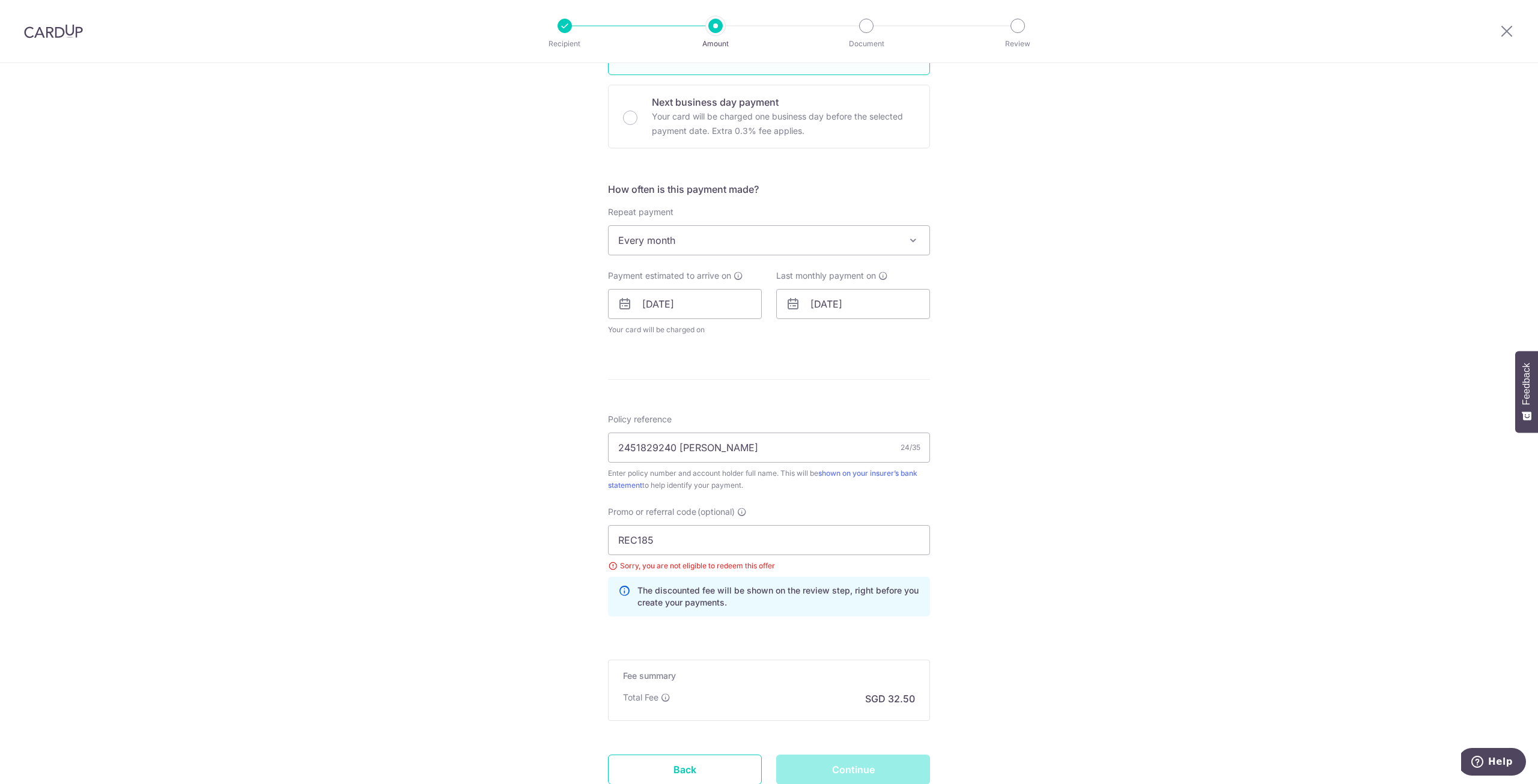
scroll to position [437, 0]
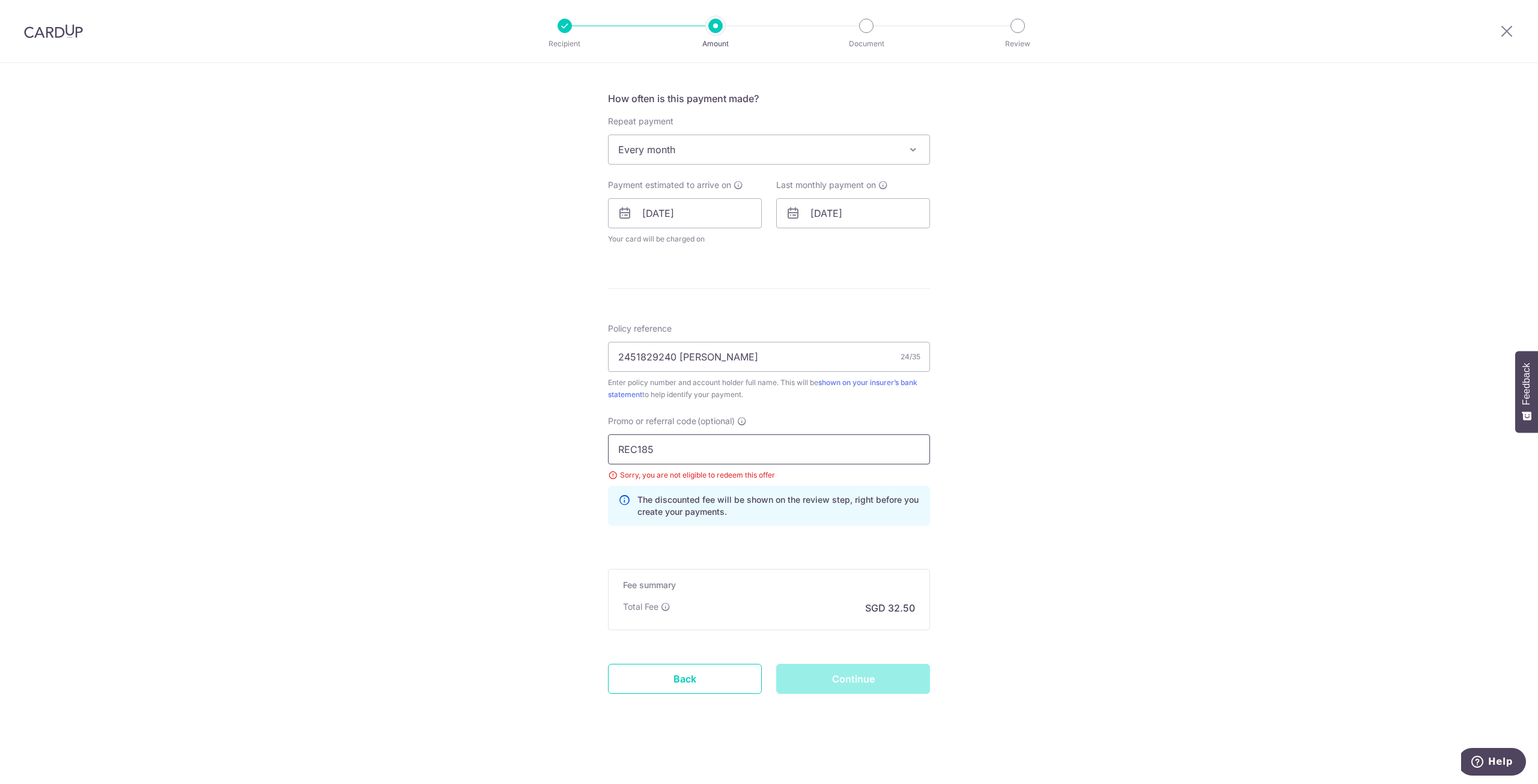
click at [707, 451] on input "REC185" at bounding box center [769, 449] width 322 height 30
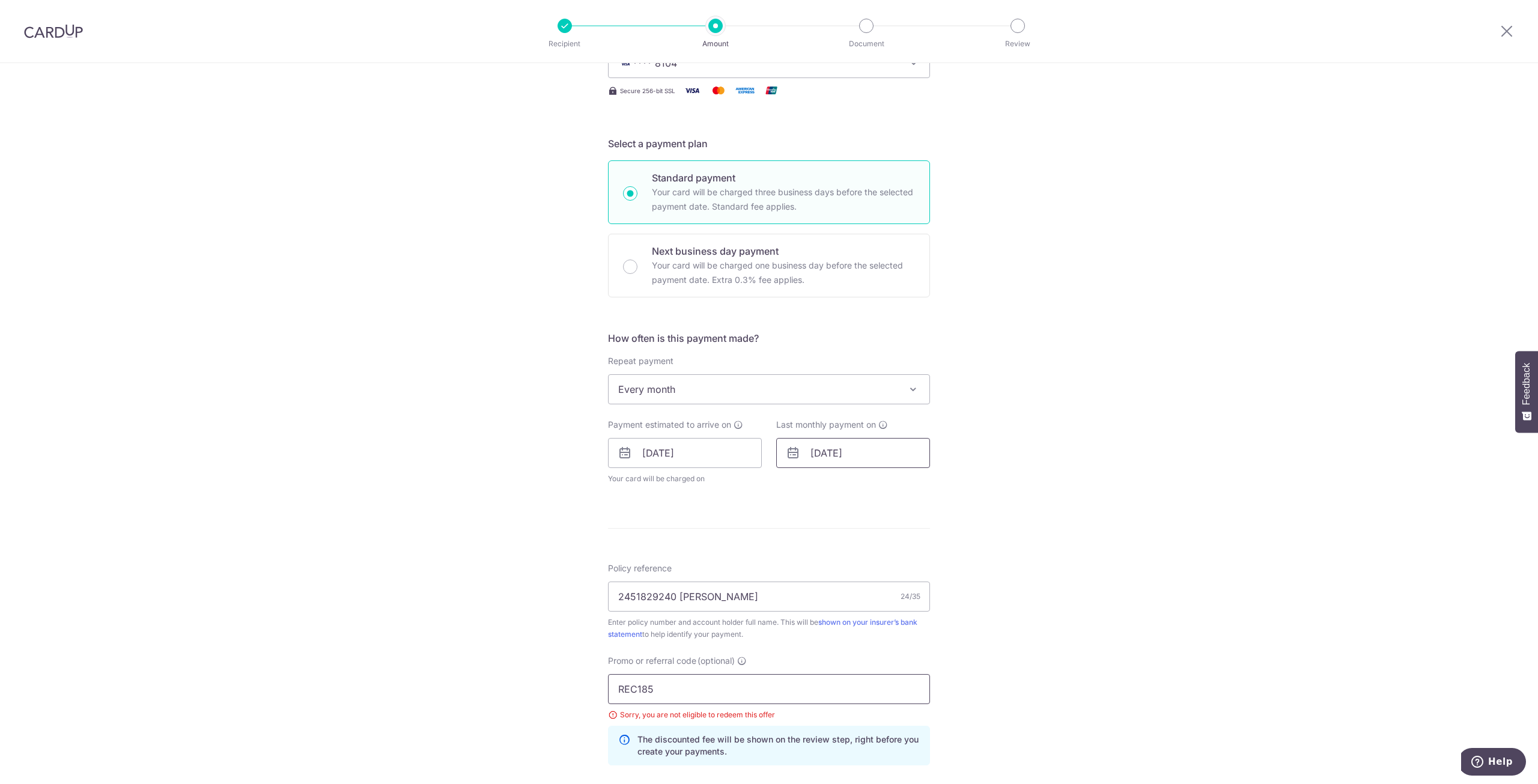
scroll to position [196, 0]
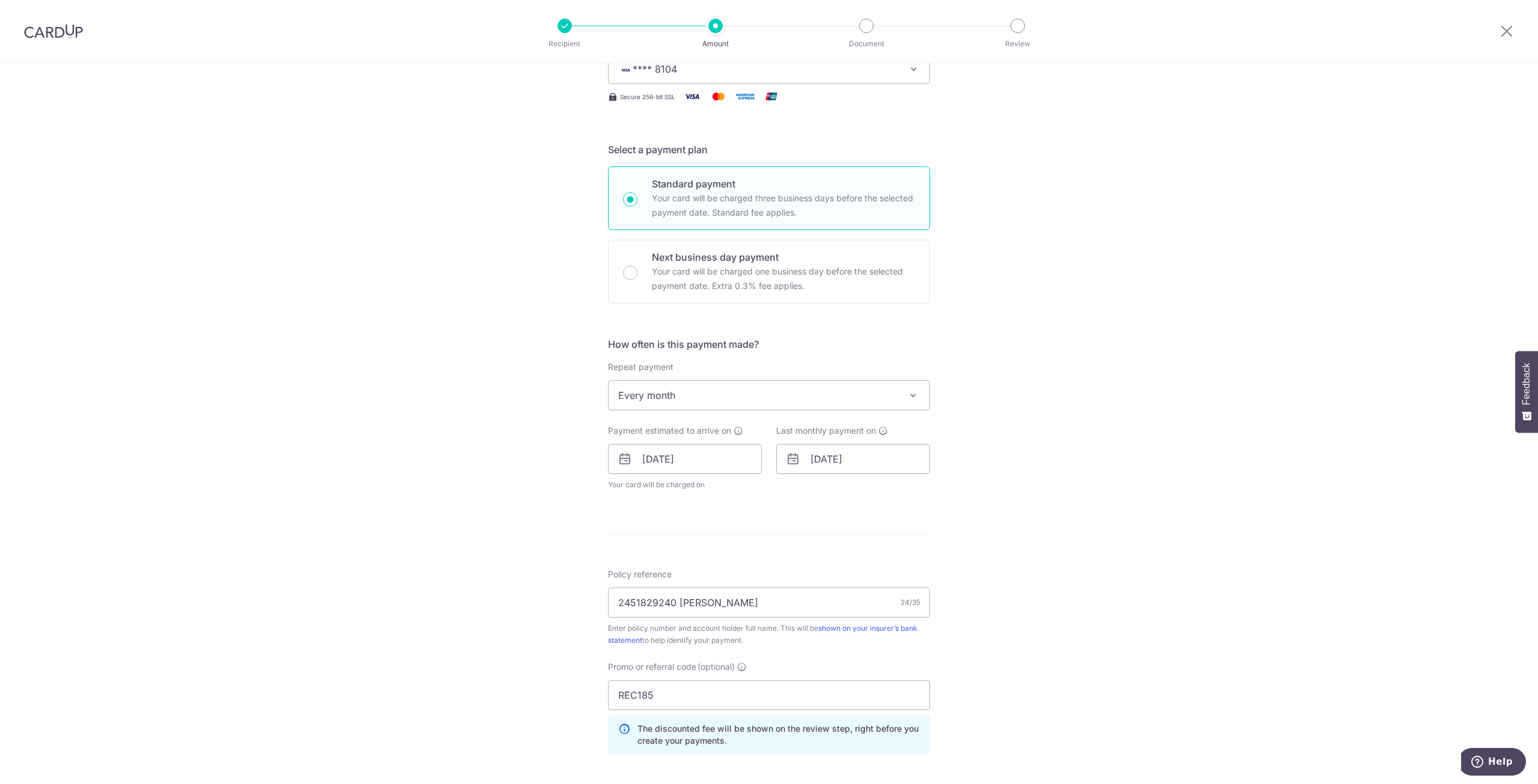
scroll to position [241, 0]
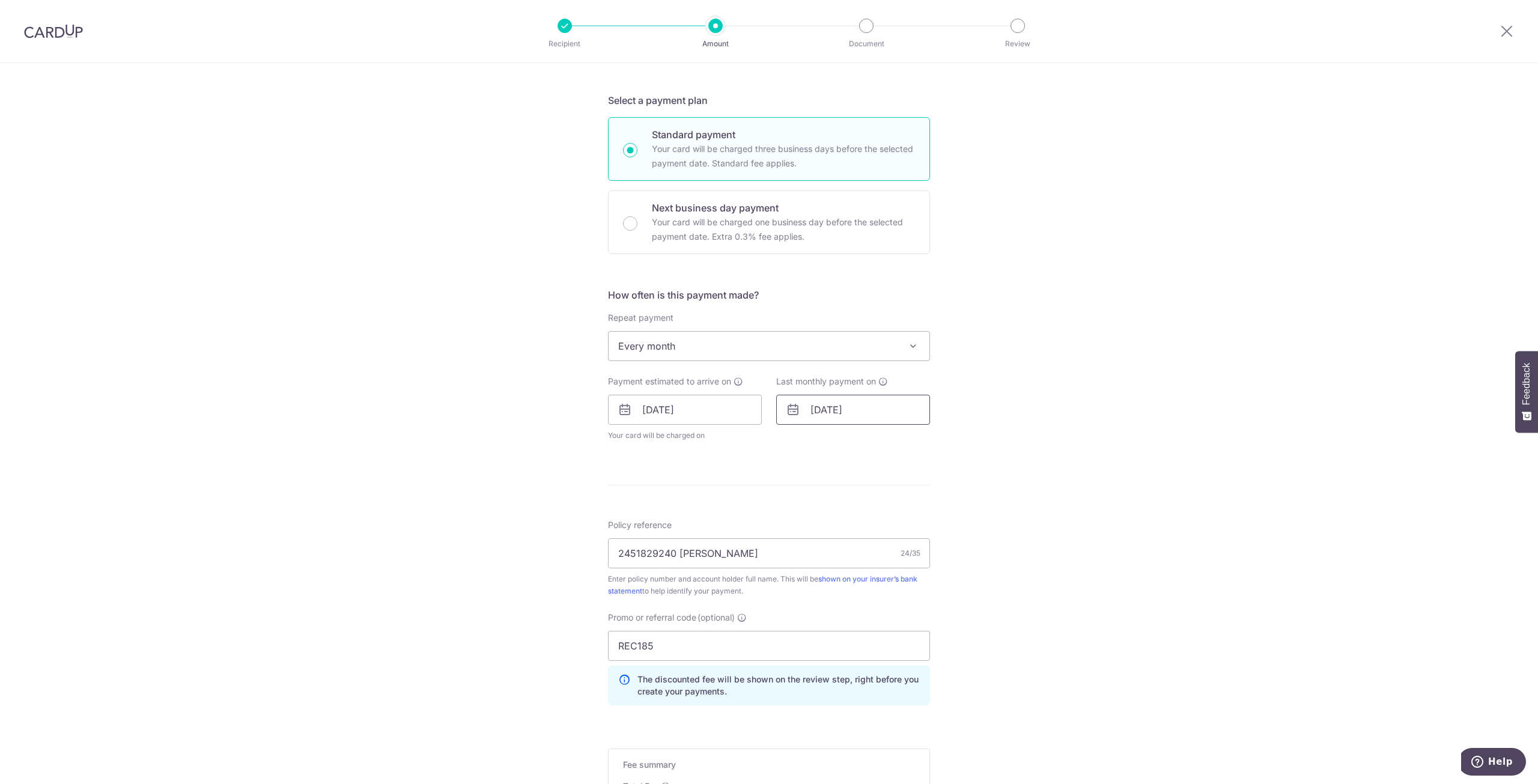
click at [876, 406] on input "[DATE]" at bounding box center [853, 409] width 154 height 30
click at [847, 440] on select "Jan Feb Mar Apr May Jun Jul Aug Sep Oct Nov Dec" at bounding box center [845, 442] width 32 height 10
click at [851, 494] on link "3" at bounding box center [849, 494] width 19 height 19
type input "03/02/2026"
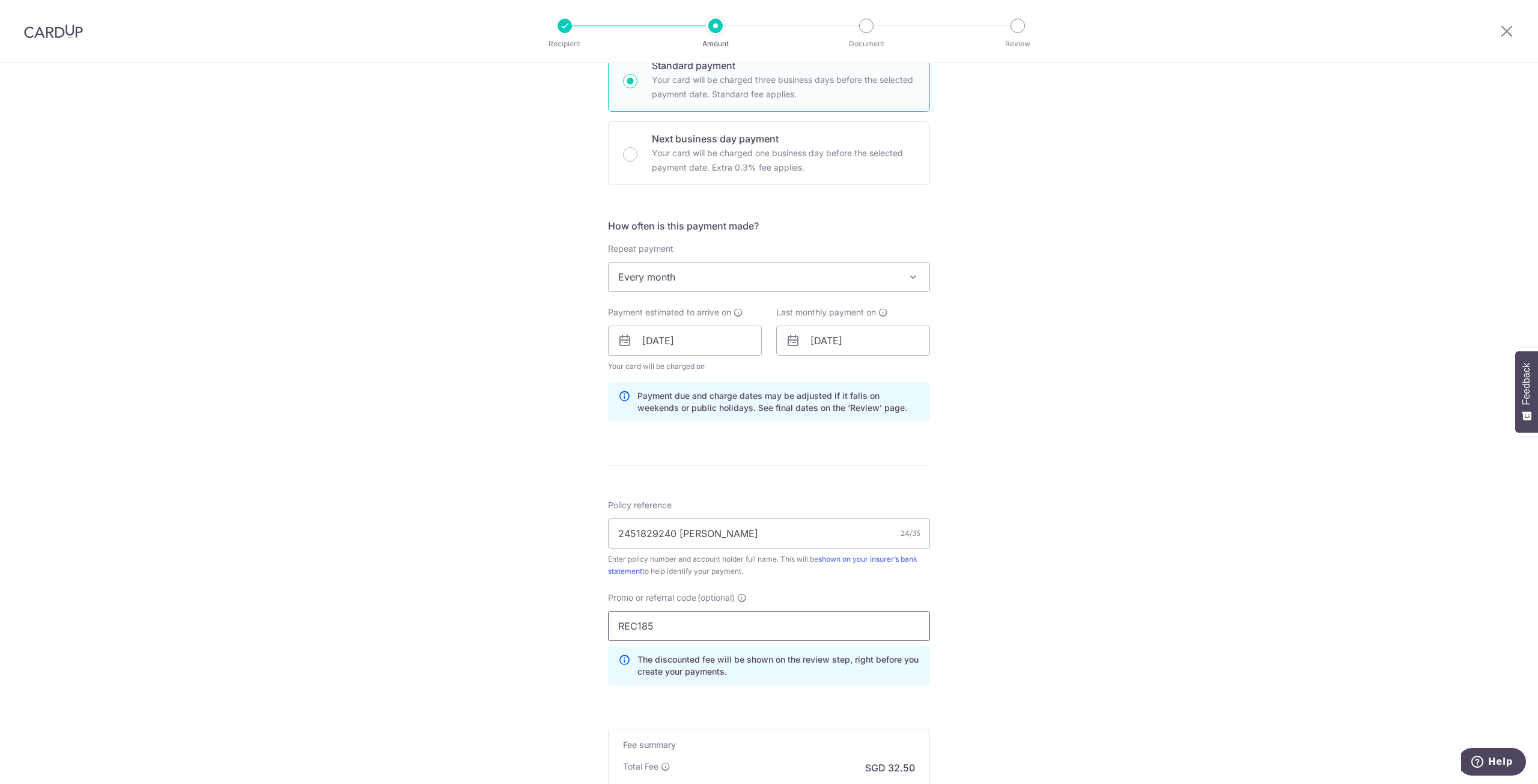
scroll to position [469, 0]
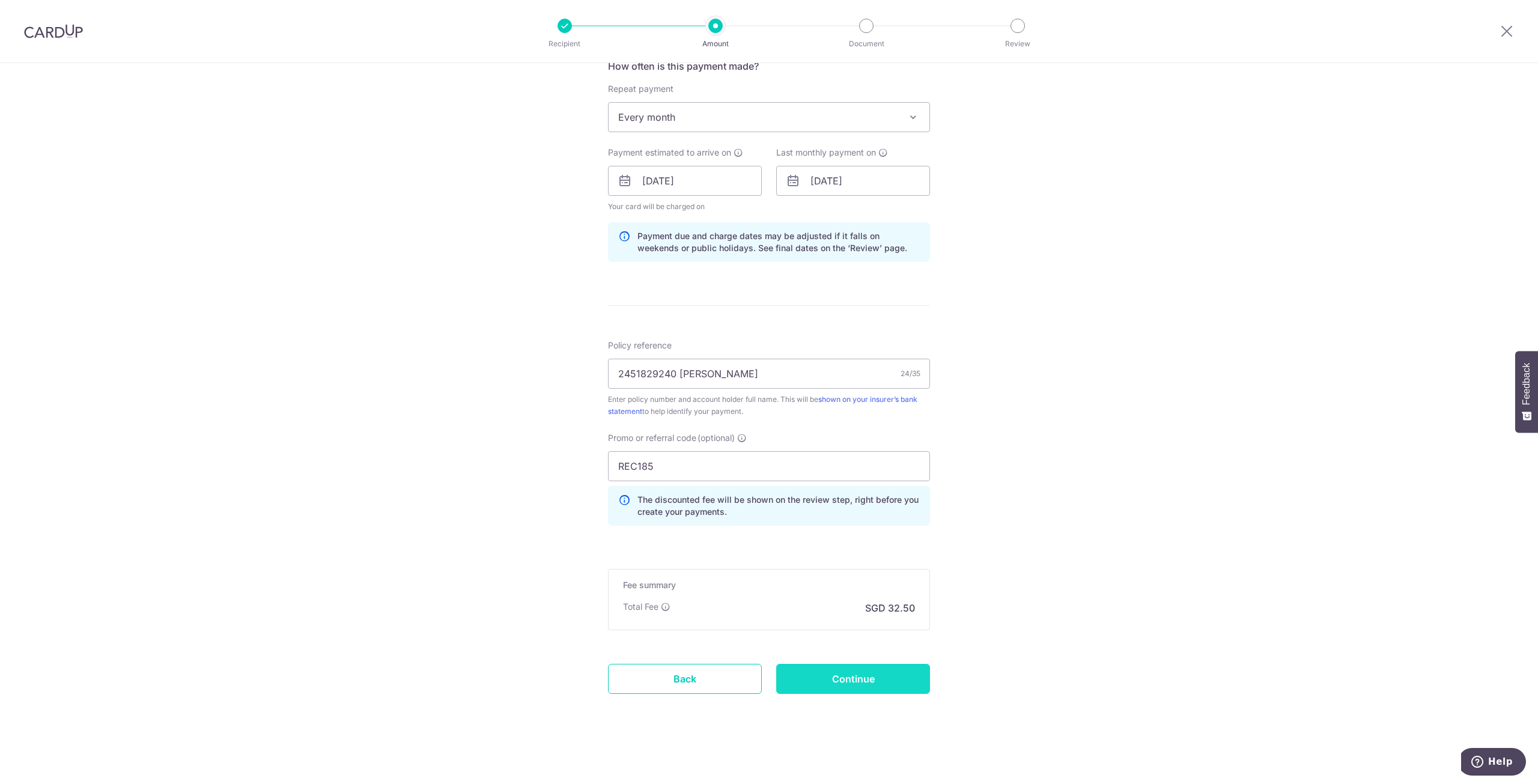
click at [892, 681] on input "Continue" at bounding box center [853, 679] width 154 height 30
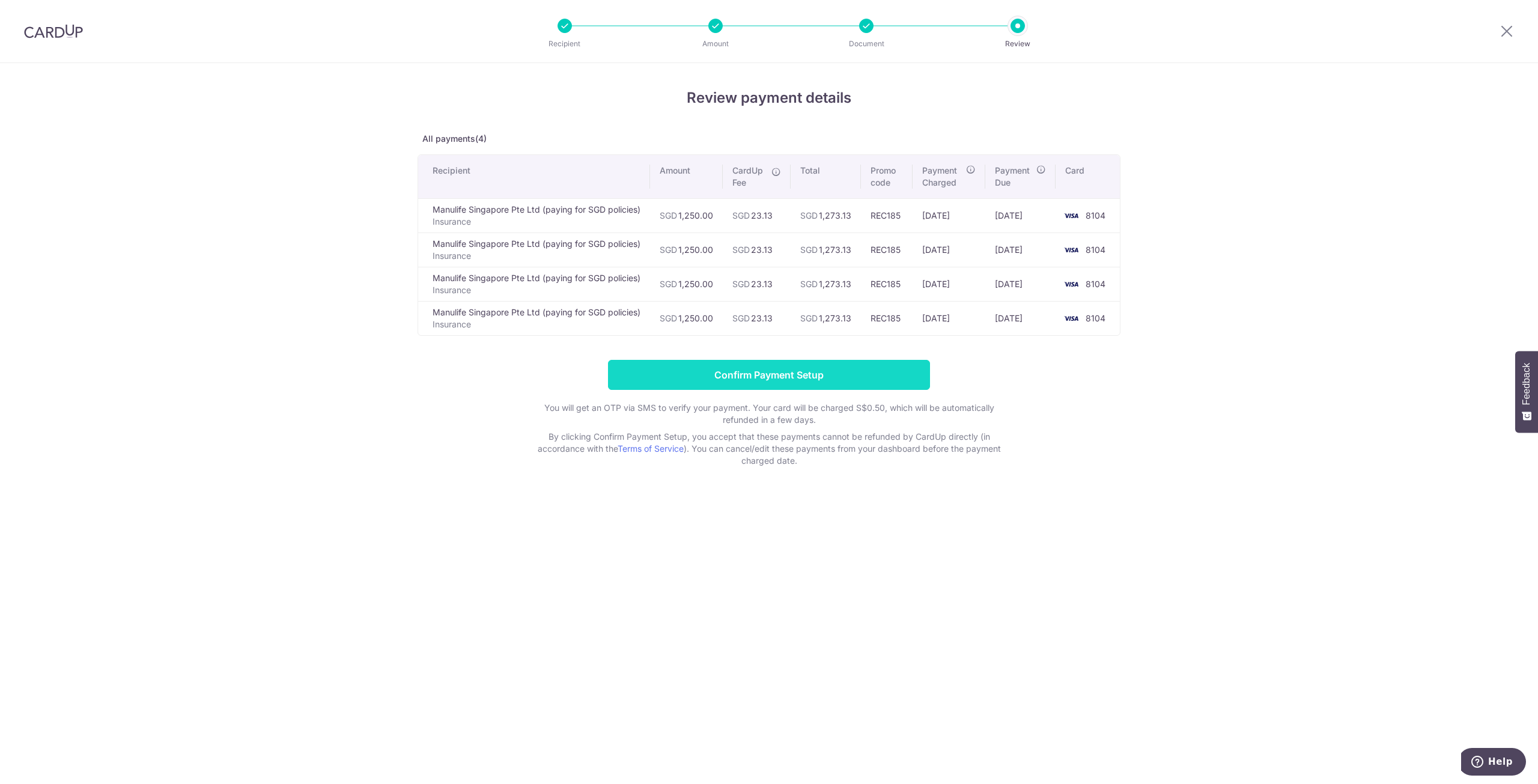
click at [825, 375] on input "Confirm Payment Setup" at bounding box center [769, 374] width 322 height 30
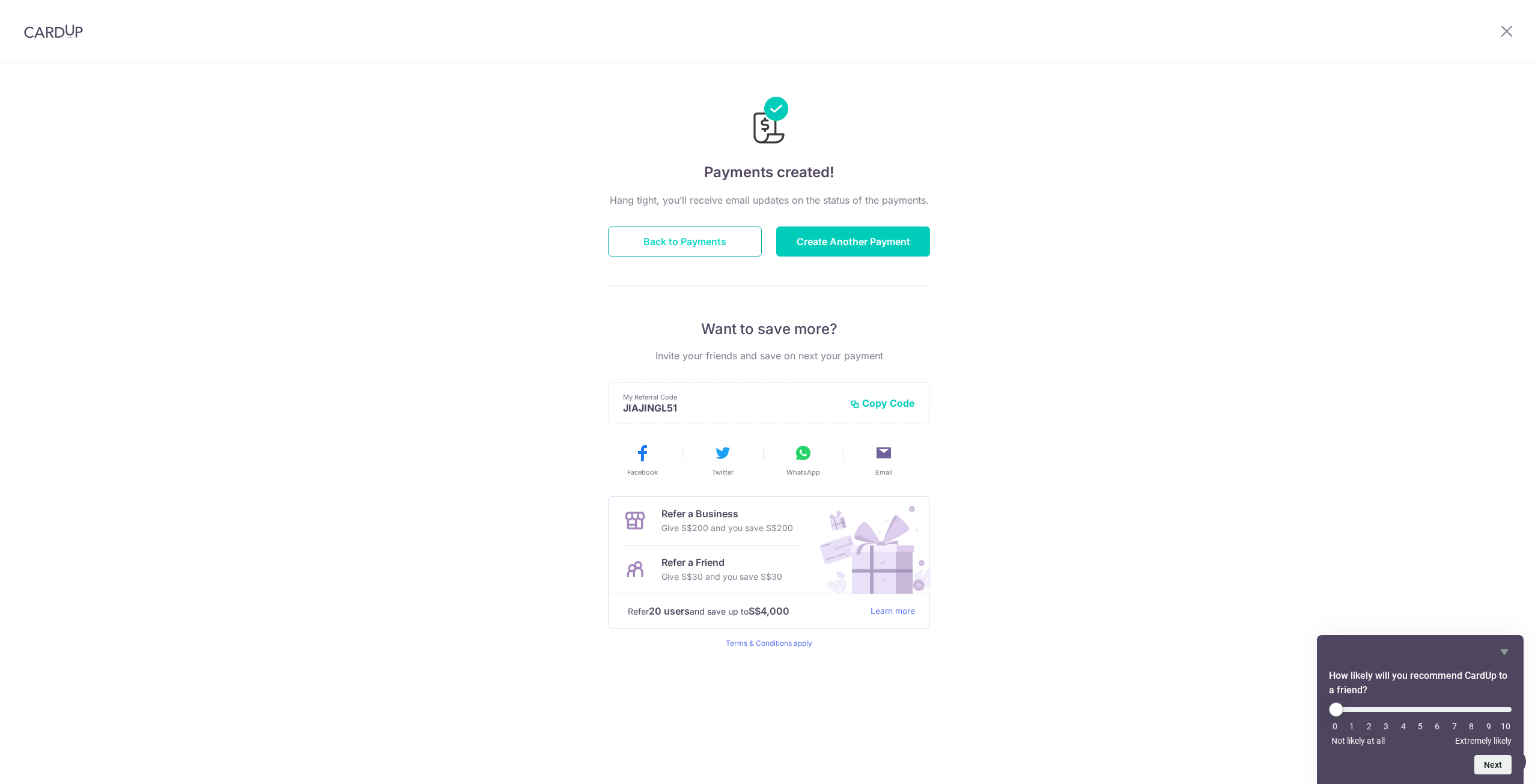
click at [724, 245] on button "Back to Payments" at bounding box center [685, 241] width 154 height 30
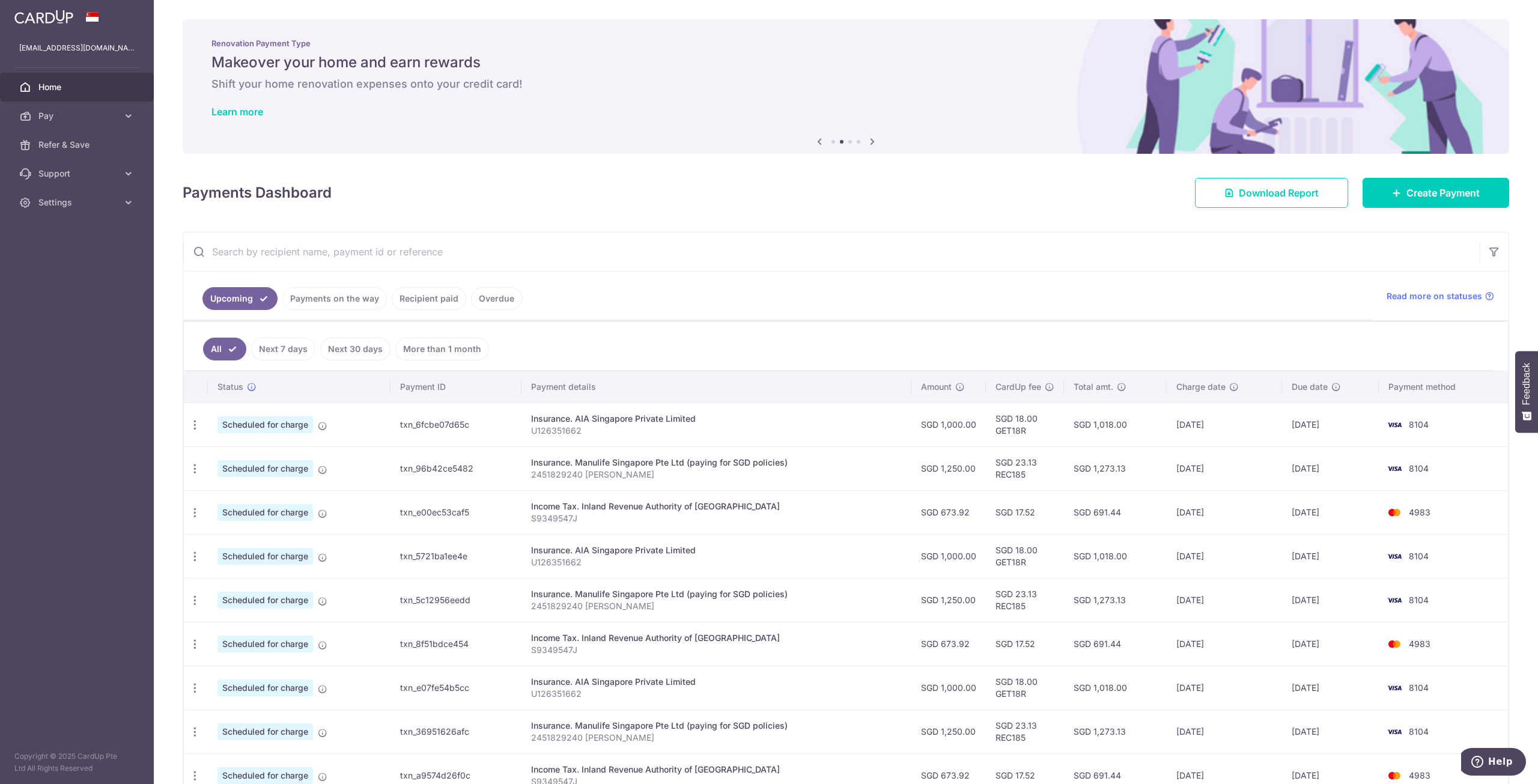
click at [87, 87] on span "Home" at bounding box center [78, 87] width 80 height 12
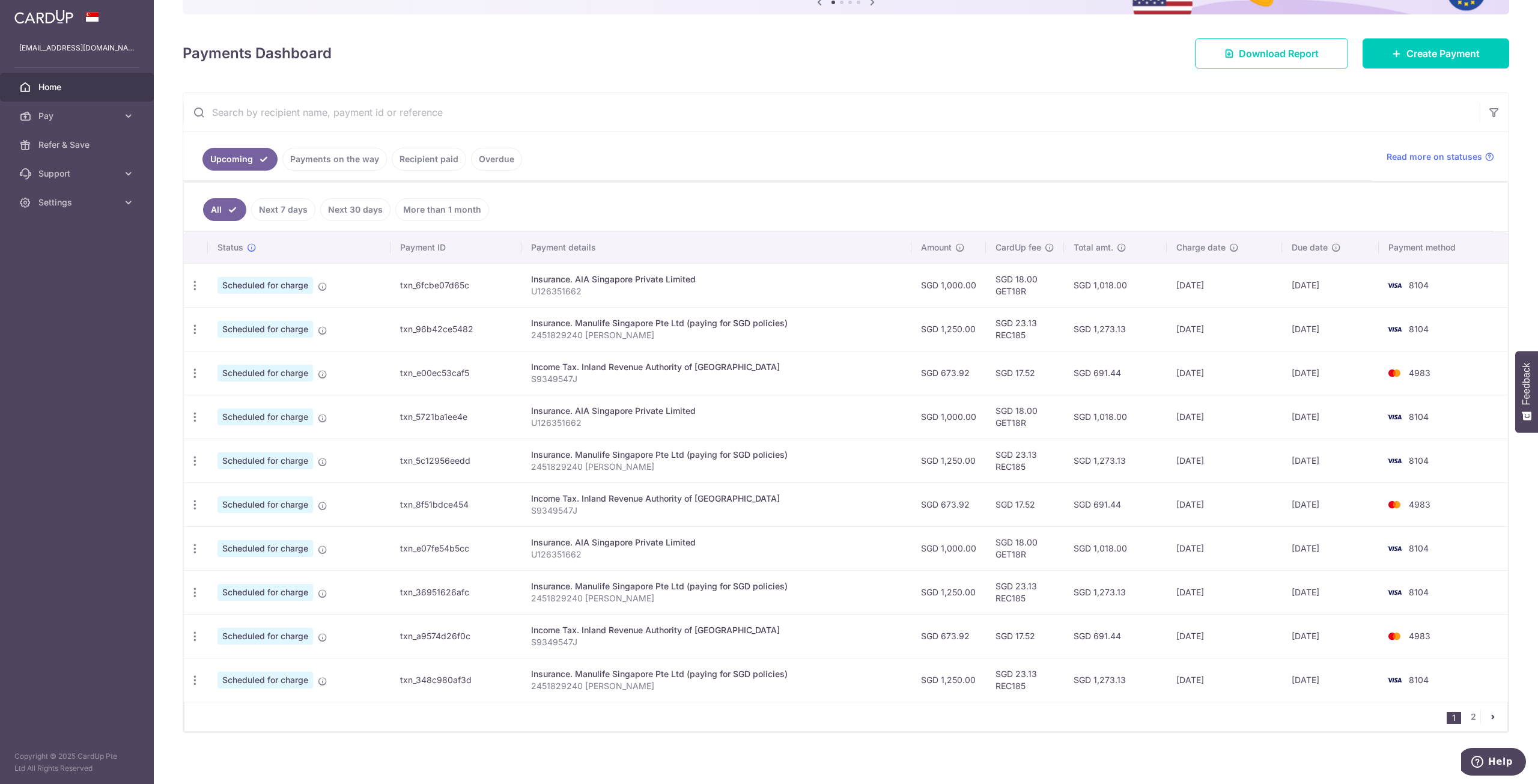
scroll to position [144, 0]
